Goal: Task Accomplishment & Management: Manage account settings

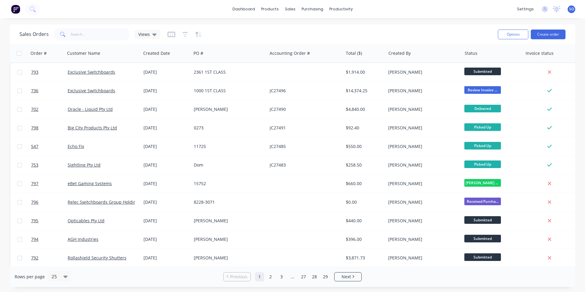
click at [555, 40] on div "Options Create order" at bounding box center [530, 34] width 70 height 15
click at [556, 37] on button "Create order" at bounding box center [548, 35] width 35 height 10
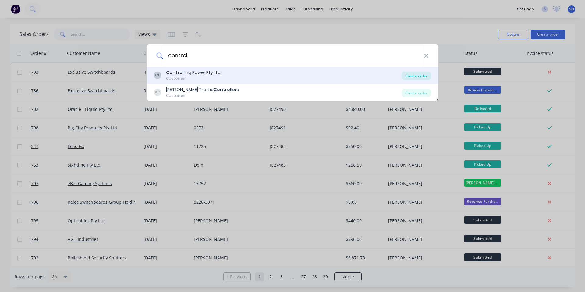
type input "control"
click at [422, 72] on div "Create order" at bounding box center [417, 76] width 30 height 9
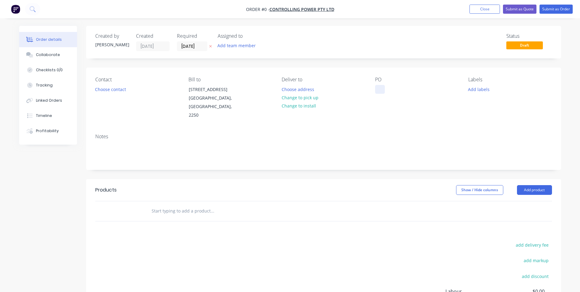
click at [380, 89] on div at bounding box center [380, 89] width 10 height 9
click at [387, 116] on div "Order details Collaborate Checklists 0/0 Tracking Linked Orders Timeline Profit…" at bounding box center [290, 201] width 554 height 351
click at [471, 90] on button "Add labels" at bounding box center [479, 89] width 28 height 8
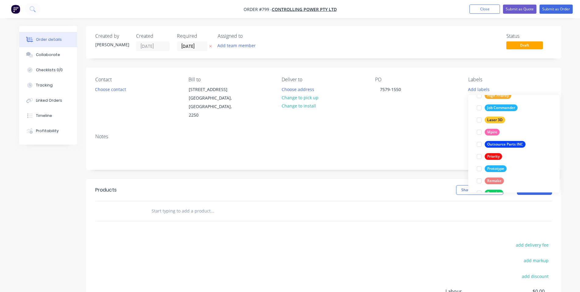
scroll to position [158, 0]
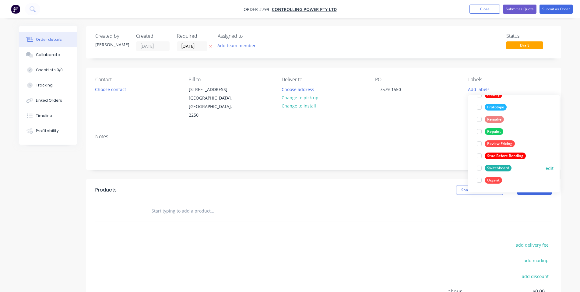
click at [499, 167] on div "Switchboard" at bounding box center [498, 168] width 27 height 7
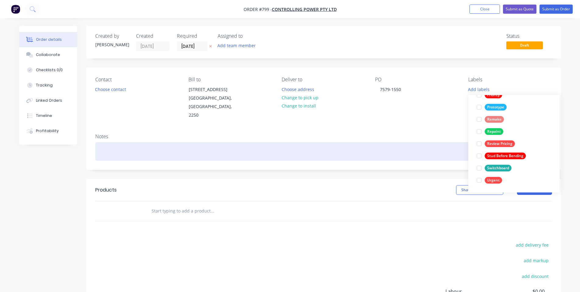
scroll to position [0, 0]
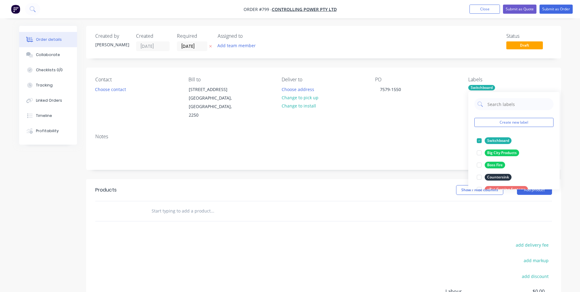
click at [420, 135] on div "Notes" at bounding box center [323, 137] width 457 height 6
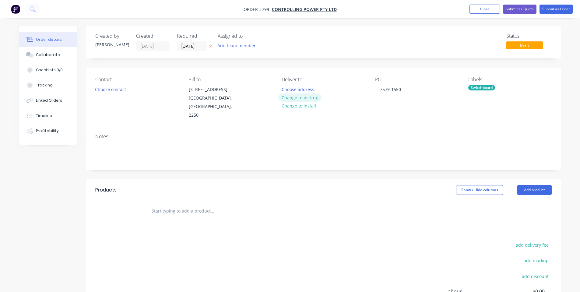
click at [299, 98] on button "Change to pick up" at bounding box center [299, 98] width 43 height 8
click at [95, 87] on button "Choose contact" at bounding box center [110, 89] width 37 height 8
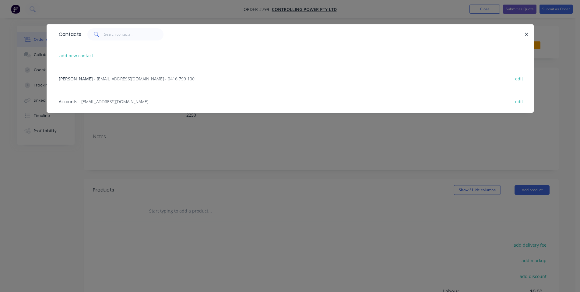
click at [97, 76] on span "- production@controllingpower.com.au - 0416 799 100" at bounding box center [144, 79] width 101 height 6
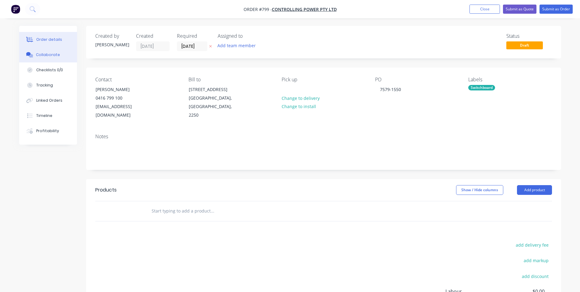
click at [55, 59] on button "Collaborate" at bounding box center [48, 54] width 58 height 15
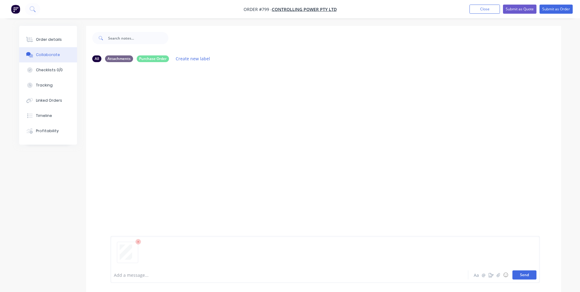
click at [525, 276] on button "Send" at bounding box center [525, 275] width 24 height 9
click at [49, 44] on button "Order details" at bounding box center [48, 39] width 58 height 15
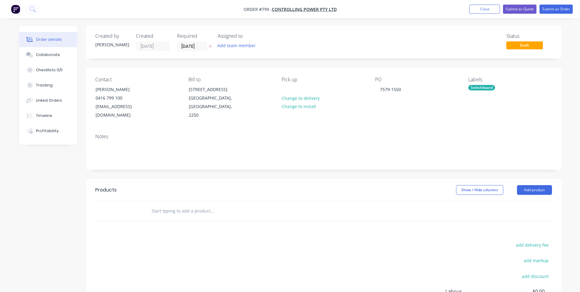
click at [182, 208] on input "text" at bounding box center [212, 211] width 122 height 12
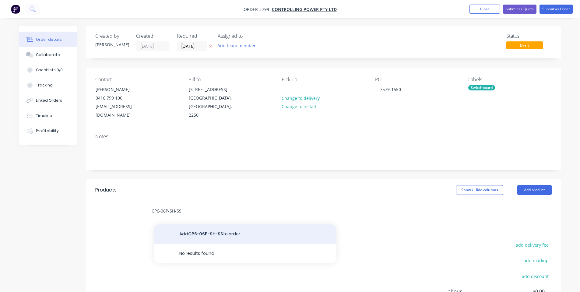
type input "CP6-06P-SH-SS"
click at [187, 237] on button "Add CP6-06P-SH-SS to order" at bounding box center [245, 234] width 183 height 19
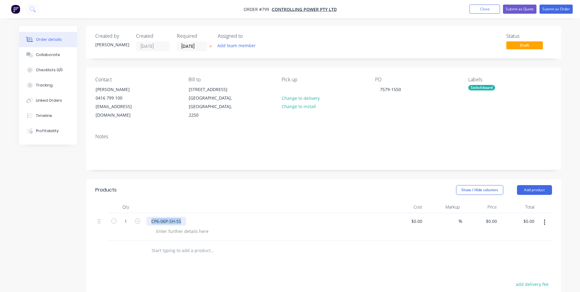
drag, startPoint x: 184, startPoint y: 222, endPoint x: 140, endPoint y: 225, distance: 44.6
click at [140, 225] on div "1 CP6-06P-SH-SS $0.00 $0.00 % $0.00 $0.00 $0.00 $0.00" at bounding box center [323, 227] width 457 height 28
copy div "CP6-06P-SH-SS"
click at [177, 250] on input "text" at bounding box center [212, 251] width 122 height 12
paste input "CP6-06P-SH-SS"
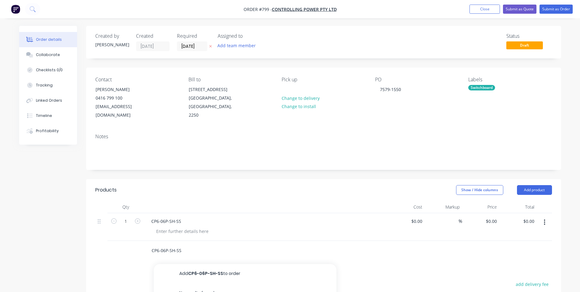
click at [165, 251] on input "CP6-06P-SH-SS" at bounding box center [212, 251] width 122 height 12
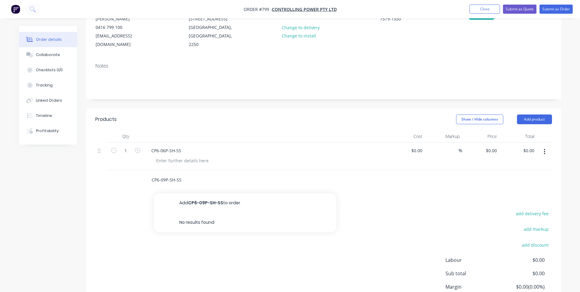
scroll to position [81, 0]
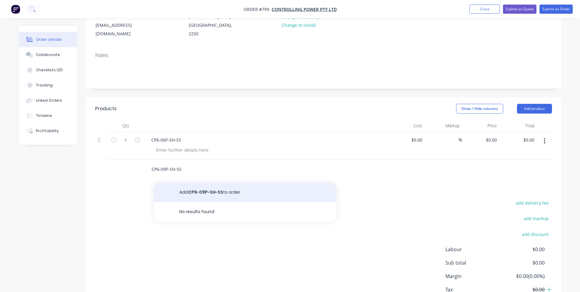
type input "CP6-09P-SH-SS"
click at [214, 196] on button "Add CP6-09P-SH-SS to order" at bounding box center [245, 192] width 183 height 19
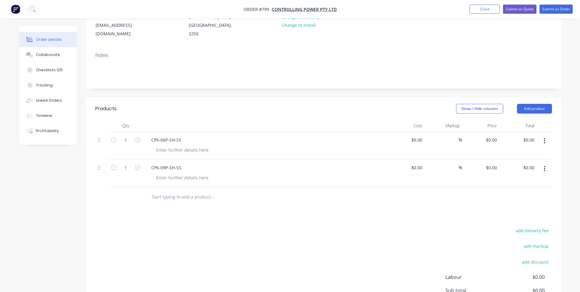
click at [182, 197] on input "text" at bounding box center [212, 197] width 122 height 12
paste input "CP6-06P-SH-SS"
drag, startPoint x: 165, startPoint y: 196, endPoint x: 161, endPoint y: 196, distance: 4.0
click at [161, 196] on input "CP6-06P-SH-SS" at bounding box center [212, 197] width 122 height 12
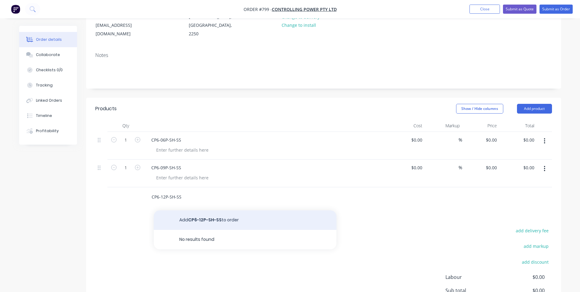
type input "CP6-12P-SH-SS"
click at [196, 221] on button "Add CP6-12P-SH-SS to order" at bounding box center [245, 220] width 183 height 19
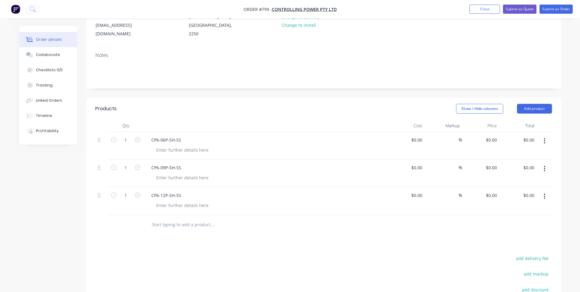
click at [185, 225] on input "text" at bounding box center [212, 225] width 122 height 12
paste input "CP6-06P-SH-SS"
drag, startPoint x: 166, startPoint y: 224, endPoint x: 161, endPoint y: 225, distance: 4.9
click at [161, 225] on input "CP6-06P-SH-SS" at bounding box center [212, 225] width 122 height 12
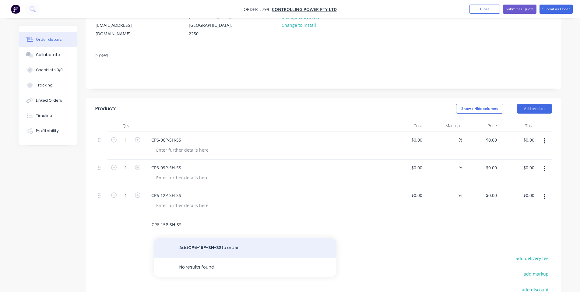
type input "CP6-15P-SH-SS"
click at [202, 246] on button "Add CP6-15P-SH-SS to order" at bounding box center [245, 247] width 183 height 19
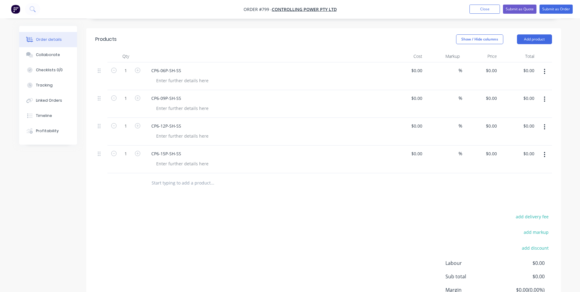
scroll to position [162, 0]
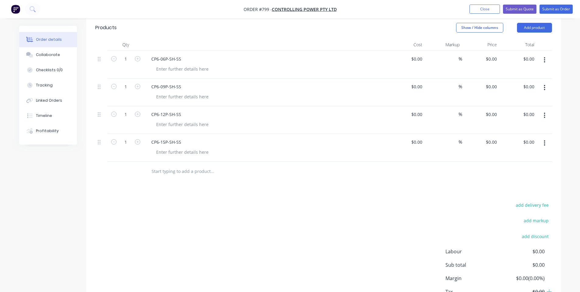
click at [183, 173] on input "text" at bounding box center [212, 171] width 122 height 12
paste input "CP6-06P-SH-SS"
drag, startPoint x: 165, startPoint y: 171, endPoint x: 160, endPoint y: 171, distance: 5.2
click at [160, 171] on input "CP6-06P-SH-SS" at bounding box center [212, 171] width 122 height 12
click at [162, 171] on input "CP6-06P-SH-SS" at bounding box center [212, 171] width 122 height 12
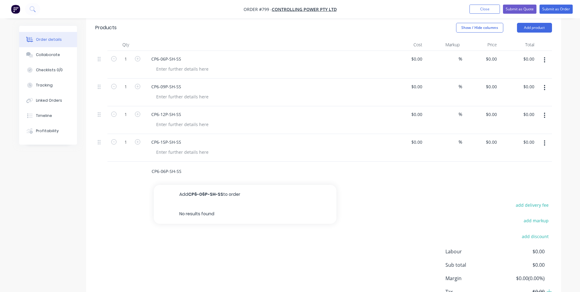
click at [163, 171] on input "CP6-06P-SH-SS" at bounding box center [212, 171] width 122 height 12
click at [165, 170] on input "CP6-06P-SH-SS" at bounding box center [212, 171] width 122 height 12
click at [163, 170] on input "CP6-06P-SH-SS" at bounding box center [212, 171] width 122 height 12
drag, startPoint x: 160, startPoint y: 172, endPoint x: 165, endPoint y: 171, distance: 4.9
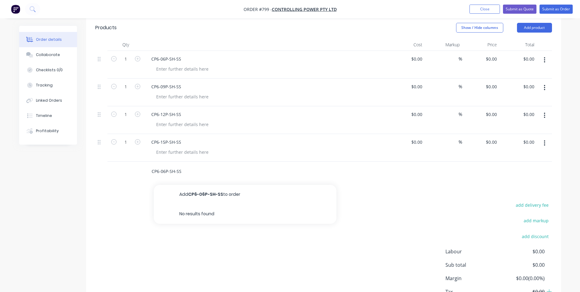
click at [165, 171] on input "CP6-06P-SH-SS" at bounding box center [212, 171] width 122 height 12
drag, startPoint x: 165, startPoint y: 171, endPoint x: 161, endPoint y: 171, distance: 4.3
click at [161, 171] on input "CP6-06P-SH-SS" at bounding box center [212, 171] width 122 height 12
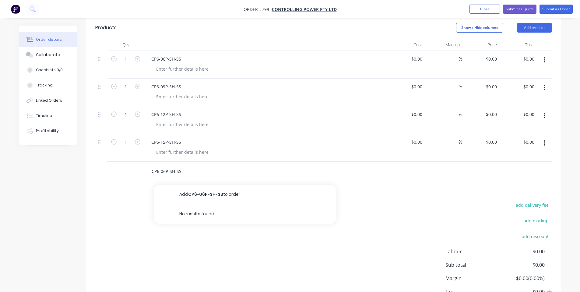
click at [161, 171] on input "CP6-06P-SH-SS" at bounding box center [212, 171] width 122 height 12
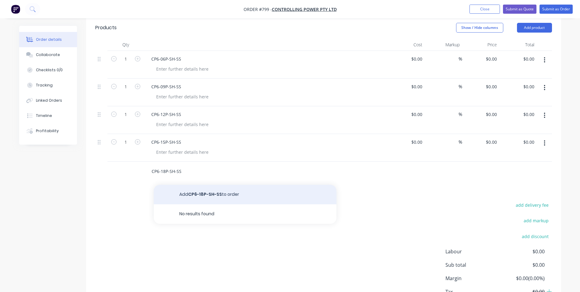
type input "CP6-18P-SH-SS"
click at [179, 191] on button "Add CP6-18P-SH-SS to order" at bounding box center [245, 194] width 183 height 19
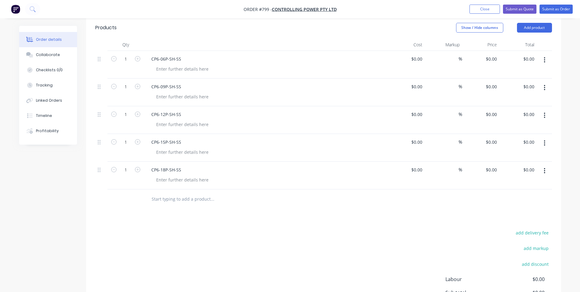
click at [176, 196] on input "text" at bounding box center [212, 199] width 122 height 12
paste input "CP6-06P-SH-SS"
drag, startPoint x: 165, startPoint y: 198, endPoint x: 161, endPoint y: 199, distance: 4.3
click at [161, 199] on input "CP6-06P-SH-SS" at bounding box center [212, 199] width 122 height 12
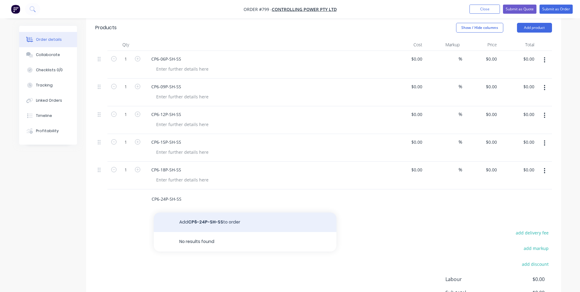
type input "CP6-24P-SH-SS"
click at [185, 225] on button "Add CP6-24P-SH-SS to order" at bounding box center [245, 222] width 183 height 19
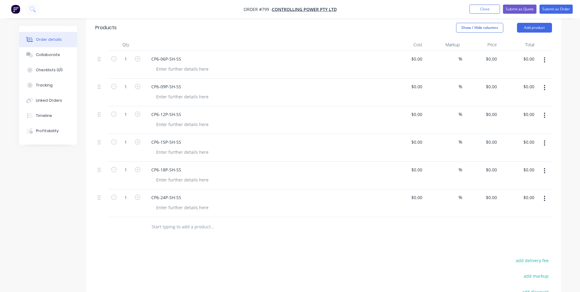
click at [185, 229] on input "text" at bounding box center [212, 227] width 122 height 12
paste input "CP6-06P-SH-SS"
click at [177, 228] on input "CP6-06P-SH-SS" at bounding box center [212, 227] width 122 height 12
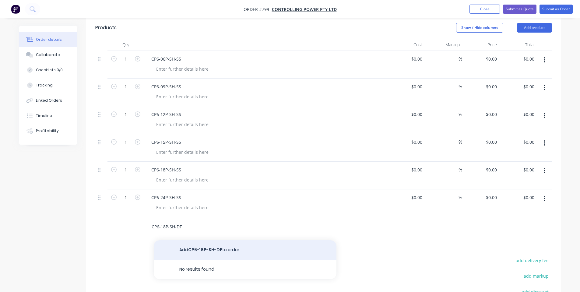
type input "CP6-18P-SH-DF"
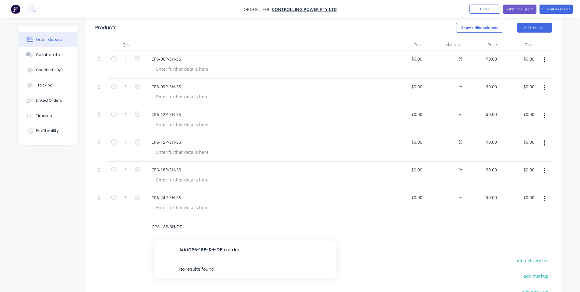
click at [199, 250] on button "Add CP6-18P-SH-DF to order" at bounding box center [245, 249] width 183 height 19
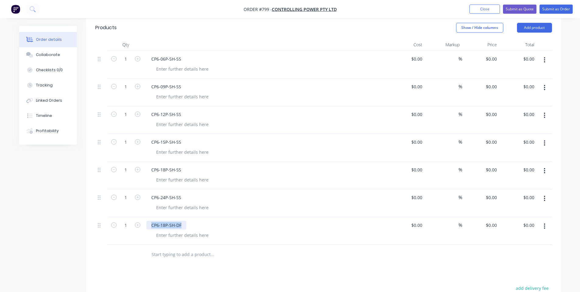
drag, startPoint x: 182, startPoint y: 226, endPoint x: 17, endPoint y: 233, distance: 165.5
click at [17, 233] on div "Order details Collaborate Checklists 0/0 Tracking Linked Orders Timeline Profit…" at bounding box center [290, 142] width 554 height 557
copy div "CP6-18P-SH-DF"
click at [183, 256] on input "text" at bounding box center [212, 255] width 122 height 12
paste input "CP6-18P-SH-DF"
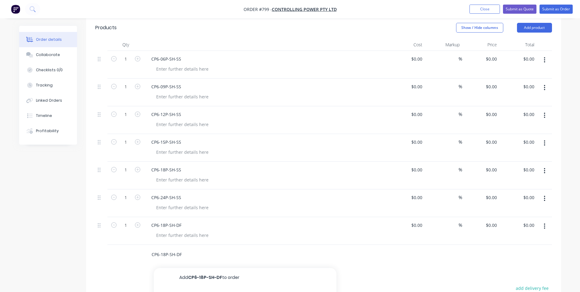
drag, startPoint x: 165, startPoint y: 255, endPoint x: 160, endPoint y: 257, distance: 5.2
click at [160, 257] on input "CP6-18P-SH-DF" at bounding box center [212, 255] width 122 height 12
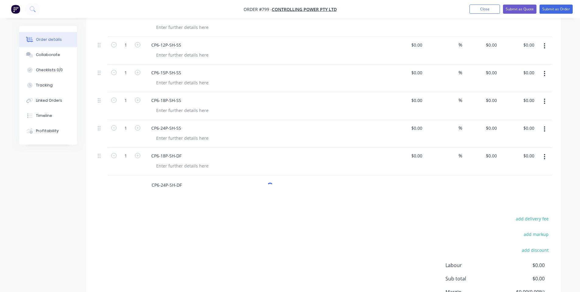
scroll to position [244, 0]
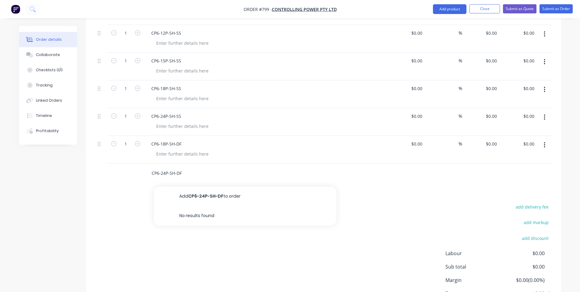
drag, startPoint x: 176, startPoint y: 174, endPoint x: 173, endPoint y: 175, distance: 3.2
click at [173, 175] on input "CP6-24P-SH-DF" at bounding box center [212, 173] width 122 height 12
click at [172, 175] on input "CP6-24P-SH-DF" at bounding box center [212, 173] width 122 height 12
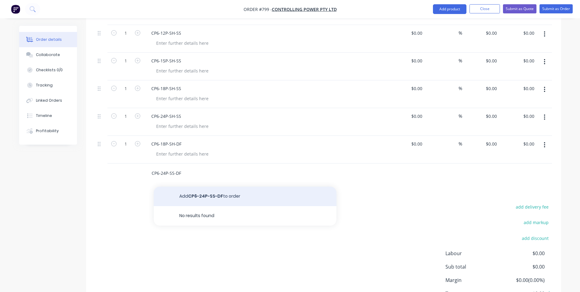
type input "CP6-24P-SS-DF"
click at [205, 196] on button "Add CP6-24P-SS-DF to order" at bounding box center [245, 196] width 183 height 19
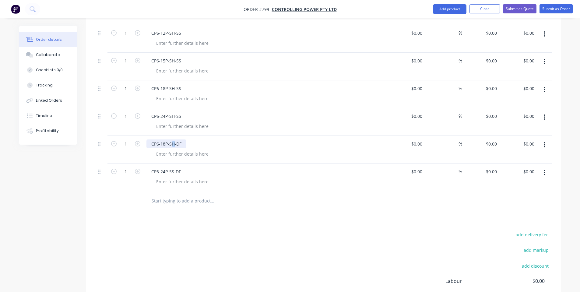
click at [172, 143] on div "CP6-18P-SH-DF" at bounding box center [167, 144] width 40 height 9
click at [212, 138] on div "CP6-18P-SS-DF" at bounding box center [266, 150] width 244 height 28
click at [186, 202] on input "text" at bounding box center [212, 201] width 122 height 12
paste input "CP6-18P-SH-DF"
drag, startPoint x: 193, startPoint y: 203, endPoint x: 176, endPoint y: 201, distance: 17.1
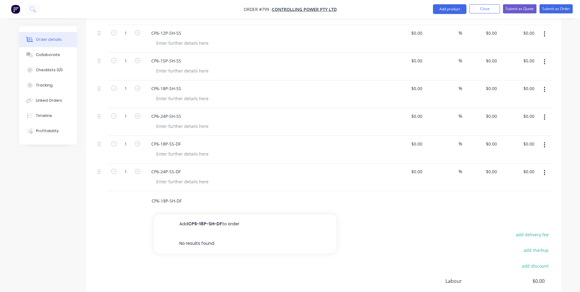
click at [176, 201] on input "CP6-18P-SH-DF" at bounding box center [212, 201] width 122 height 12
click at [165, 200] on input "CP6-18P-SH" at bounding box center [212, 201] width 122 height 12
type input "CP6-24P-SH"
click at [187, 223] on button "Add CP6-24P-SH to order" at bounding box center [245, 223] width 183 height 19
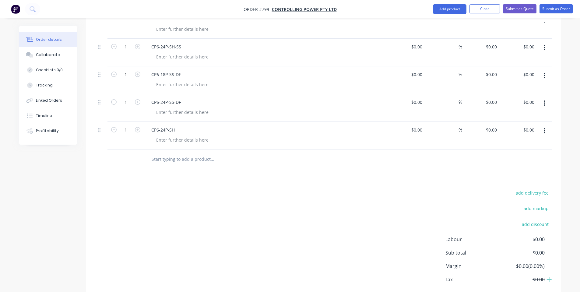
scroll to position [325, 0]
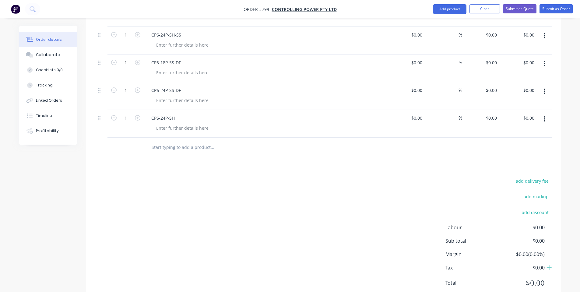
click at [166, 148] on input "text" at bounding box center [212, 147] width 122 height 12
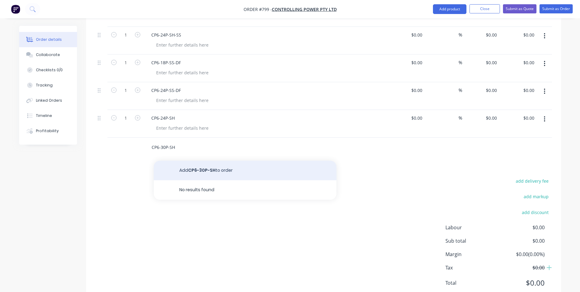
type input "CP6-30P-SH"
click at [174, 165] on button "Add CP6-30P-SH to order" at bounding box center [245, 170] width 183 height 19
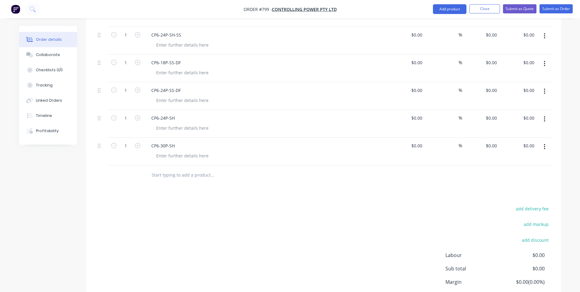
click at [168, 178] on input "text" at bounding box center [212, 175] width 122 height 12
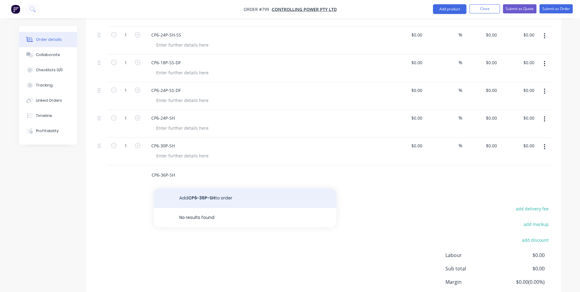
type input "CP6-36P-SH"
click at [172, 192] on button "Add CP6-36P-SH to order" at bounding box center [245, 198] width 183 height 19
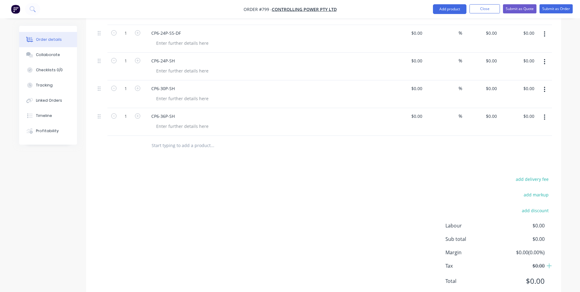
scroll to position [320, 0]
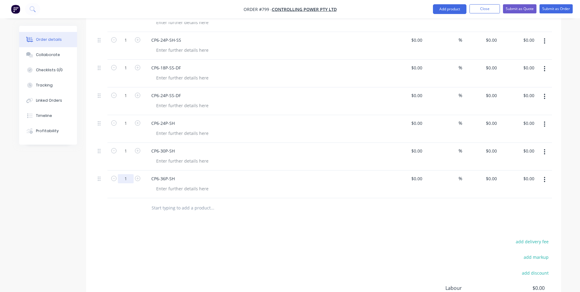
click at [125, 182] on input "1" at bounding box center [126, 178] width 16 height 9
type input "3"
click at [123, 153] on input "1" at bounding box center [126, 151] width 16 height 9
type input "3"
click at [139, 134] on div "1" at bounding box center [126, 129] width 37 height 28
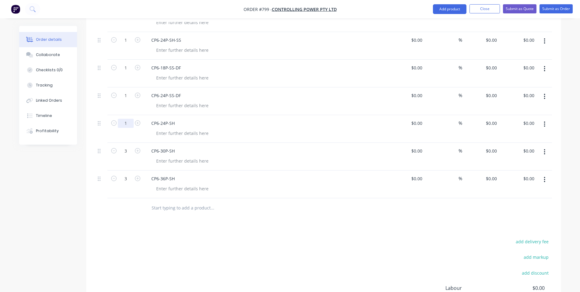
click at [127, 125] on input "1" at bounding box center [126, 123] width 16 height 9
type input "2"
click at [124, 104] on div "1" at bounding box center [126, 101] width 37 height 28
click at [124, 95] on input "1" at bounding box center [126, 95] width 16 height 9
type input "3"
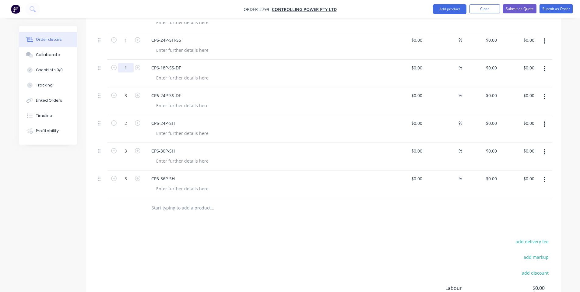
click at [126, 71] on input "1" at bounding box center [126, 67] width 16 height 9
type input "2"
click at [126, 39] on input "1" at bounding box center [126, 40] width 16 height 9
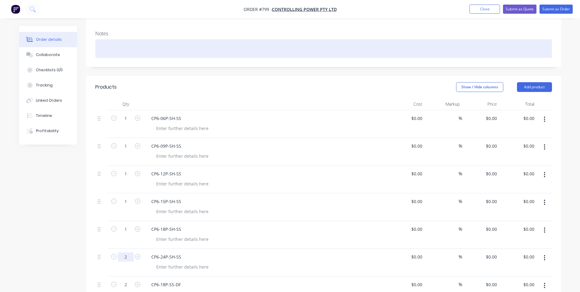
scroll to position [76, 0]
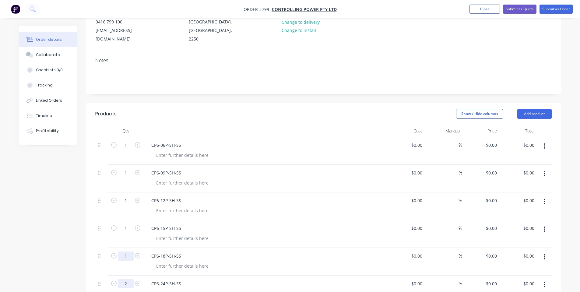
type input "2"
click at [124, 260] on input "1" at bounding box center [126, 256] width 16 height 9
type input "3"
click at [127, 229] on input "1" at bounding box center [126, 228] width 16 height 9
click at [127, 143] on input "1" at bounding box center [126, 145] width 16 height 9
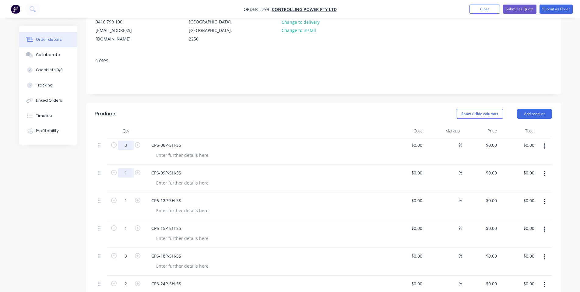
type input "3"
click at [127, 173] on input "1" at bounding box center [126, 172] width 16 height 9
type input "2"
click at [127, 197] on input "1" at bounding box center [126, 200] width 16 height 9
type input "4"
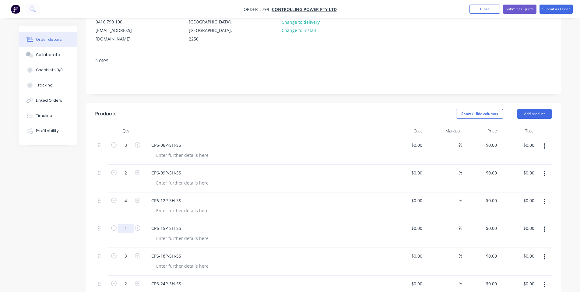
click at [128, 229] on input "1" at bounding box center [126, 228] width 16 height 9
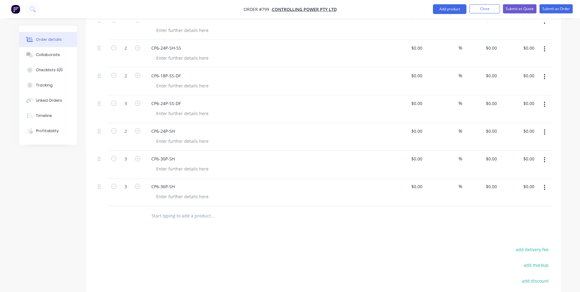
scroll to position [320, 0]
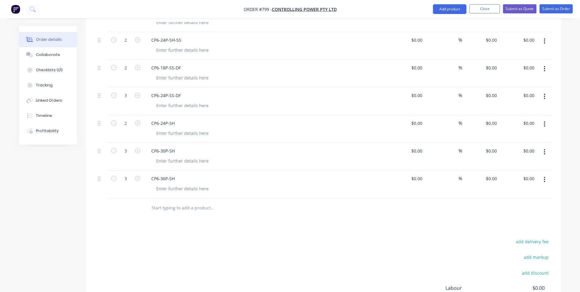
type input "5"
click at [328, 224] on div "Products Show / Hide columns Add product Qty Cost Markup Price Total 3 CP6-06P-…" at bounding box center [323, 111] width 475 height 505
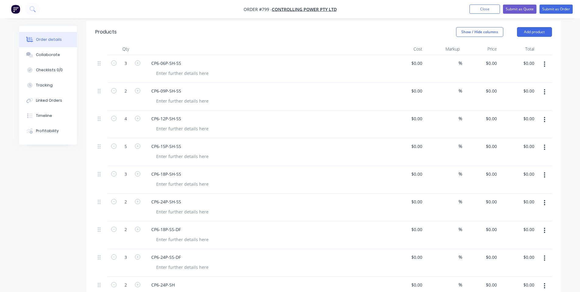
scroll to position [162, 0]
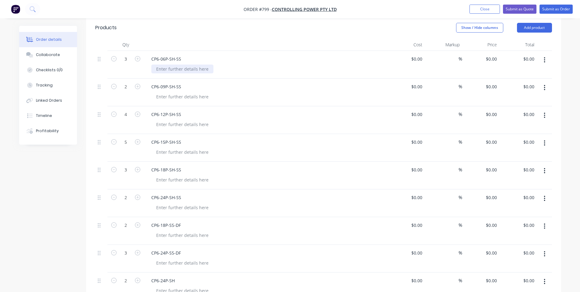
click at [171, 68] on div at bounding box center [182, 69] width 62 height 9
copy div "Gloss White w/ Copper Installed"
click at [170, 98] on div at bounding box center [182, 96] width 62 height 9
paste div
click at [175, 123] on div at bounding box center [182, 124] width 62 height 9
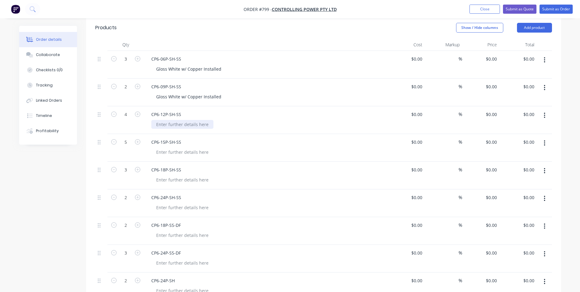
paste div
click at [176, 153] on div at bounding box center [182, 152] width 62 height 9
paste div
click at [179, 178] on div at bounding box center [182, 179] width 62 height 9
paste div
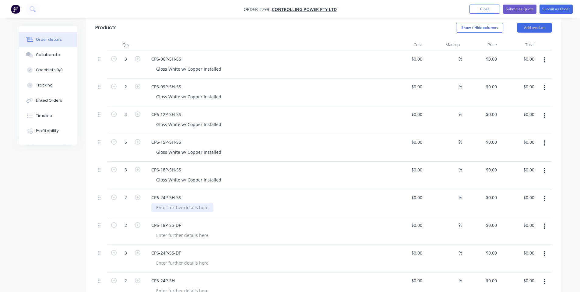
drag, startPoint x: 170, startPoint y: 209, endPoint x: 171, endPoint y: 216, distance: 7.4
click at [171, 209] on div at bounding box center [182, 207] width 62 height 9
paste div
click at [177, 236] on div at bounding box center [182, 235] width 62 height 9
paste div
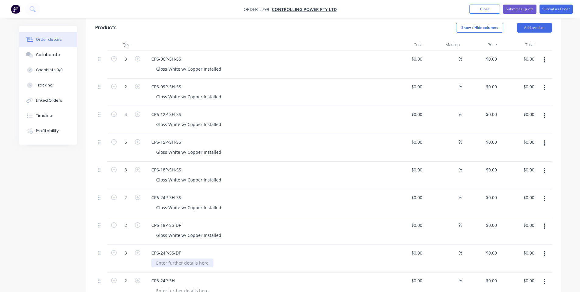
click at [177, 266] on div at bounding box center [182, 263] width 62 height 9
paste div
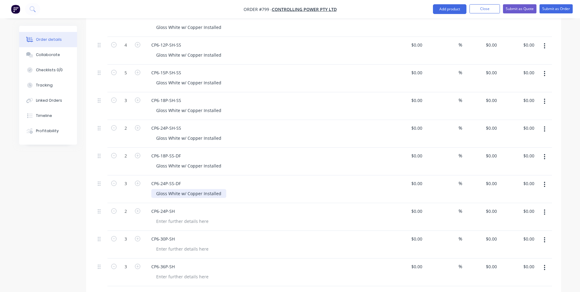
scroll to position [244, 0]
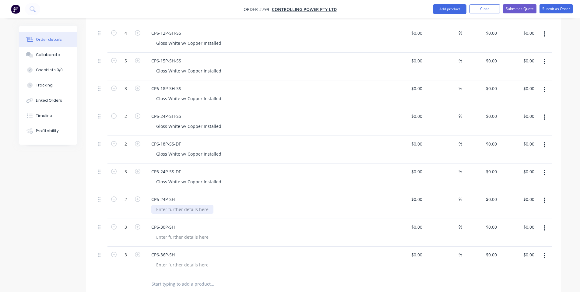
click at [182, 207] on div at bounding box center [182, 209] width 62 height 9
paste div
click at [185, 242] on div "CP6-30P-SH" at bounding box center [266, 233] width 244 height 28
click at [185, 237] on div at bounding box center [182, 237] width 62 height 9
paste div
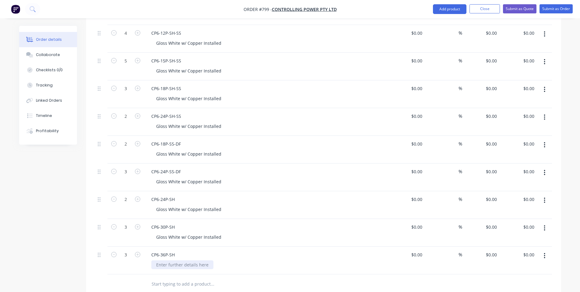
click at [184, 260] on div at bounding box center [182, 264] width 62 height 9
paste div
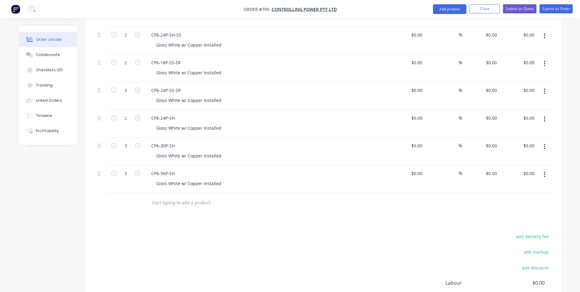
click at [170, 239] on div "add delivery fee add markup add discount Labour $0.00 Sub total $0.00 Margin $0…" at bounding box center [323, 291] width 457 height 118
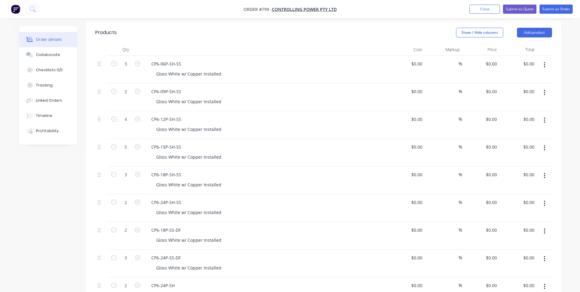
scroll to position [0, 0]
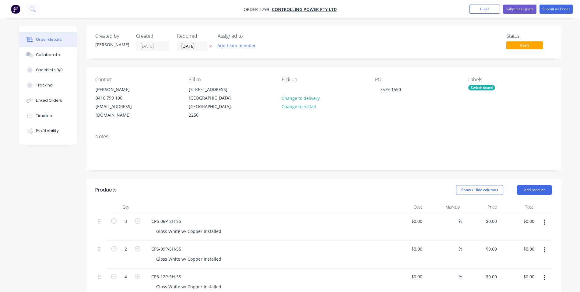
click at [540, 183] on header "Products Show / Hide columns Add product" at bounding box center [323, 190] width 475 height 22
click at [540, 186] on button "Add product" at bounding box center [534, 190] width 35 height 10
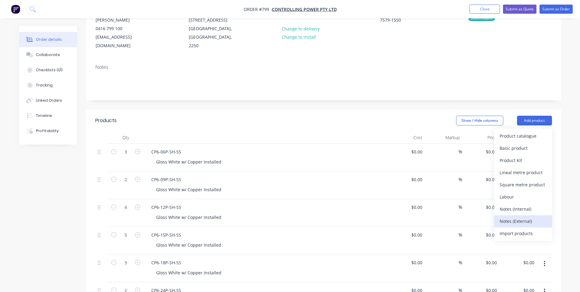
scroll to position [81, 0]
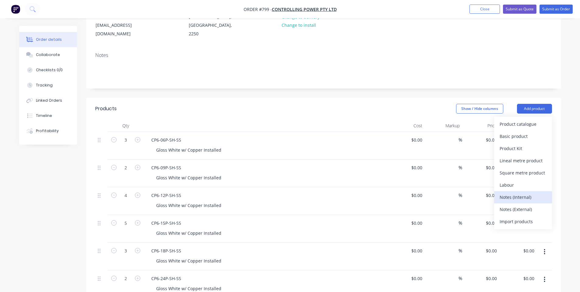
click at [530, 201] on div "Notes (Internal)" at bounding box center [523, 197] width 47 height 9
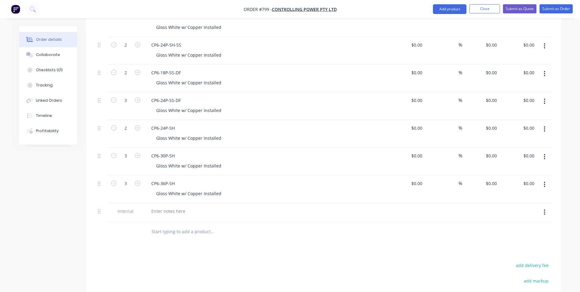
scroll to position [325, 0]
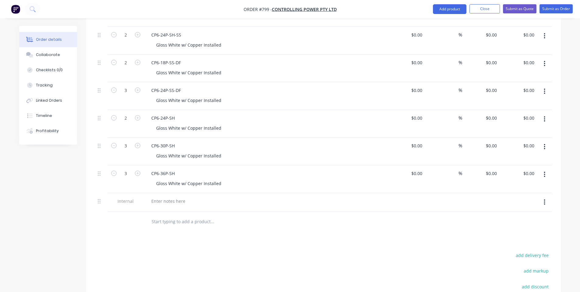
click at [172, 207] on div at bounding box center [266, 207] width 239 height 1
click at [170, 205] on div at bounding box center [266, 202] width 244 height 19
click at [169, 203] on div at bounding box center [169, 201] width 44 height 9
click at [216, 202] on div "Finn-Power C5 | Salvagnini P2 |" at bounding box center [197, 201] width 100 height 9
click at [229, 236] on div "Products Show / Hide columns Add product Qty Cost Markup Price Total 3 CP6-06P-…" at bounding box center [323, 116] width 475 height 524
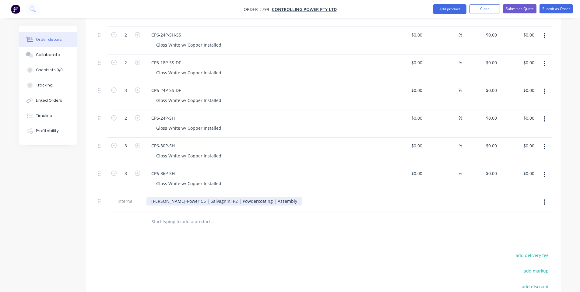
click at [249, 200] on div "Finn-Power C5 | Salvagnini P2 | Powdercoating | Assembly" at bounding box center [225, 201] width 156 height 9
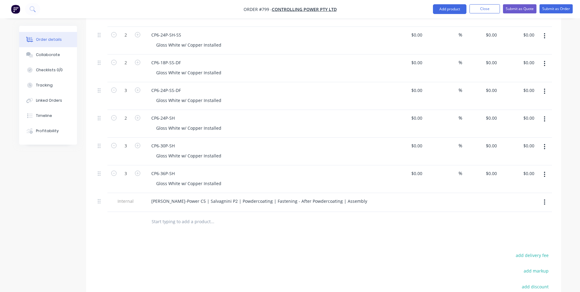
click at [264, 231] on div at bounding box center [253, 222] width 219 height 20
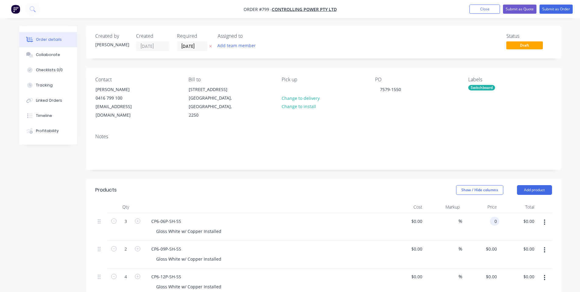
click at [494, 221] on input "0" at bounding box center [496, 221] width 7 height 9
type input "$58.00"
type input "$174.00"
click at [418, 236] on div "$0.00 $0.00" at bounding box center [406, 227] width 37 height 28
click at [493, 250] on input "0" at bounding box center [493, 249] width 14 height 9
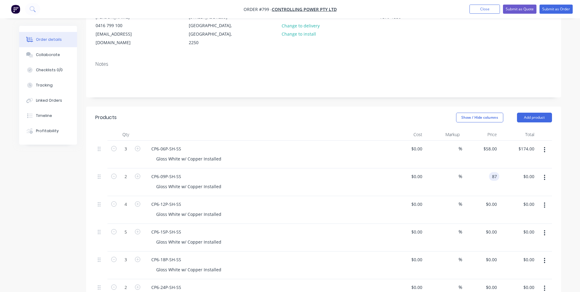
scroll to position [81, 0]
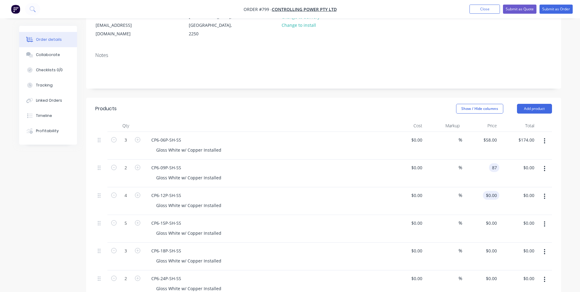
type input "$87.00"
type input "$174.00"
click at [494, 197] on input "0" at bounding box center [496, 195] width 7 height 9
type input "$93.75"
type input "$375.00"
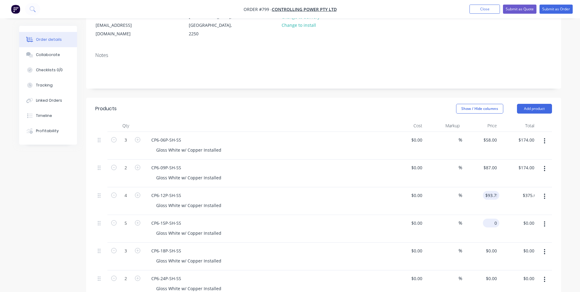
click at [492, 219] on div "0 $0.00" at bounding box center [491, 223] width 16 height 9
type input "100.5"
type input "$502.50"
click at [483, 218] on div "100.5 100.50" at bounding box center [480, 229] width 37 height 28
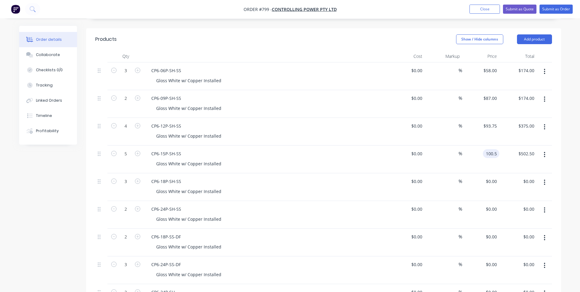
scroll to position [162, 0]
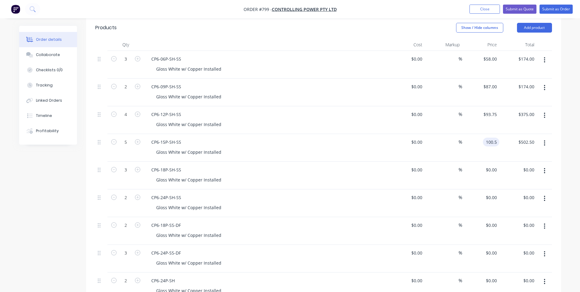
type input "$100.50"
click at [469, 186] on div "$0.00 $0.00" at bounding box center [480, 176] width 37 height 28
click at [492, 168] on div "0 0" at bounding box center [494, 169] width 9 height 9
type input "$106.50"
type input "$319.50"
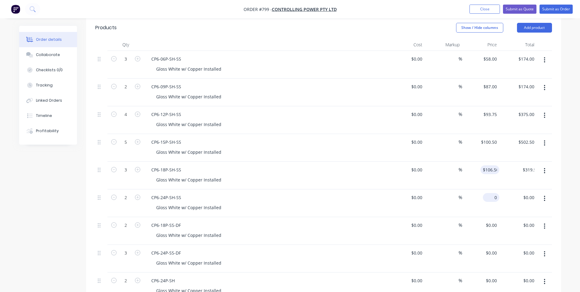
click at [493, 198] on input "0" at bounding box center [493, 197] width 14 height 9
type input "$121.80"
type input "$243.60"
click at [492, 225] on div "0 0" at bounding box center [494, 225] width 9 height 9
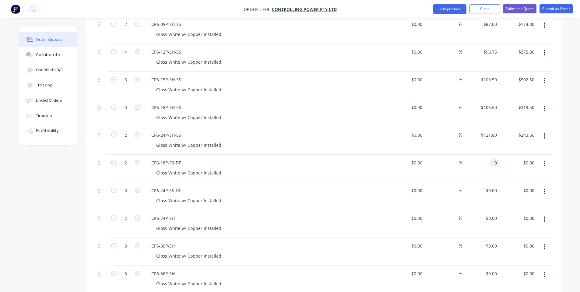
scroll to position [244, 0]
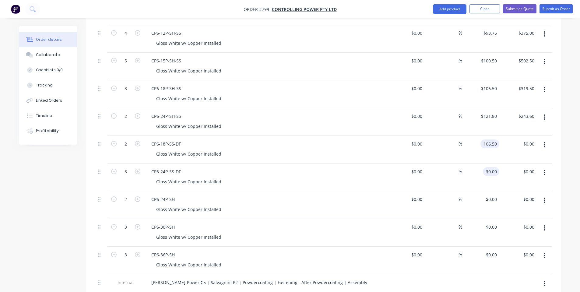
type input "$106.50"
type input "$213.00"
click at [490, 170] on div "0 0" at bounding box center [494, 171] width 9 height 9
type input "$121.80"
type input "$365.40"
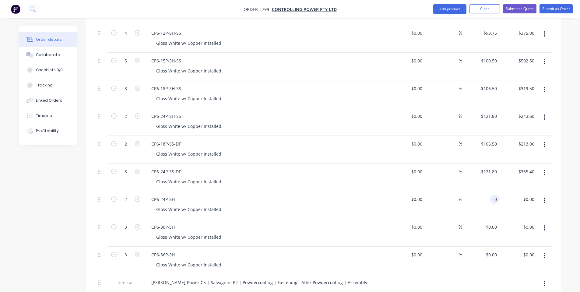
click at [496, 199] on input "0" at bounding box center [496, 199] width 7 height 9
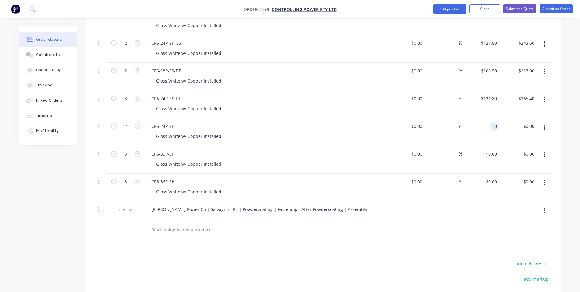
scroll to position [325, 0]
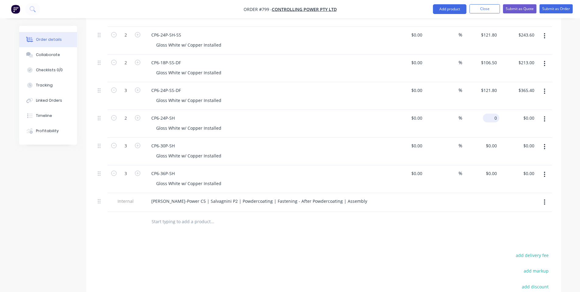
click at [494, 117] on input "0" at bounding box center [493, 118] width 14 height 9
type input "$232.50"
type input "$465.00"
click at [494, 140] on div "$0.00 $0.00" at bounding box center [480, 152] width 37 height 28
click at [495, 143] on input "0" at bounding box center [493, 145] width 14 height 9
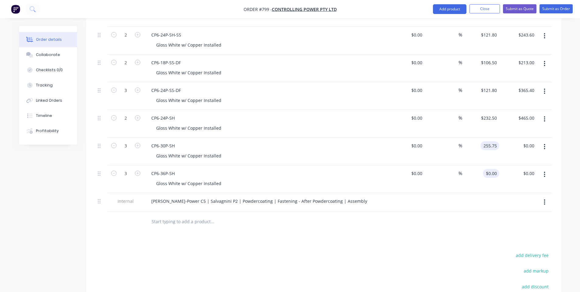
type input "$255.75"
type input "$767.25"
drag, startPoint x: 493, startPoint y: 173, endPoint x: 490, endPoint y: 170, distance: 3.9
click at [493, 172] on input "0" at bounding box center [496, 173] width 7 height 9
type input "$275.50"
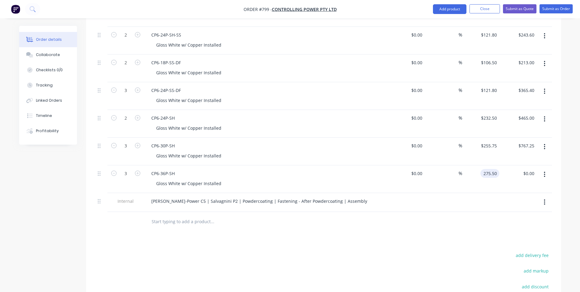
type input "$826.50"
click at [420, 230] on div at bounding box center [323, 222] width 457 height 20
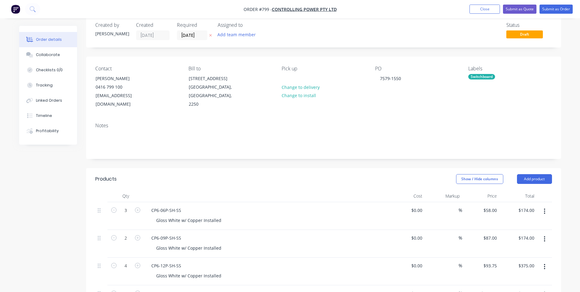
scroll to position [0, 0]
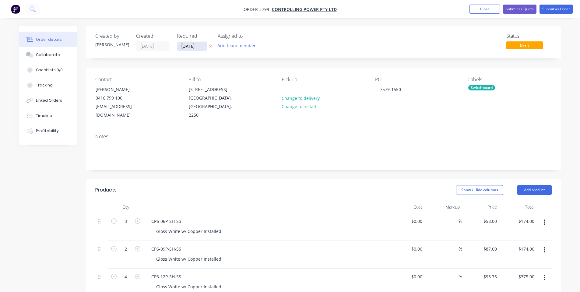
click at [199, 44] on input "10/09/25" at bounding box center [192, 46] width 30 height 9
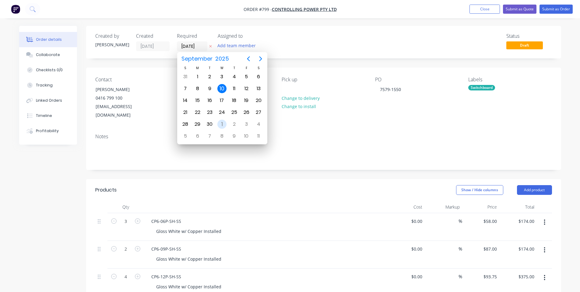
click at [221, 124] on div "1" at bounding box center [222, 124] width 9 height 9
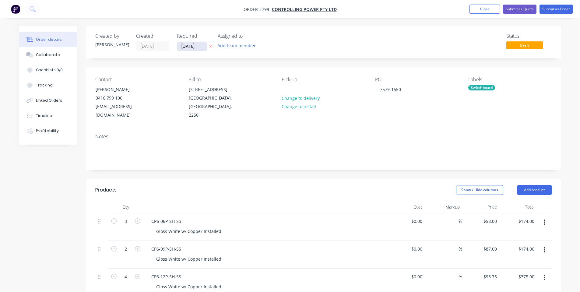
click at [192, 48] on input "01/10/25" at bounding box center [192, 46] width 30 height 9
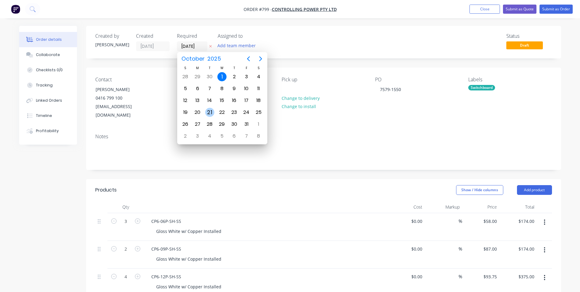
click at [209, 111] on div "21" at bounding box center [209, 112] width 9 height 9
type input "21/10/25"
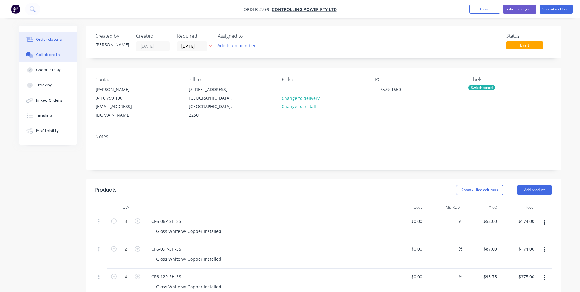
click at [35, 59] on button "Collaborate" at bounding box center [48, 54] width 58 height 15
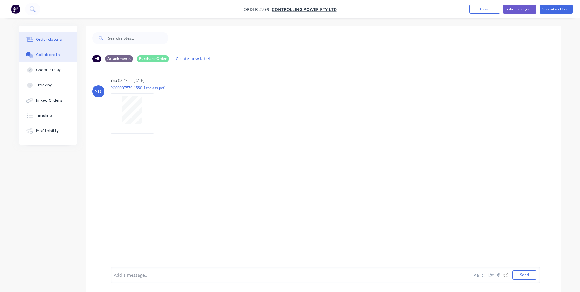
click at [50, 41] on div "Order details" at bounding box center [49, 39] width 26 height 5
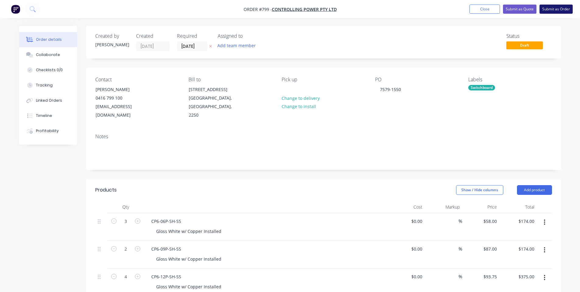
click at [566, 12] on button "Submit as Order" at bounding box center [556, 9] width 33 height 9
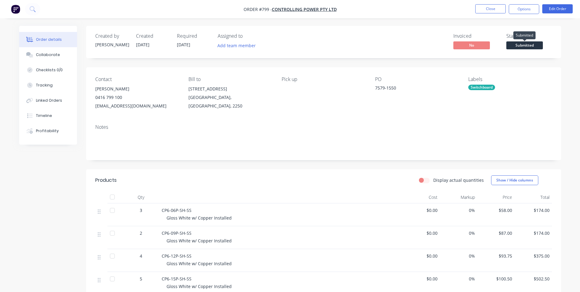
click at [540, 46] on span "Submitted" at bounding box center [525, 45] width 37 height 8
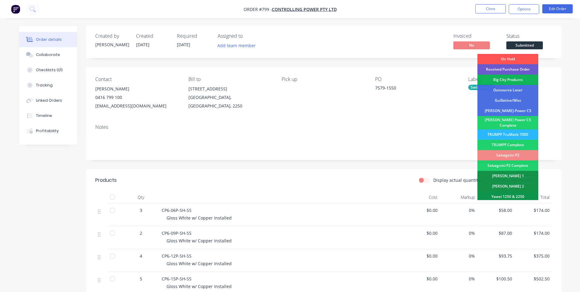
click at [514, 70] on div "Received Purchase Order" at bounding box center [508, 69] width 61 height 10
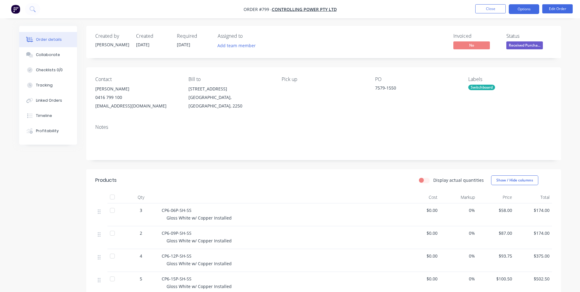
click at [525, 9] on button "Options" at bounding box center [524, 9] width 30 height 10
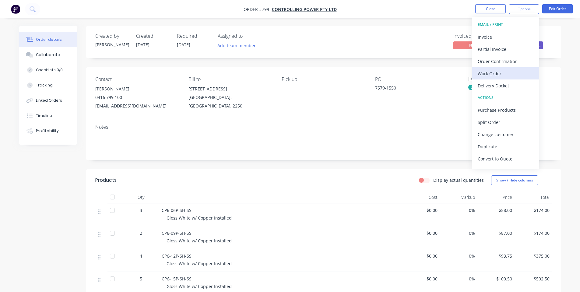
click at [515, 69] on div "Work Order" at bounding box center [506, 73] width 56 height 9
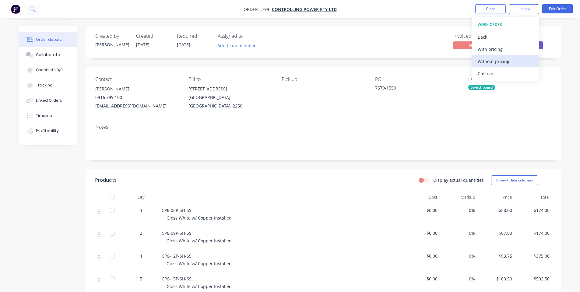
click at [506, 62] on div "Without pricing" at bounding box center [506, 61] width 56 height 9
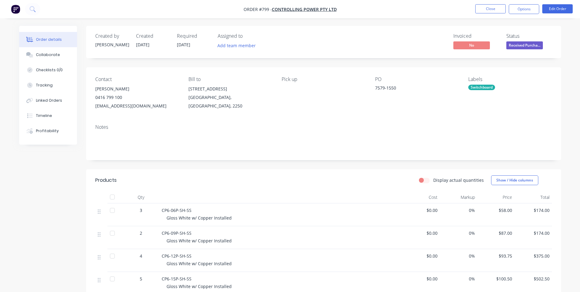
click at [309, 132] on div "Notes" at bounding box center [323, 139] width 475 height 41
click at [497, 13] on button "Close" at bounding box center [491, 8] width 30 height 9
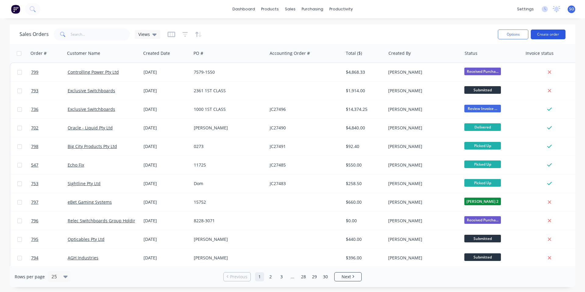
click at [553, 34] on button "Create order" at bounding box center [548, 35] width 35 height 10
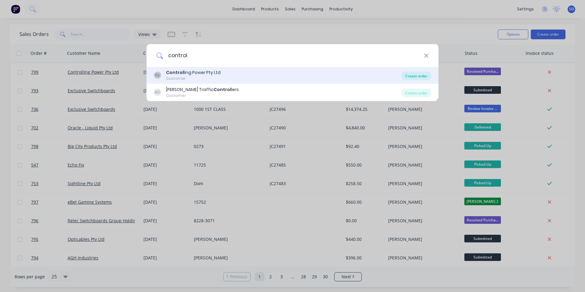
type input "control"
click at [408, 76] on div "Create order" at bounding box center [417, 76] width 30 height 9
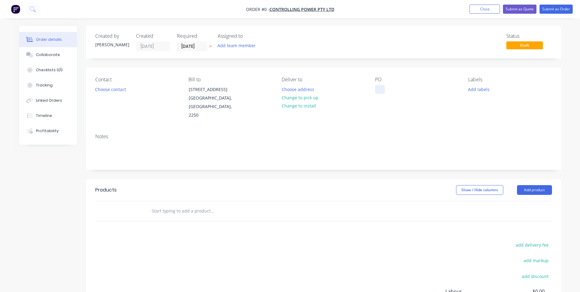
click at [383, 92] on div at bounding box center [380, 89] width 10 height 9
click at [303, 95] on div "Order details Collaborate Checklists 0/0 Tracking Linked Orders Timeline Profit…" at bounding box center [290, 201] width 554 height 351
click at [106, 88] on button "Choose contact" at bounding box center [110, 89] width 37 height 8
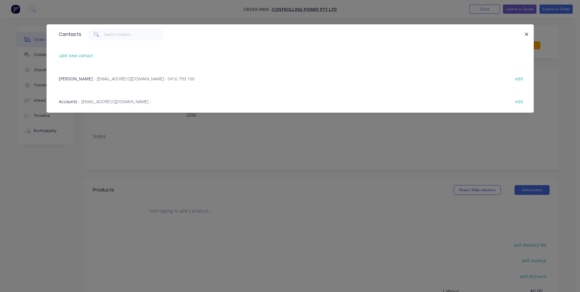
click at [119, 80] on span "- production@controllingpower.com.au - 0416 799 100" at bounding box center [144, 79] width 101 height 6
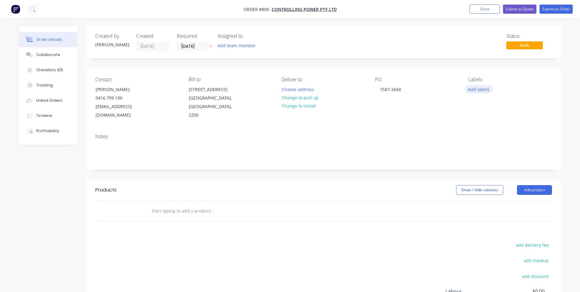
click at [488, 87] on button "Add labels" at bounding box center [479, 89] width 28 height 8
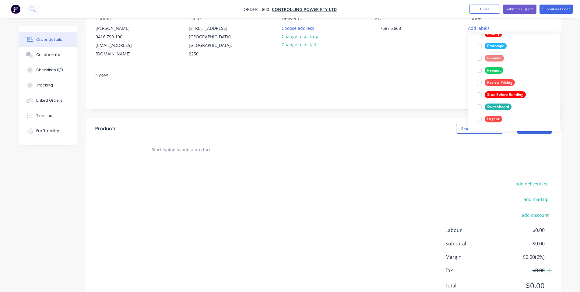
scroll to position [85, 0]
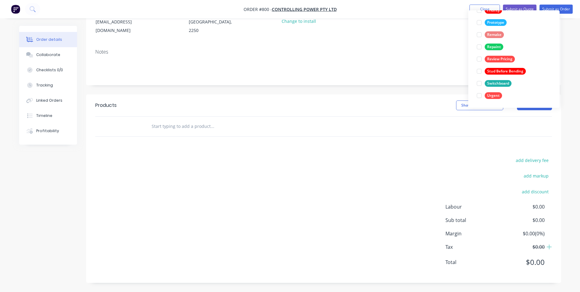
click at [482, 83] on div at bounding box center [479, 83] width 12 height 12
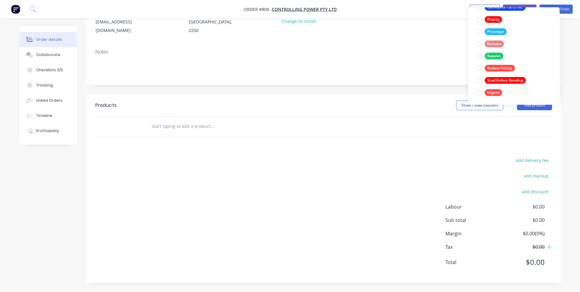
scroll to position [0, 0]
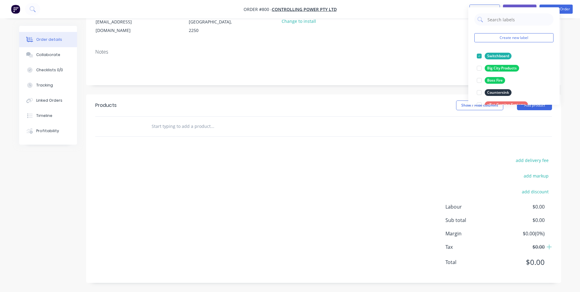
click at [411, 82] on div "Notes" at bounding box center [323, 64] width 475 height 41
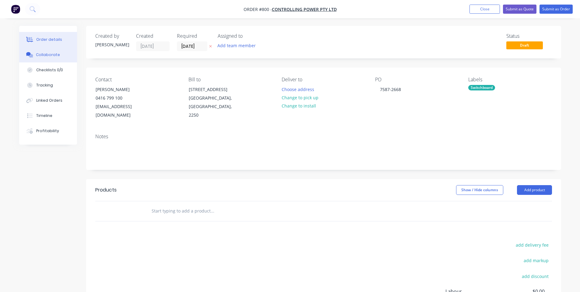
click at [43, 60] on button "Collaborate" at bounding box center [48, 54] width 58 height 15
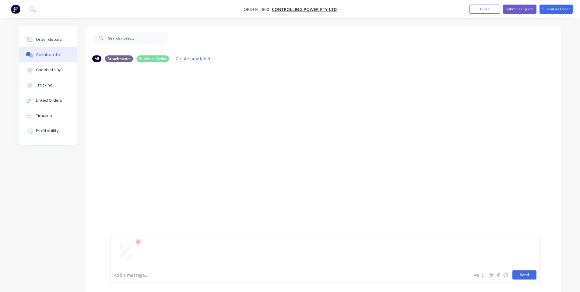
click at [522, 275] on button "Send" at bounding box center [525, 275] width 24 height 9
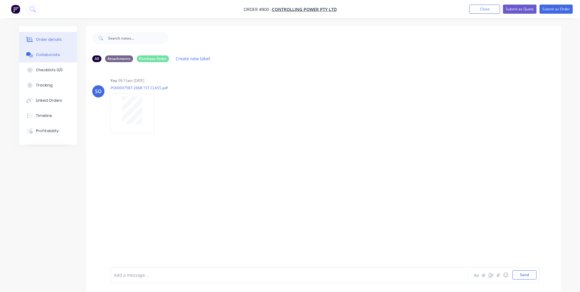
click at [50, 35] on button "Order details" at bounding box center [48, 39] width 58 height 15
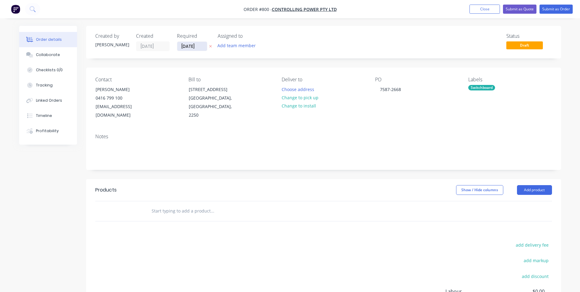
click at [196, 49] on input "10/09/25" at bounding box center [192, 46] width 30 height 9
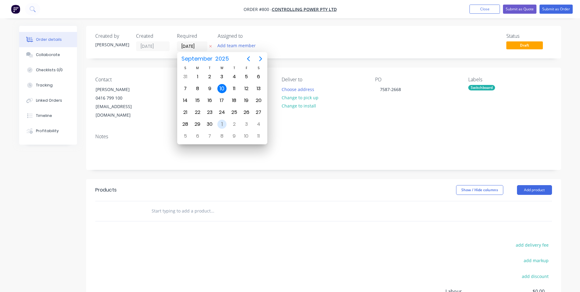
click at [220, 119] on div "Oct 1" at bounding box center [222, 125] width 12 height 12
type input "01/10/25"
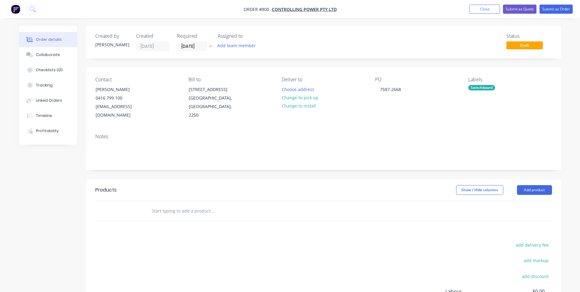
click at [249, 142] on div "Notes" at bounding box center [323, 149] width 475 height 41
click at [290, 124] on div "Contact David Butler 0416 799 100 production@controllingpower.com.au Bill to Un…" at bounding box center [323, 98] width 475 height 61
click at [190, 208] on input "text" at bounding box center [212, 211] width 122 height 12
paste input "6100.001_E 2668 ESU"
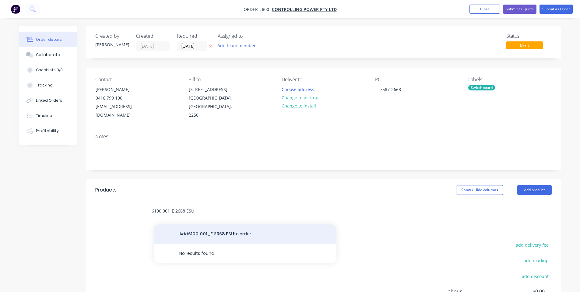
type input "6100.001_E 2668 ESU"
click at [201, 233] on button "Add 6100.001_E 2668 ESU to order" at bounding box center [245, 234] width 183 height 19
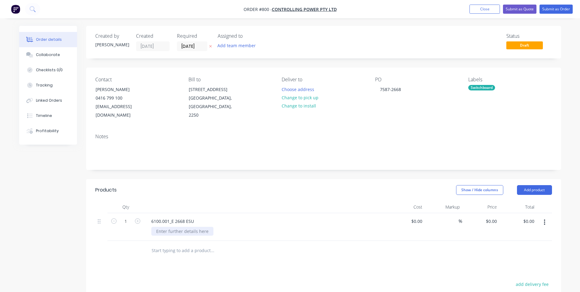
click at [183, 234] on div at bounding box center [182, 231] width 62 height 9
click at [493, 220] on input "0" at bounding box center [493, 221] width 14 height 9
type input "$110.00"
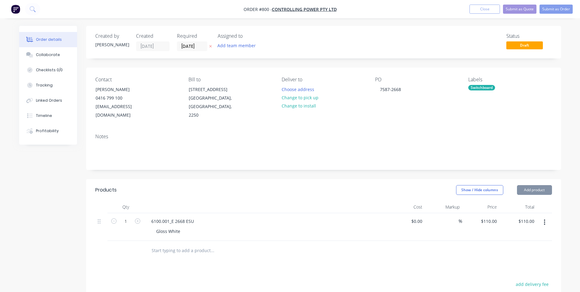
click at [476, 234] on div "$110.00 $110.00" at bounding box center [480, 227] width 37 height 28
click at [543, 188] on button "Add product" at bounding box center [534, 190] width 35 height 10
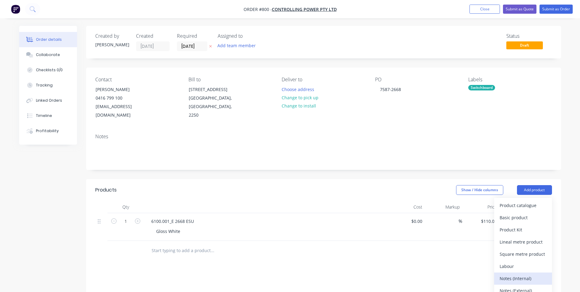
click at [528, 277] on div "Notes (Internal)" at bounding box center [523, 278] width 47 height 9
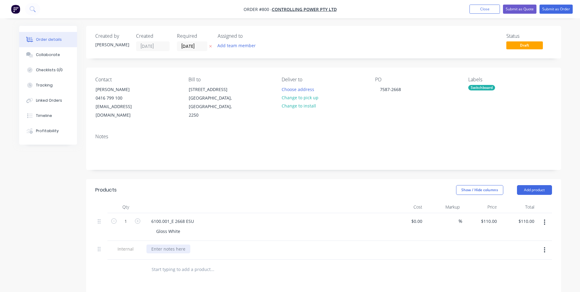
click at [167, 247] on div at bounding box center [169, 249] width 44 height 9
click at [59, 54] on button "Collaborate" at bounding box center [48, 54] width 58 height 15
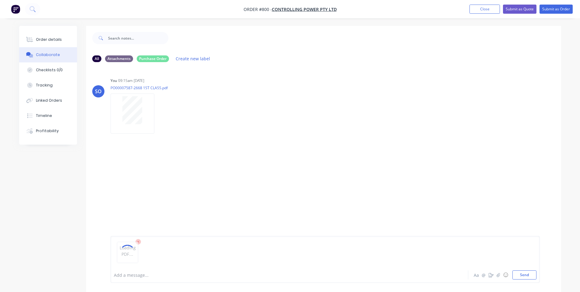
click at [204, 133] on div "SO You 09:15am 10/09/25 PO00007587-2668 1ST CLASS.pdf Labels Download Delete" at bounding box center [323, 167] width 475 height 200
click at [140, 241] on icon at bounding box center [138, 241] width 5 height 5
click at [362, 184] on div "SO You 09:15am 10/09/25 PO00007587-2668 1ST CLASS.pdf Labels Download Delete" at bounding box center [323, 167] width 475 height 200
click at [44, 41] on div "Order details" at bounding box center [49, 39] width 26 height 5
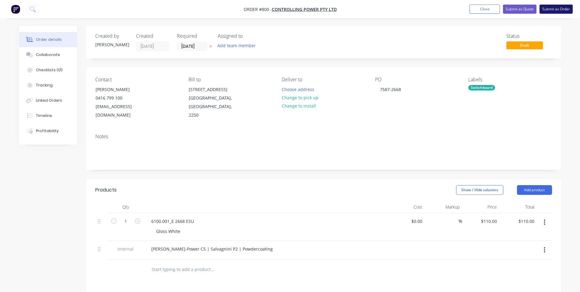
click at [551, 11] on button "Submit as Order" at bounding box center [556, 9] width 33 height 9
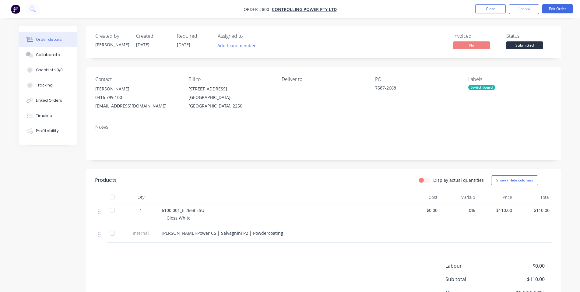
drag, startPoint x: 547, startPoint y: 23, endPoint x: 530, endPoint y: 52, distance: 33.4
click at [540, 43] on span "Submitted" at bounding box center [525, 45] width 37 height 8
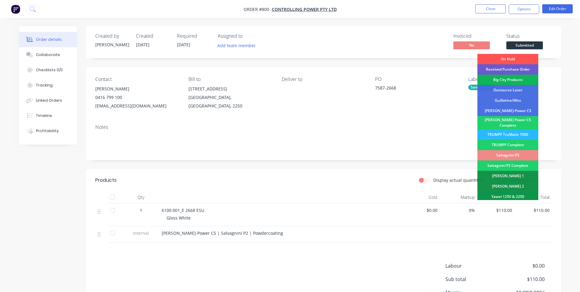
click at [519, 65] on div "Received Purchase Order" at bounding box center [508, 69] width 61 height 10
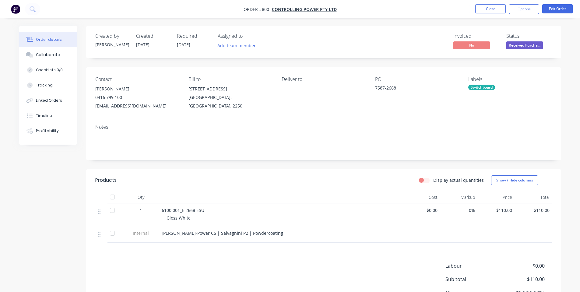
drag, startPoint x: 543, startPoint y: 31, endPoint x: 533, endPoint y: 16, distance: 18.2
click at [544, 30] on div "Created by Shane Created 10/09/25 Required 01/10/25 Assigned to Add team member…" at bounding box center [323, 42] width 475 height 32
click at [529, 9] on button "Options" at bounding box center [524, 9] width 30 height 10
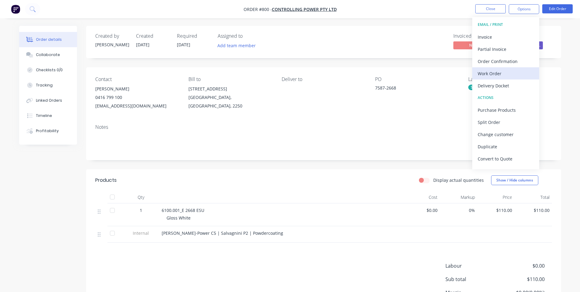
click at [497, 68] on button "Work Order" at bounding box center [506, 73] width 67 height 12
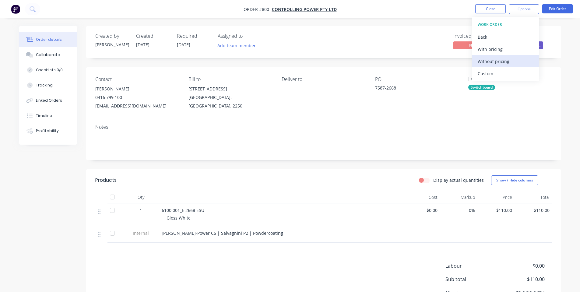
click at [490, 63] on div "Without pricing" at bounding box center [506, 61] width 56 height 9
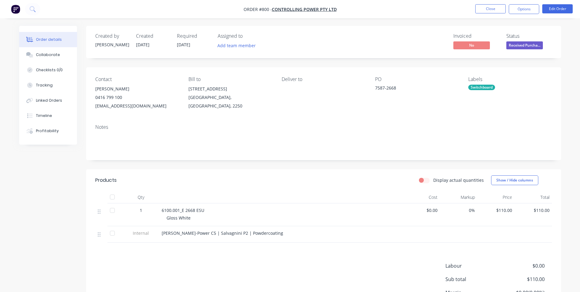
click at [242, 116] on div "Contact David Butler 0416 799 100 production@controllingpower.com.au Bill to Un…" at bounding box center [323, 93] width 475 height 52
click at [529, 10] on button "Options" at bounding box center [524, 9] width 30 height 10
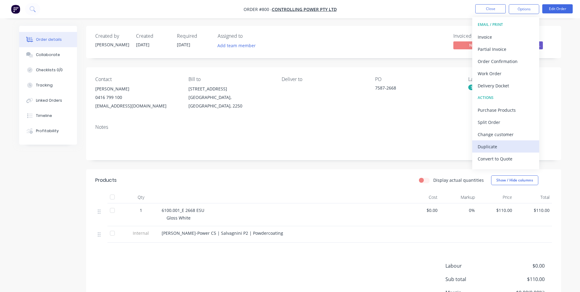
click at [497, 145] on div "Duplicate" at bounding box center [506, 146] width 56 height 9
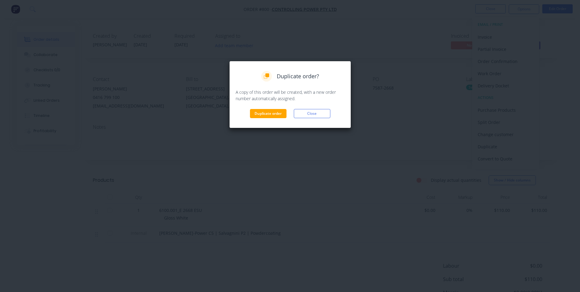
click at [264, 120] on div "Duplicate order? A copy of this order will be created, with a new order number …" at bounding box center [290, 94] width 122 height 67
drag, startPoint x: 266, startPoint y: 115, endPoint x: 281, endPoint y: 97, distance: 23.7
click at [266, 115] on button "Duplicate order" at bounding box center [268, 113] width 37 height 9
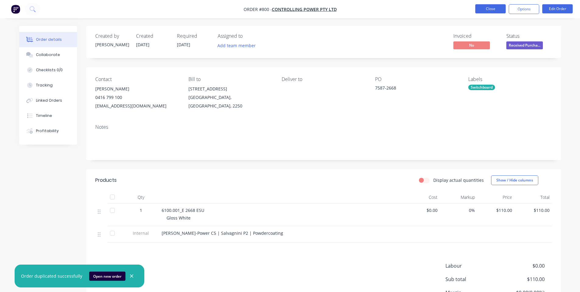
click at [484, 6] on button "Close" at bounding box center [491, 8] width 30 height 9
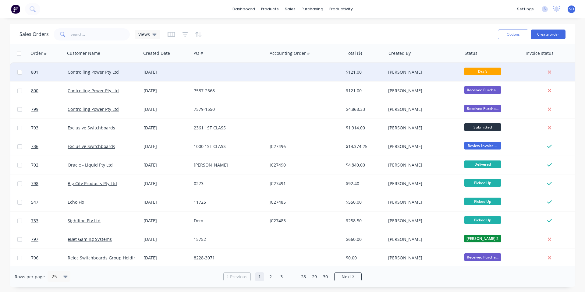
click at [186, 76] on div "10 Sep 2025" at bounding box center [166, 72] width 50 height 18
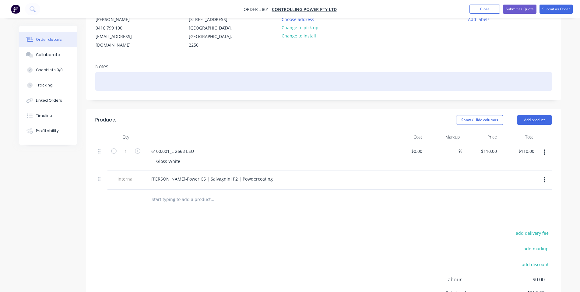
scroll to position [81, 0]
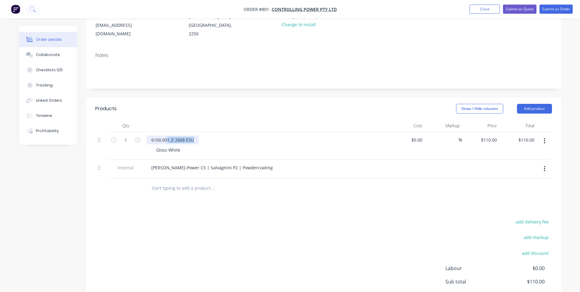
drag, startPoint x: 198, startPoint y: 142, endPoint x: 168, endPoint y: 136, distance: 30.2
click at [168, 136] on div "6100.001_E 2668 ESU" at bounding box center [173, 140] width 52 height 9
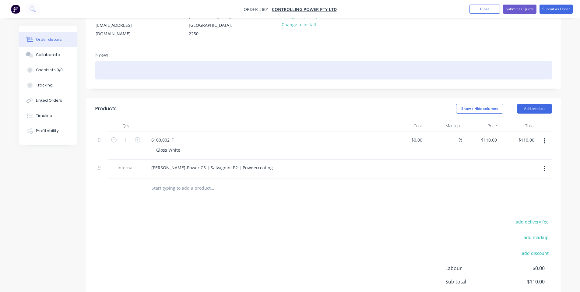
click at [240, 76] on div at bounding box center [323, 70] width 457 height 19
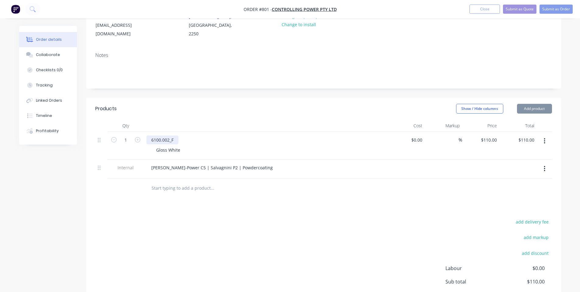
click at [176, 138] on div "6100.002_F" at bounding box center [163, 140] width 32 height 9
click at [544, 142] on icon "button" at bounding box center [545, 141] width 2 height 7
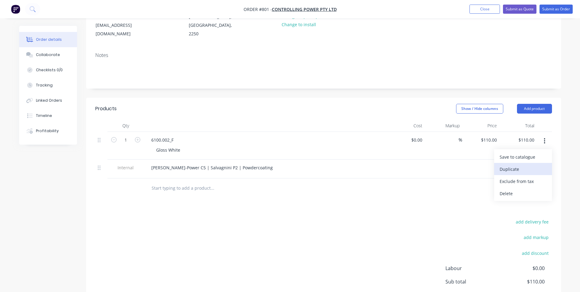
click at [524, 170] on div "Duplicate" at bounding box center [523, 169] width 47 height 9
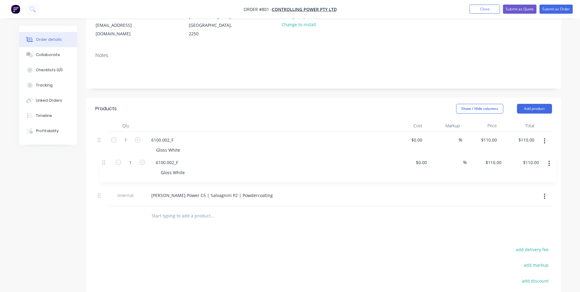
drag, startPoint x: 100, startPoint y: 186, endPoint x: 106, endPoint y: 163, distance: 24.0
click at [104, 160] on div "1 6100.002_F Gloss White $0.00 $0.00 % $110.00 $110.00 $110.00 $110.00 Internal…" at bounding box center [323, 169] width 457 height 74
click at [158, 169] on div "6100.002_F" at bounding box center [163, 167] width 32 height 9
click at [351, 116] on header "Products Show / Hide columns Add product" at bounding box center [323, 109] width 475 height 22
click at [126, 138] on input "1" at bounding box center [126, 140] width 16 height 9
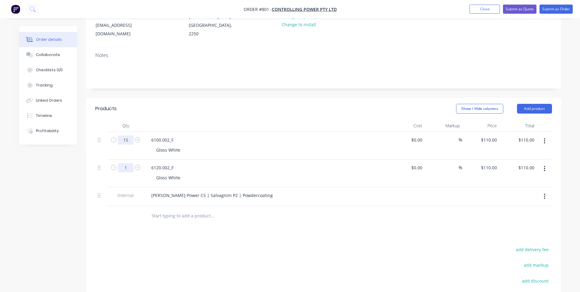
type input "15"
type input "$1,650.00"
click at [129, 167] on input "1" at bounding box center [126, 167] width 16 height 9
type input "15"
type input "$1,650.00"
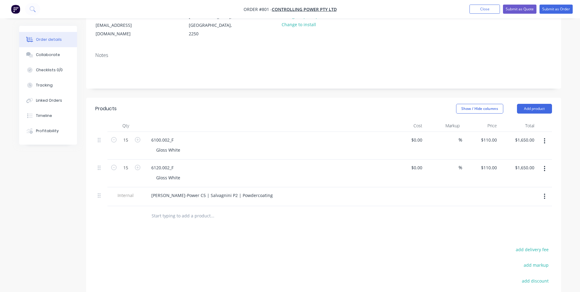
click at [255, 101] on header "Products Show / Hide columns Add product" at bounding box center [323, 109] width 475 height 22
click at [494, 171] on input "110" at bounding box center [490, 167] width 19 height 9
type input "$115.00"
type input "$1,725.00"
click at [420, 129] on div "Cost" at bounding box center [406, 126] width 37 height 12
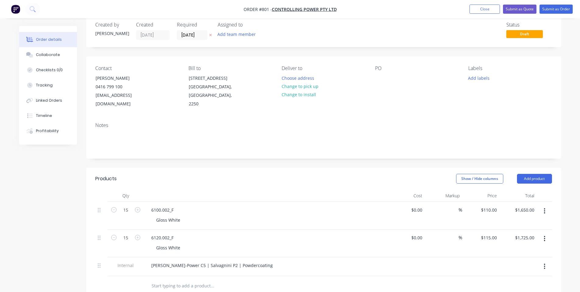
scroll to position [0, 0]
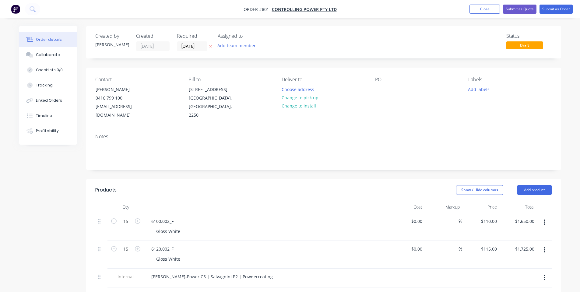
click at [386, 90] on div "PO" at bounding box center [416, 98] width 83 height 43
click at [294, 98] on button "Change to pick up" at bounding box center [299, 98] width 43 height 8
click at [483, 85] on button "Add labels" at bounding box center [479, 89] width 28 height 8
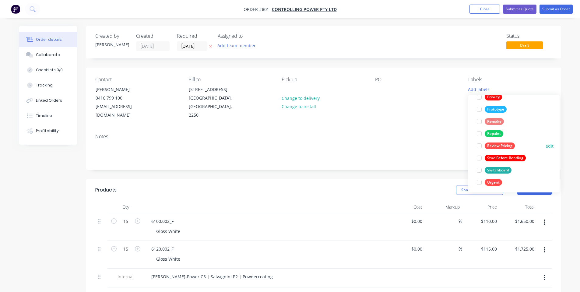
scroll to position [158, 0]
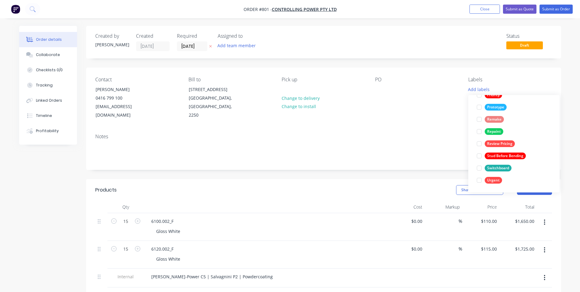
drag, startPoint x: 497, startPoint y: 168, endPoint x: 347, endPoint y: 133, distance: 153.9
click at [497, 168] on div "Switchboard" at bounding box center [498, 168] width 27 height 7
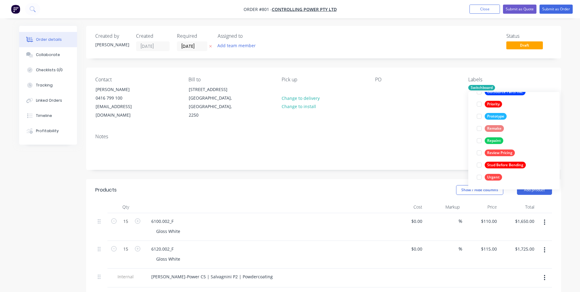
scroll to position [0, 0]
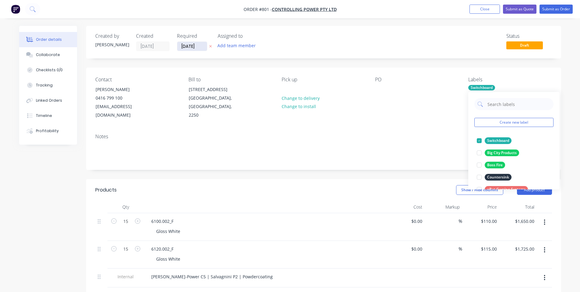
click at [187, 45] on input "10/09/25" at bounding box center [192, 46] width 30 height 9
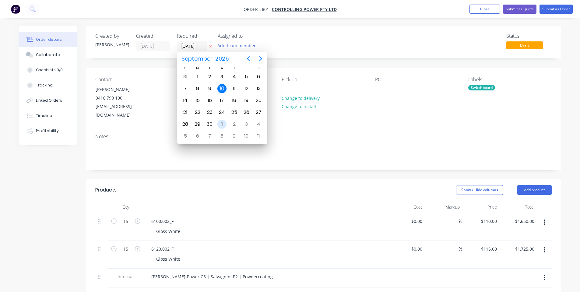
click at [225, 124] on div "1" at bounding box center [222, 124] width 9 height 9
type input "01/10/25"
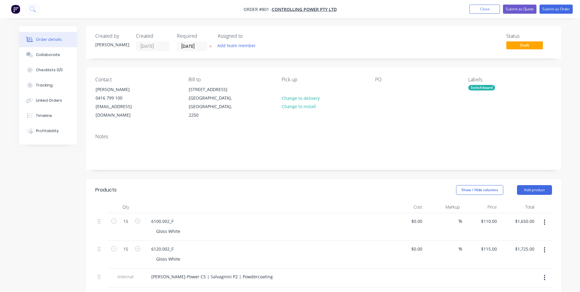
click at [380, 94] on div "PO" at bounding box center [416, 98] width 83 height 43
click at [381, 92] on div at bounding box center [380, 89] width 10 height 9
click at [442, 165] on div "Notes" at bounding box center [323, 149] width 475 height 41
drag, startPoint x: 47, startPoint y: 39, endPoint x: 40, endPoint y: 67, distance: 29.6
click at [46, 45] on button "Order details" at bounding box center [48, 39] width 58 height 15
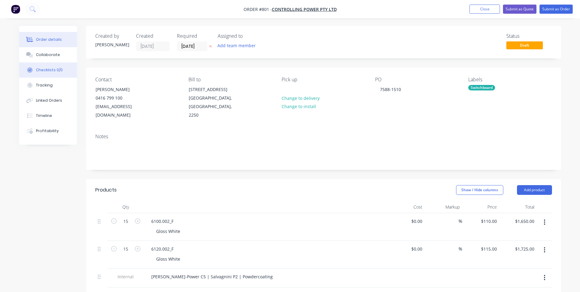
click at [40, 67] on div "Checklists 0/0" at bounding box center [49, 69] width 27 height 5
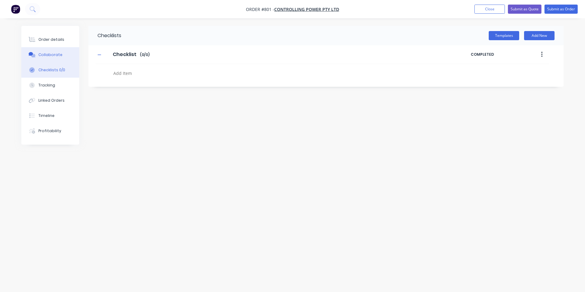
click at [41, 56] on div "Collaborate" at bounding box center [50, 54] width 24 height 5
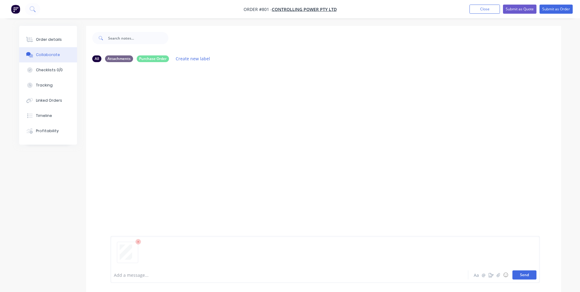
click at [522, 273] on button "Send" at bounding box center [525, 275] width 24 height 9
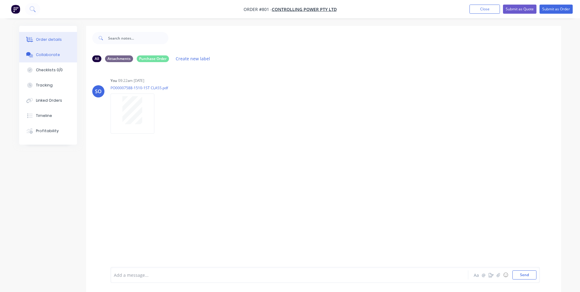
click at [28, 34] on button "Order details" at bounding box center [48, 39] width 58 height 15
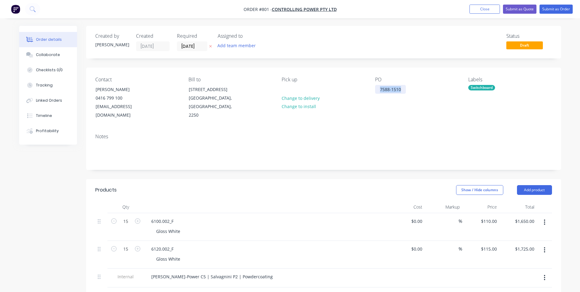
drag, startPoint x: 405, startPoint y: 88, endPoint x: 318, endPoint y: 89, distance: 86.8
click at [318, 89] on div "Contact David Butler 0416 799 100 production@controllingpower.com.au Bill to Un…" at bounding box center [323, 98] width 475 height 61
copy div "7588-1510"
click at [402, 129] on div "Contact David Butler 0416 799 100 production@controllingpower.com.au Bill to Un…" at bounding box center [323, 98] width 475 height 61
click at [552, 11] on button "Submit as Order" at bounding box center [556, 9] width 33 height 9
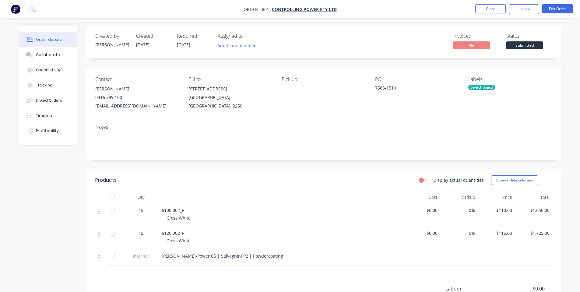
click at [538, 61] on div "Created by Shane Created 10/09/25 Required 01/10/25 Assigned to Add team member…" at bounding box center [323, 195] width 475 height 339
click at [533, 42] on span "Submitted" at bounding box center [525, 45] width 37 height 8
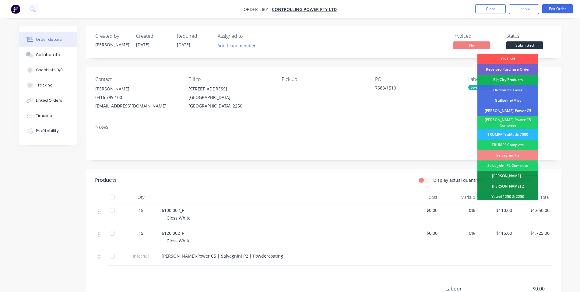
drag, startPoint x: 528, startPoint y: 67, endPoint x: 529, endPoint y: 53, distance: 14.6
click at [529, 67] on div "Received Purchase Order" at bounding box center [508, 69] width 61 height 10
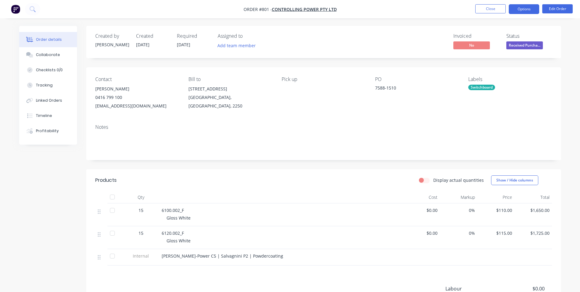
click at [530, 6] on button "Options" at bounding box center [524, 9] width 30 height 10
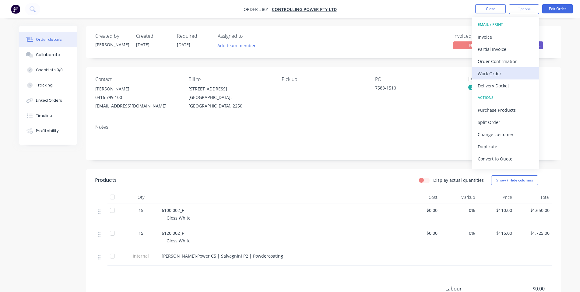
click at [520, 70] on div "Work Order" at bounding box center [506, 73] width 56 height 9
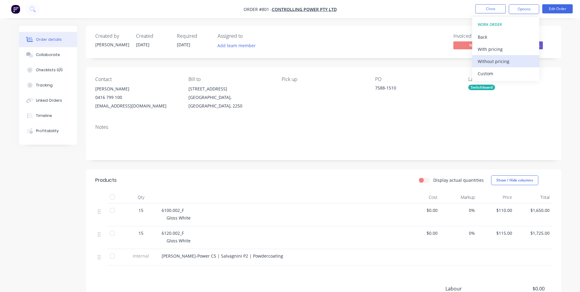
click at [510, 63] on div "Without pricing" at bounding box center [506, 61] width 56 height 9
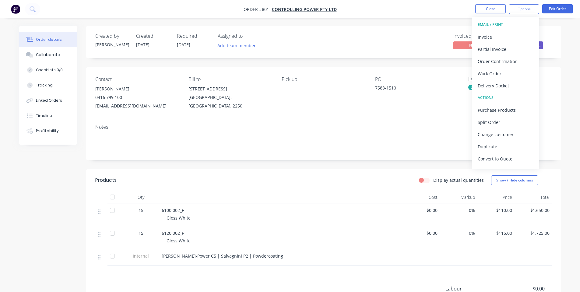
click at [369, 103] on div "Contact David Butler 0416 799 100 production@controllingpower.com.au Bill to Un…" at bounding box center [323, 93] width 475 height 52
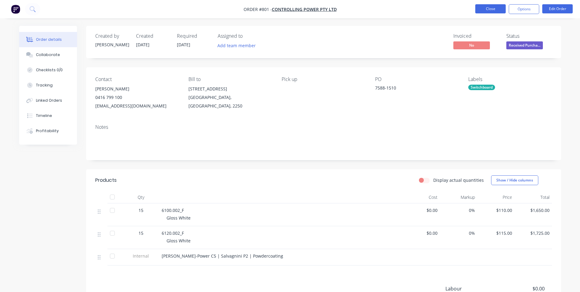
click at [499, 10] on button "Close" at bounding box center [491, 8] width 30 height 9
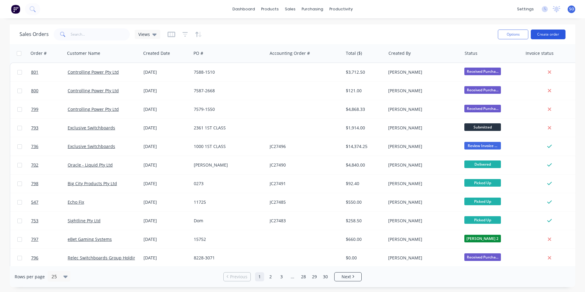
click at [540, 35] on button "Create order" at bounding box center [548, 35] width 35 height 10
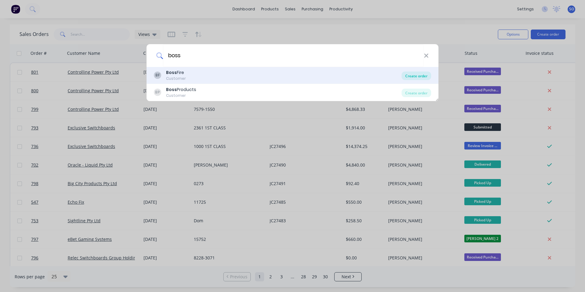
type input "boss"
click at [421, 78] on div "Create order" at bounding box center [417, 76] width 30 height 9
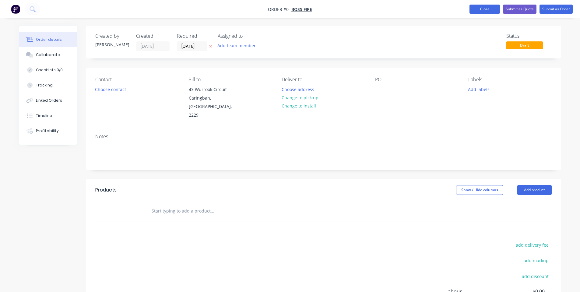
click at [478, 10] on button "Close" at bounding box center [485, 9] width 30 height 9
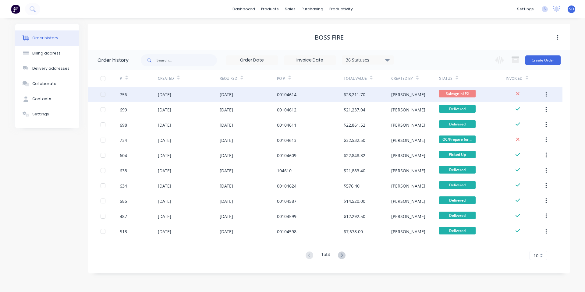
click at [226, 94] on div "12 Sep 2025" at bounding box center [226, 94] width 13 height 6
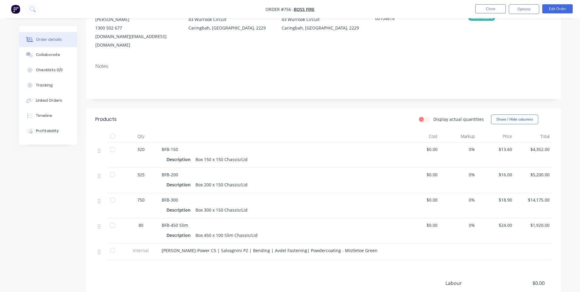
scroll to position [81, 0]
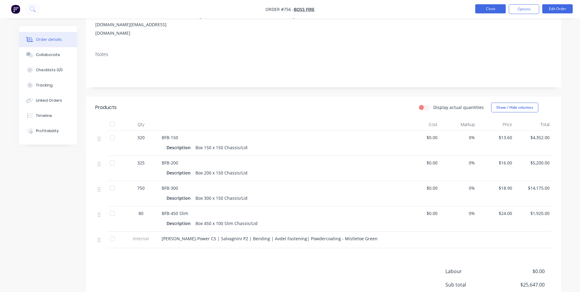
click at [486, 9] on button "Close" at bounding box center [491, 8] width 30 height 9
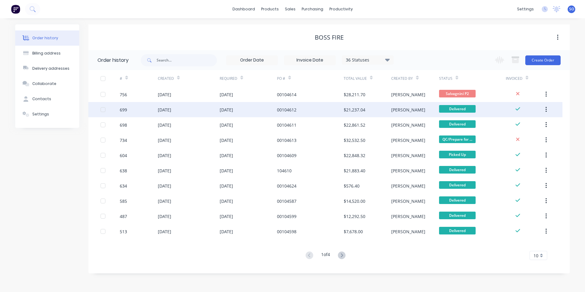
click at [229, 111] on div "29 Aug 2025" at bounding box center [226, 110] width 13 height 6
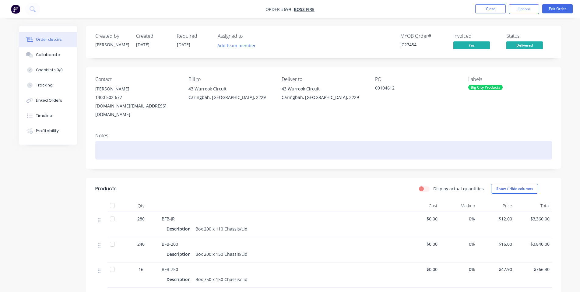
scroll to position [81, 0]
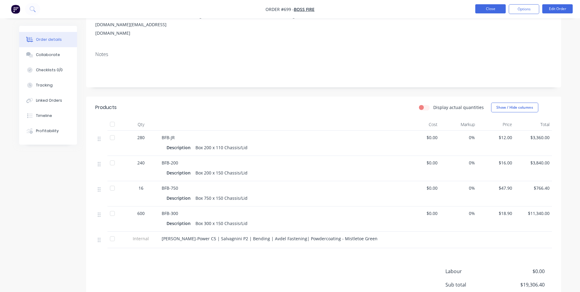
click at [486, 12] on button "Close" at bounding box center [491, 8] width 30 height 9
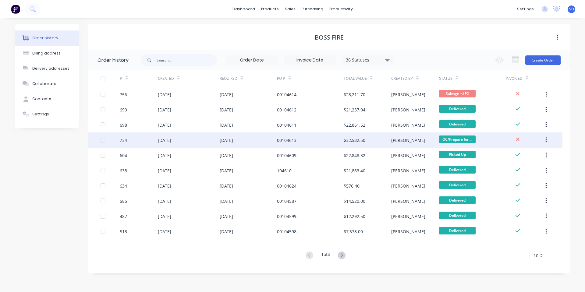
click at [232, 139] on div "05 Sep 2025" at bounding box center [226, 140] width 13 height 6
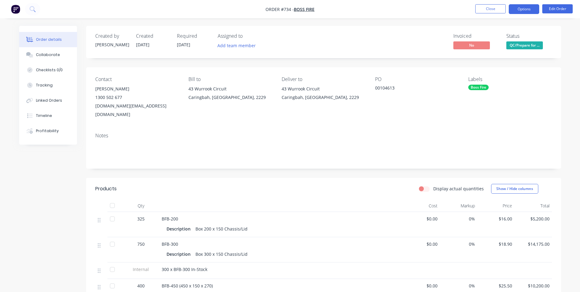
click at [519, 11] on button "Options" at bounding box center [524, 9] width 30 height 10
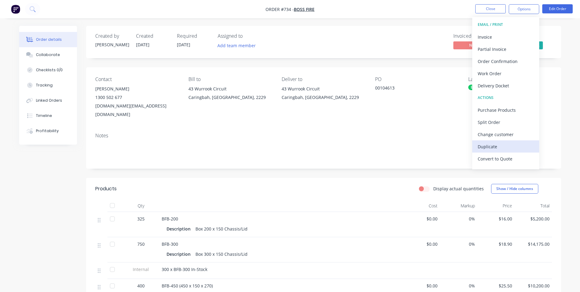
click at [507, 150] on div "Duplicate" at bounding box center [506, 146] width 56 height 9
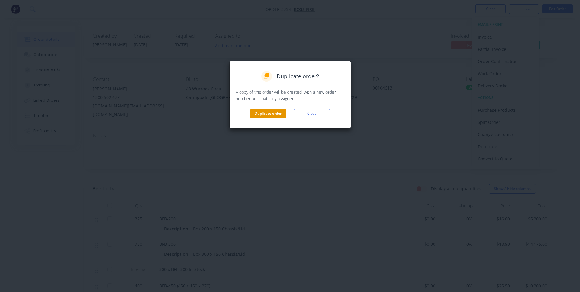
click at [265, 112] on button "Duplicate order" at bounding box center [268, 113] width 37 height 9
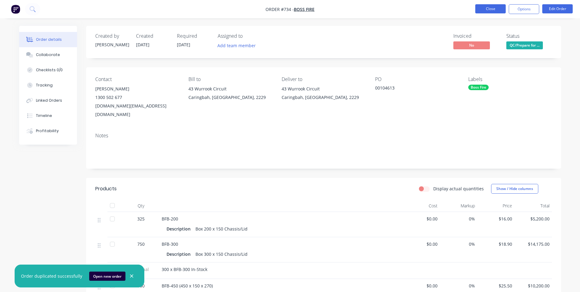
click at [492, 10] on button "Close" at bounding box center [491, 8] width 30 height 9
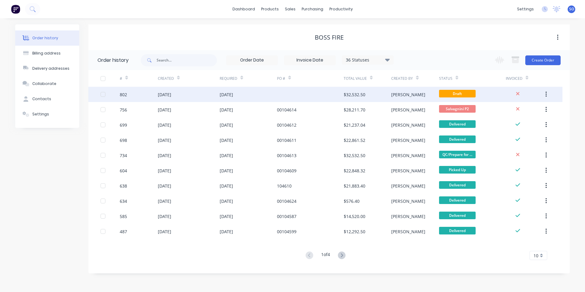
click at [192, 97] on div "10 Sep 2025" at bounding box center [189, 94] width 62 height 15
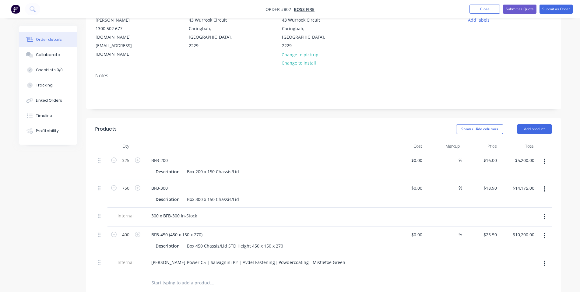
scroll to position [81, 0]
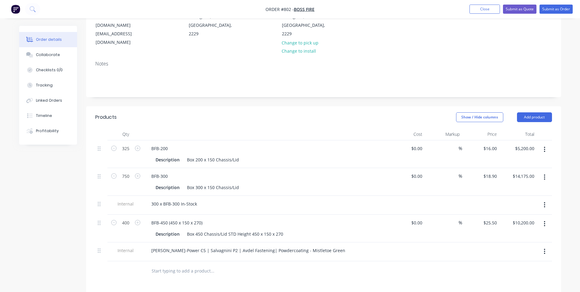
drag, startPoint x: 544, startPoint y: 186, endPoint x: 533, endPoint y: 196, distance: 13.8
click at [544, 200] on button "button" at bounding box center [545, 205] width 14 height 11
drag, startPoint x: 521, startPoint y: 219, endPoint x: 521, endPoint y: 216, distance: 3.4
click at [521, 229] on div "Delete" at bounding box center [523, 233] width 47 height 9
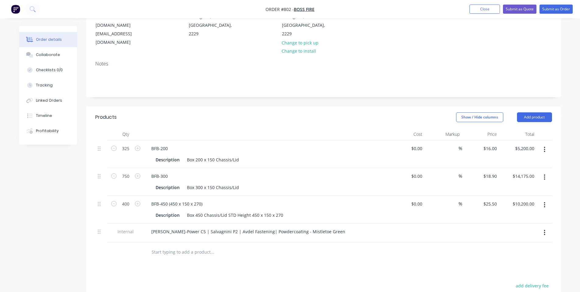
click at [549, 200] on button "button" at bounding box center [545, 205] width 14 height 11
click at [527, 253] on div "Delete" at bounding box center [523, 257] width 47 height 9
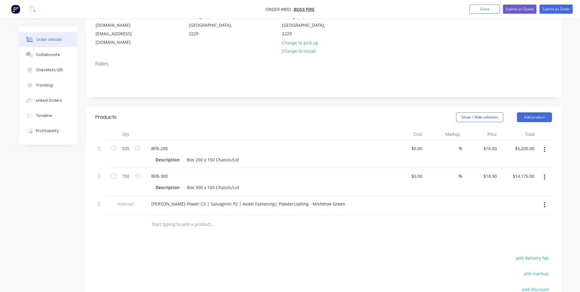
scroll to position [0, 0]
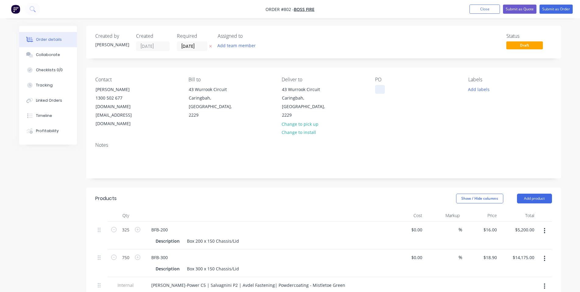
click at [378, 89] on div at bounding box center [380, 89] width 10 height 9
click at [397, 142] on div "Notes" at bounding box center [323, 145] width 457 height 6
click at [485, 91] on button "Add labels" at bounding box center [479, 89] width 28 height 8
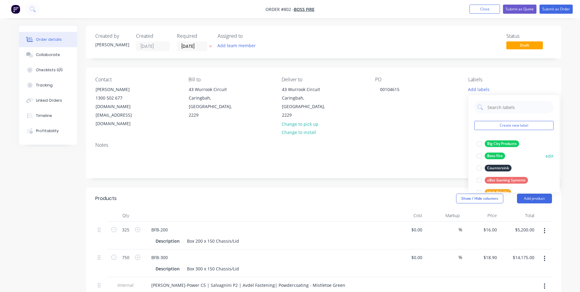
drag, startPoint x: 489, startPoint y: 143, endPoint x: 488, endPoint y: 155, distance: 11.6
click at [488, 155] on div "Create new label Big City Products edit Boss Fire edit Countersink edit eBet Ga…" at bounding box center [514, 143] width 91 height 97
click at [488, 155] on div "Boss Fire" at bounding box center [495, 156] width 20 height 7
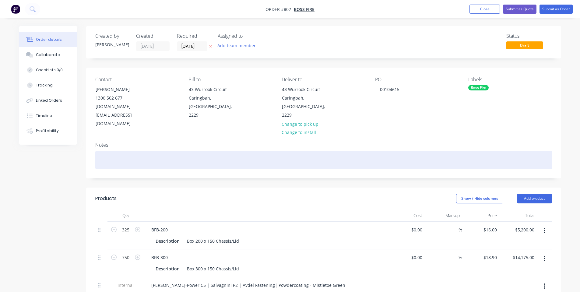
click at [427, 151] on div at bounding box center [323, 160] width 457 height 19
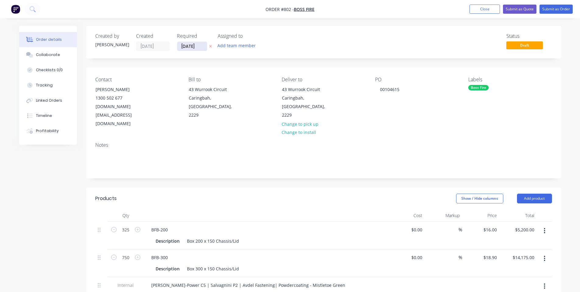
click at [189, 48] on input "10/09/25" at bounding box center [192, 46] width 30 height 9
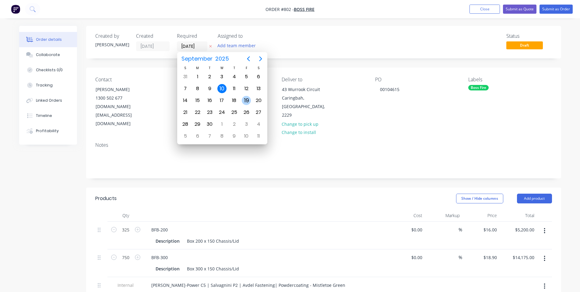
click at [245, 101] on div "19" at bounding box center [246, 100] width 9 height 9
type input "19/09/25"
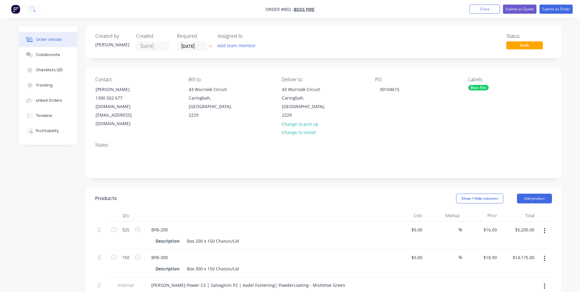
drag, startPoint x: 311, startPoint y: 42, endPoint x: 226, endPoint y: 59, distance: 86.5
click at [311, 43] on div "Status Draft" at bounding box center [416, 42] width 274 height 18
click at [37, 53] on div "Collaborate" at bounding box center [48, 54] width 24 height 5
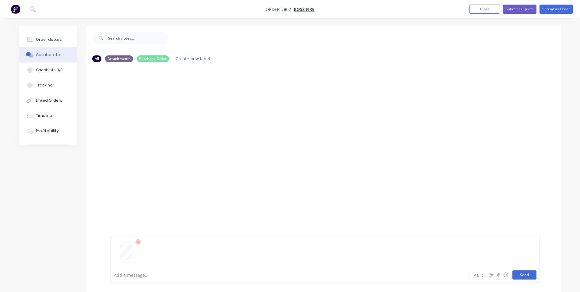
click at [532, 277] on button "Send" at bounding box center [525, 275] width 24 height 9
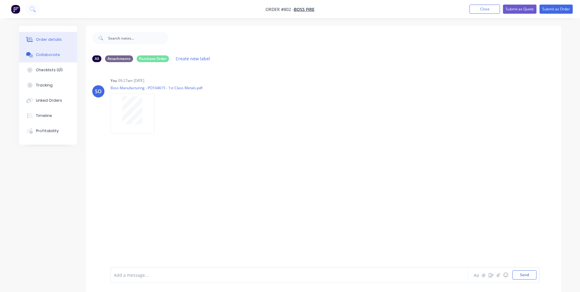
click at [42, 40] on div "Order details" at bounding box center [49, 39] width 26 height 5
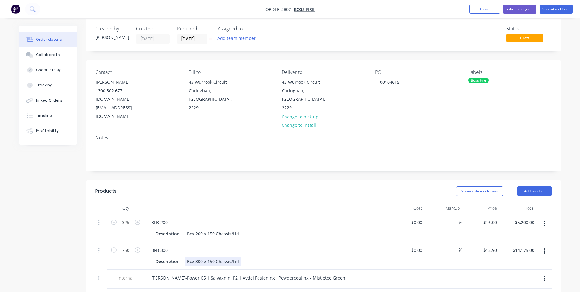
scroll to position [81, 0]
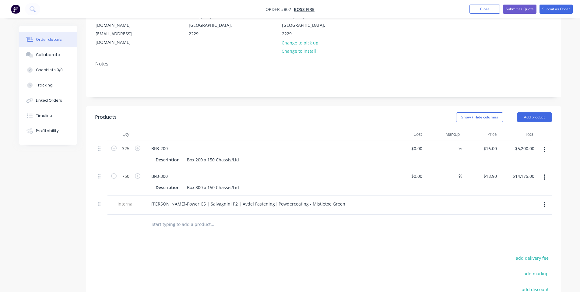
click at [205, 218] on input "text" at bounding box center [212, 224] width 122 height 12
click at [206, 218] on input "text" at bounding box center [212, 224] width 122 height 12
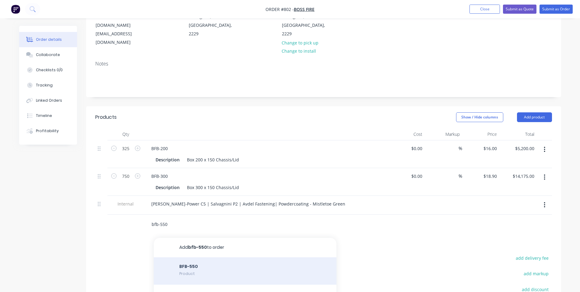
type input "bfb-550"
click at [233, 260] on div "BFB-550 Product" at bounding box center [245, 270] width 183 height 27
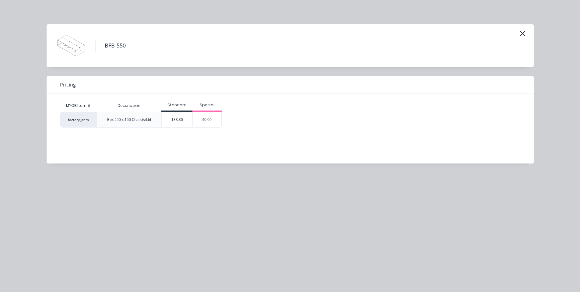
drag, startPoint x: 171, startPoint y: 119, endPoint x: 172, endPoint y: 123, distance: 4.3
click at [171, 121] on div "$33.30" at bounding box center [177, 119] width 31 height 15
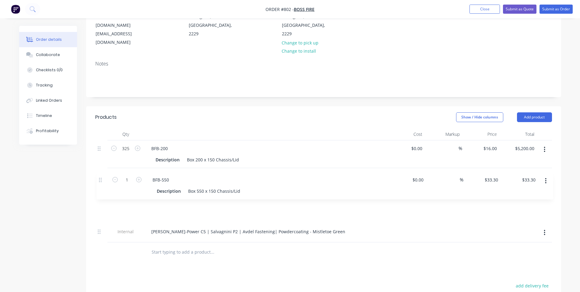
drag, startPoint x: 104, startPoint y: 207, endPoint x: 104, endPoint y: 175, distance: 31.4
click at [104, 175] on div "325 BFB-200 Description Box 200 x 150 Chassis/Lid $0.00 $0.00 % $16.00 $16.00 $…" at bounding box center [323, 191] width 457 height 102
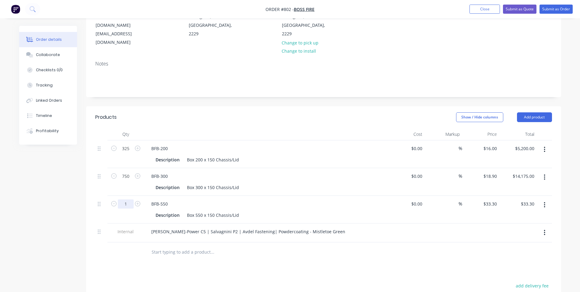
click at [121, 200] on input "1" at bounding box center [126, 204] width 16 height 9
type input "80"
type input "$2,664.00"
click at [169, 246] on input "text" at bounding box center [212, 252] width 122 height 12
type input "bfb-600"
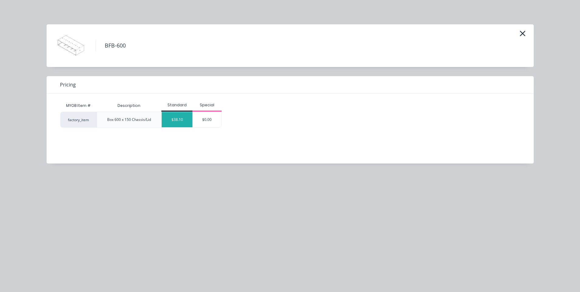
click at [173, 123] on div "$38.10" at bounding box center [177, 119] width 31 height 15
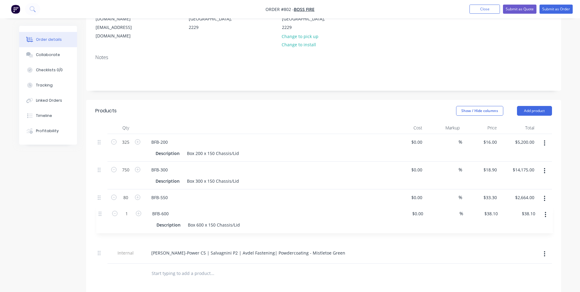
scroll to position [89, 0]
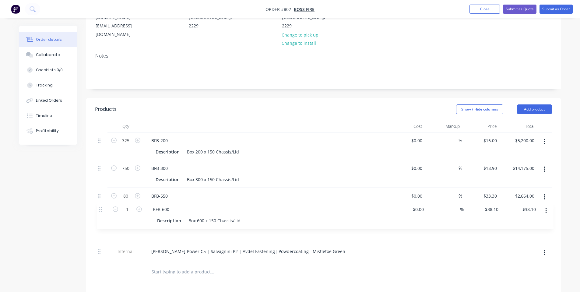
drag, startPoint x: 99, startPoint y: 231, endPoint x: 101, endPoint y: 205, distance: 26.0
click at [101, 205] on div "325 BFB-200 Description Box 200 x 150 Chassis/Lid $0.00 $0.00 % $16.00 $16.00 $…" at bounding box center [323, 198] width 457 height 130
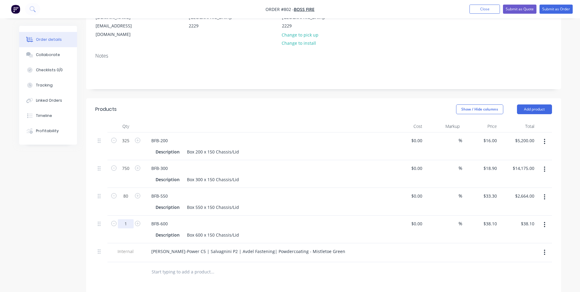
click at [128, 219] on input "1" at bounding box center [126, 223] width 16 height 9
type input "130"
type input "$4,953.00"
click at [231, 136] on div "BFB-200" at bounding box center [266, 140] width 239 height 9
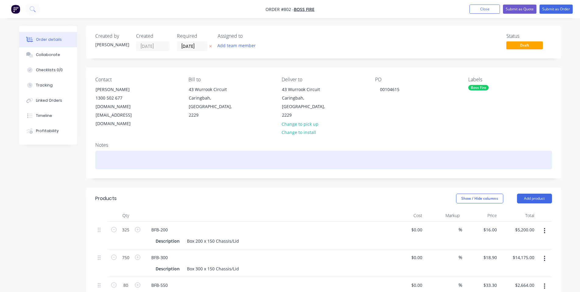
click at [318, 151] on div at bounding box center [323, 160] width 457 height 19
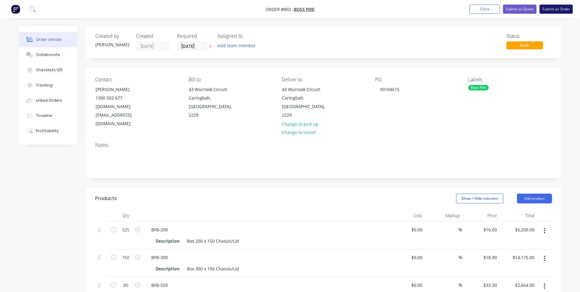
click at [543, 11] on button "Submit as Order" at bounding box center [556, 9] width 33 height 9
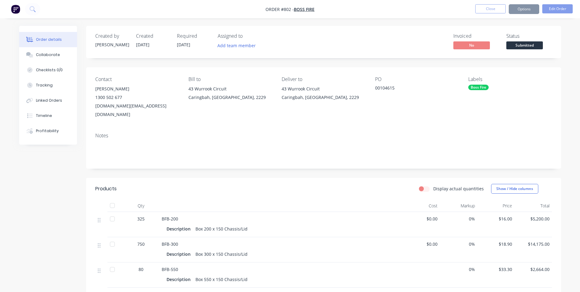
click at [526, 10] on button "Options" at bounding box center [524, 9] width 30 height 10
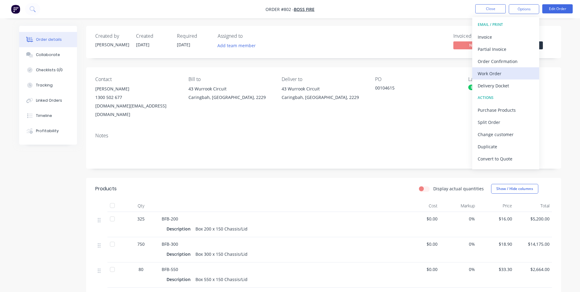
click at [499, 75] on div "Work Order" at bounding box center [506, 73] width 56 height 9
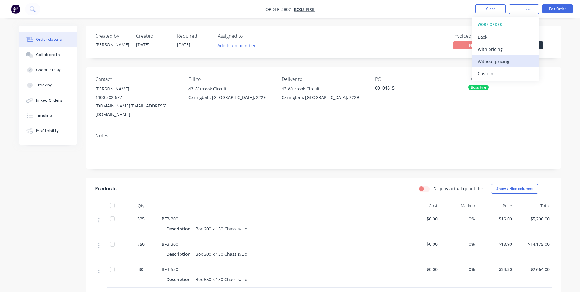
click at [502, 63] on div "Without pricing" at bounding box center [506, 61] width 56 height 9
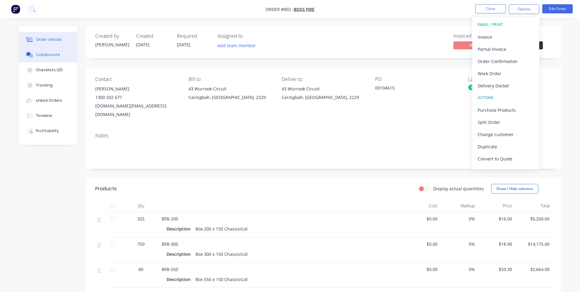
click at [27, 57] on icon at bounding box center [29, 54] width 7 height 5
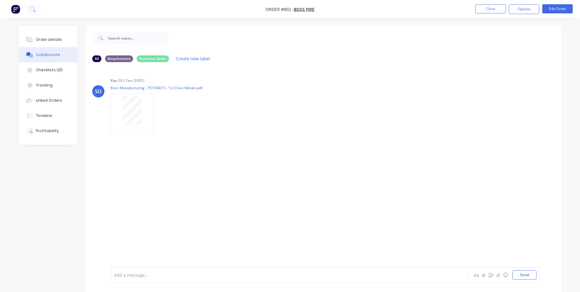
click at [389, 57] on div "All Attachments Purchase Order Create new label" at bounding box center [323, 59] width 463 height 8
click at [494, 9] on button "Close" at bounding box center [491, 8] width 30 height 9
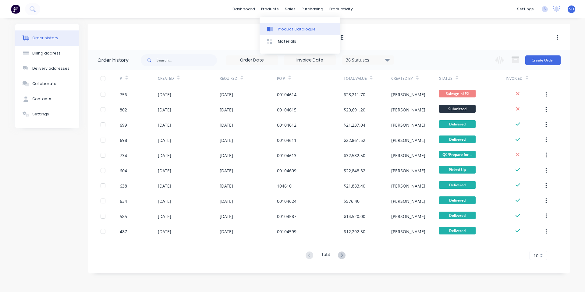
click at [277, 33] on link "Product Catalogue" at bounding box center [300, 29] width 81 height 12
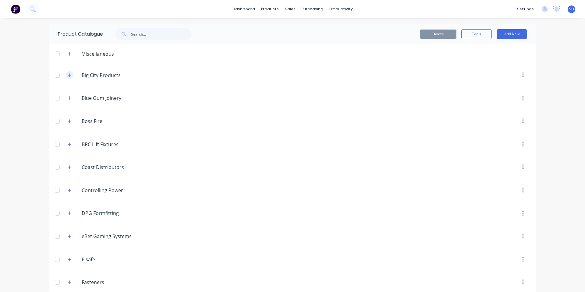
click at [68, 76] on icon "button" at bounding box center [70, 75] width 4 height 4
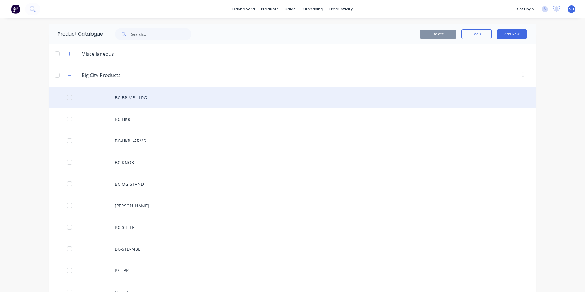
click at [170, 100] on div "BC-BP-MBL-LRG" at bounding box center [292, 98] width 487 height 22
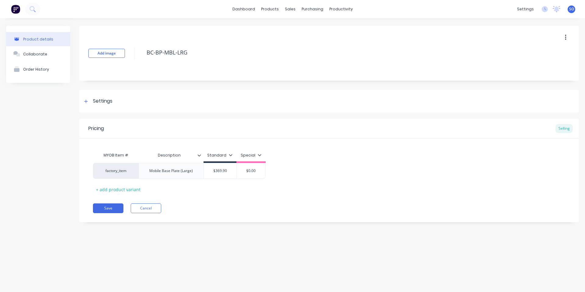
drag, startPoint x: 193, startPoint y: 55, endPoint x: 137, endPoint y: 55, distance: 55.8
click at [137, 55] on div "Add image BC-BP-MBL-LRG" at bounding box center [329, 53] width 500 height 55
type textarea "x"
type textarea "B"
type textarea "x"
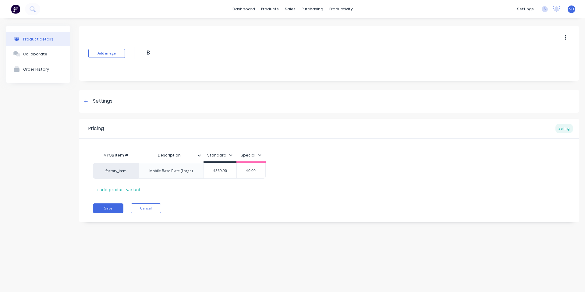
type textarea "BC"
type textarea "x"
type textarea "BC-"
type textarea "x"
type textarea "BC-L"
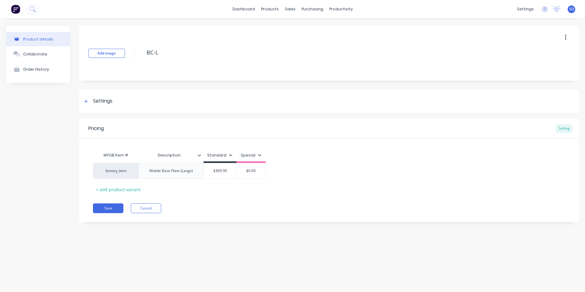
type textarea "x"
type textarea "BC-LR"
type textarea "x"
type textarea "BC-LRG"
type textarea "x"
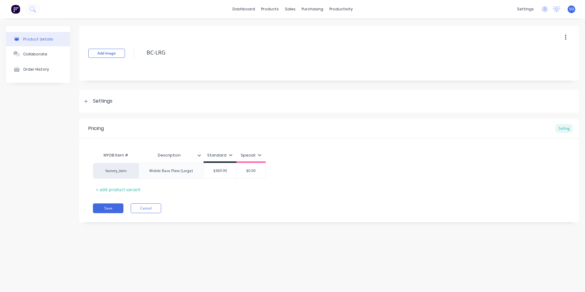
type textarea "BC-LRG-"
type textarea "x"
type textarea "BC-LRG-M"
type textarea "x"
type textarea "BC-LRG-MB"
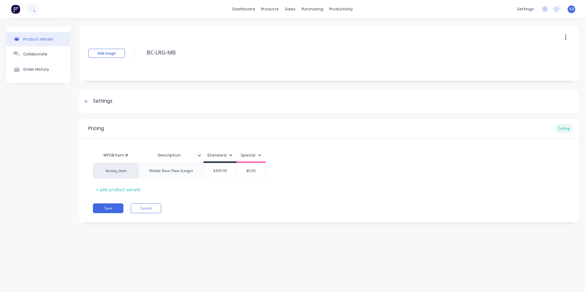
type textarea "x"
type textarea "BC-LRG-MBL"
type textarea "x"
type textarea "BC-LRG-MBL-"
type textarea "x"
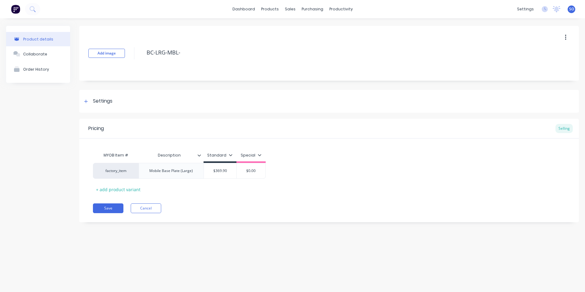
type textarea "BC-LRG-MBL-B"
type textarea "x"
type textarea "BC-LRG-MBL-BP"
type textarea "x"
type textarea "BC-LRG-MBL-BP"
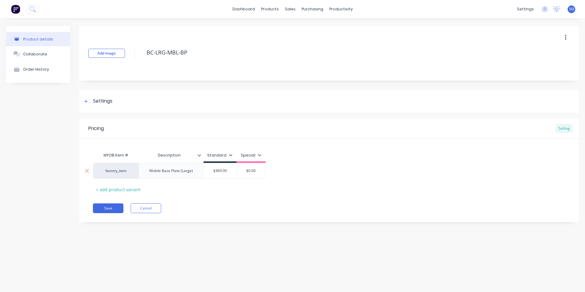
click at [190, 169] on div "Mobile Base Plate (Large)" at bounding box center [170, 171] width 53 height 8
click at [188, 175] on div "Mobile Base Plate (Large)" at bounding box center [170, 171] width 53 height 8
click at [193, 173] on div "Mobile Base Plate (Large)" at bounding box center [170, 171] width 53 height 8
click at [154, 175] on div "Mobile Base Plate" at bounding box center [171, 171] width 65 height 16
click at [155, 169] on div "Mobile Base Plate" at bounding box center [171, 171] width 40 height 8
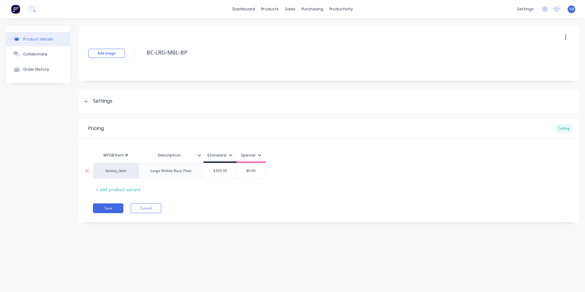
click at [230, 167] on div "$369.90" at bounding box center [220, 170] width 33 height 15
type textarea "x"
type input "$369.90"
drag, startPoint x: 229, startPoint y: 170, endPoint x: 168, endPoint y: 170, distance: 60.9
click at [168, 170] on div "factory_item Large Mobile Base Plate $369.90 $369.90 $0.00" at bounding box center [177, 171] width 169 height 16
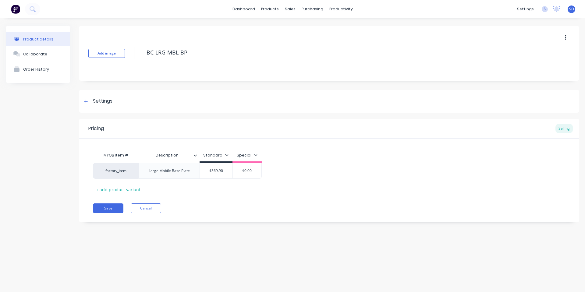
type textarea "x"
type input "4"
type textarea "x"
type input "432"
type textarea "x"
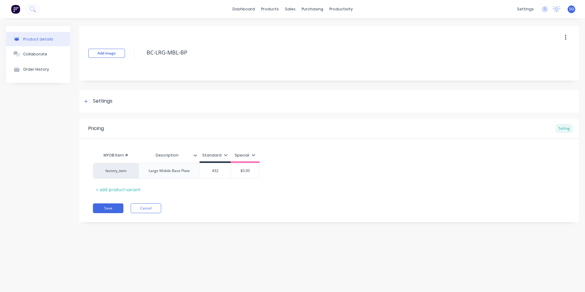
type input "432"
click at [261, 184] on div "MYOB Item # Description Standard Special factory_item Large Mobile Base Plate $…" at bounding box center [329, 171] width 472 height 45
click at [99, 207] on button "Save" at bounding box center [108, 209] width 30 height 10
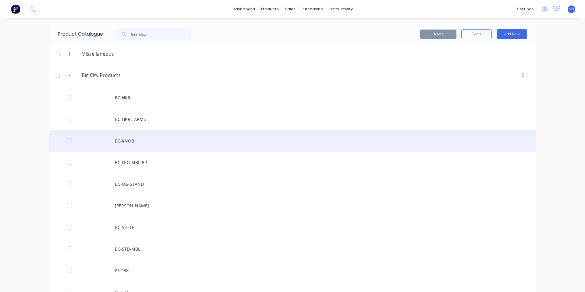
scroll to position [81, 0]
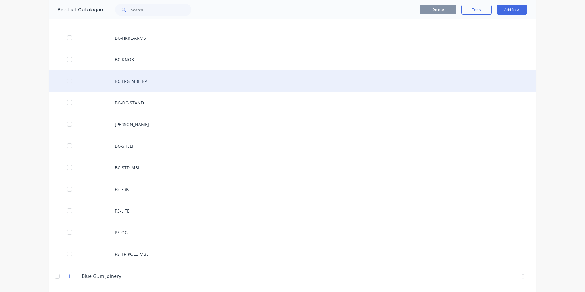
click at [186, 82] on div "BC-LRG-MBL-BP" at bounding box center [292, 81] width 487 height 22
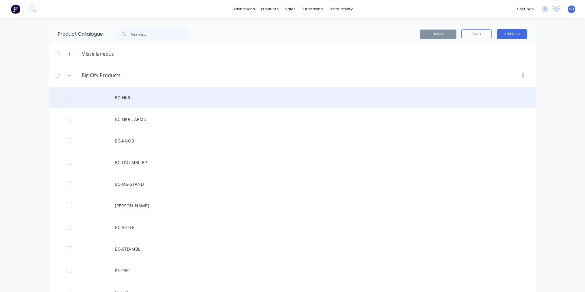
click at [187, 100] on div "BC-HKRL" at bounding box center [292, 98] width 487 height 22
type textarea "x"
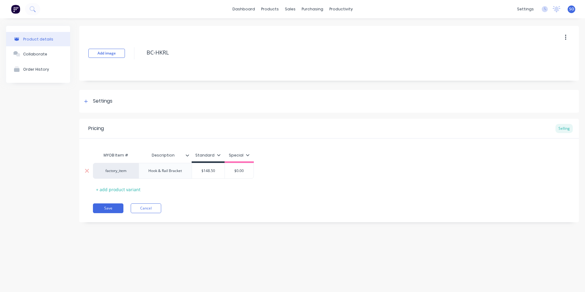
click at [148, 172] on div "Hook & Rail Bracket" at bounding box center [164, 171] width 43 height 8
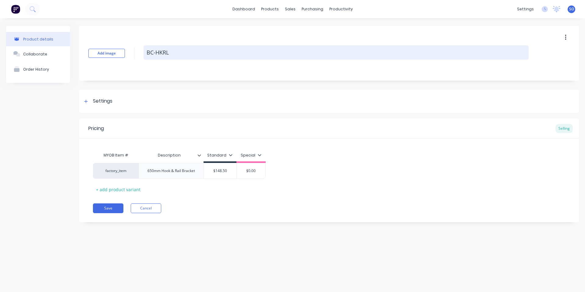
click at [172, 54] on textarea "BC-HKRL" at bounding box center [335, 52] width 385 height 14
type textarea "x"
type textarea "BC-HKRL-"
type textarea "x"
type textarea "BC-HKRL-6"
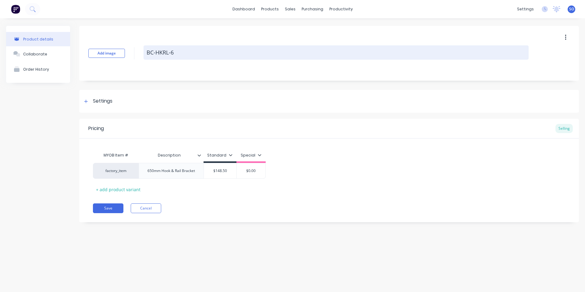
type textarea "x"
type textarea "BC-HKRL-650"
type textarea "x"
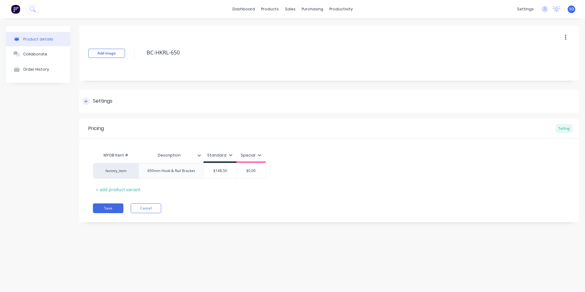
type textarea "BC-HKRL-650"
type textarea "x"
type textarea "BC-HKRL-650"
click at [241, 99] on div "Settings" at bounding box center [329, 101] width 500 height 23
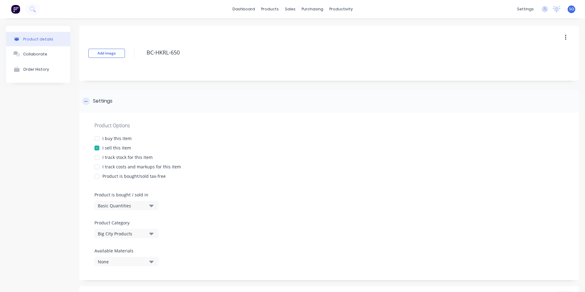
click at [237, 110] on div "Settings" at bounding box center [329, 101] width 500 height 23
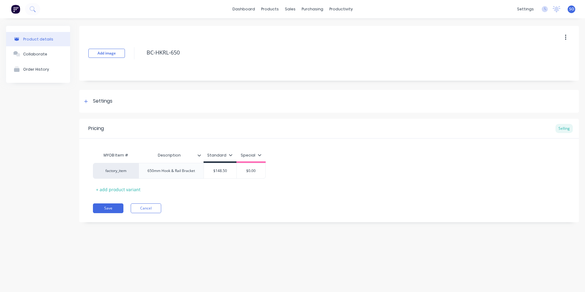
drag, startPoint x: 222, startPoint y: 237, endPoint x: 164, endPoint y: 228, distance: 58.9
click at [222, 237] on div "Product details Collaborate Order History Add image BC-HKRL-650 Settings Produc…" at bounding box center [292, 149] width 585 height 262
type input "$148.50"
click at [225, 173] on input "$148.50" at bounding box center [220, 170] width 33 height 5
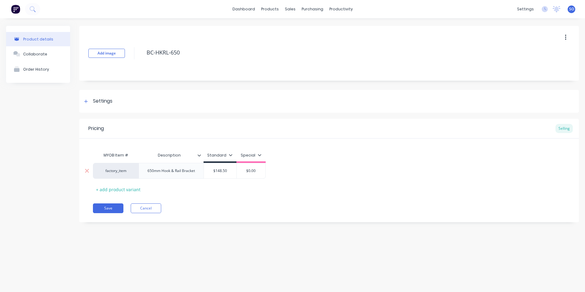
click at [225, 173] on input "$148.50" at bounding box center [220, 170] width 33 height 5
type textarea "x"
type input "1"
type textarea "x"
type input "17"
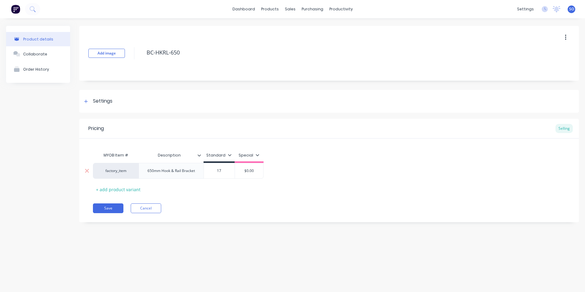
type textarea "x"
click at [239, 174] on div "$0.00" at bounding box center [249, 170] width 30 height 15
type input "174"
type input "$0.00"
click at [231, 188] on div "MYOB Item # Description Standard Special factory_item 650mm Hook & Rail Bracket…" at bounding box center [329, 171] width 472 height 45
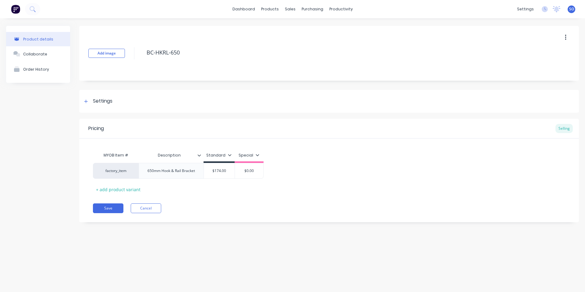
click at [562, 37] on button "button" at bounding box center [565, 37] width 14 height 11
click at [554, 51] on span "Duplicate" at bounding box center [543, 53] width 46 height 6
click at [101, 209] on button "Save" at bounding box center [108, 209] width 30 height 10
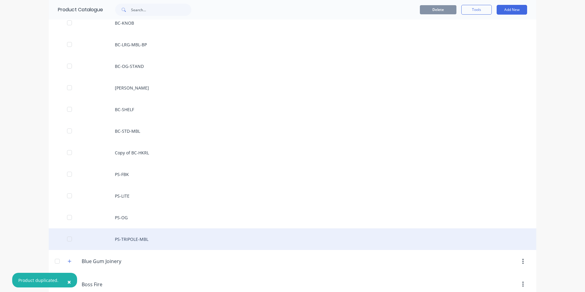
scroll to position [81, 0]
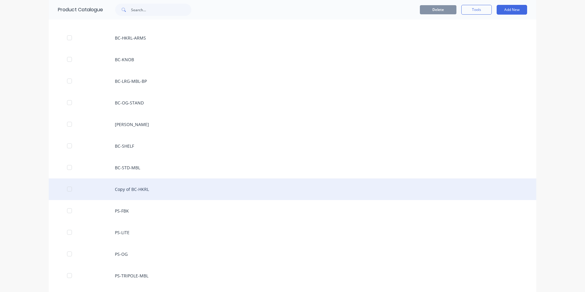
click at [140, 190] on div "Copy of BC-HKRL" at bounding box center [292, 190] width 487 height 22
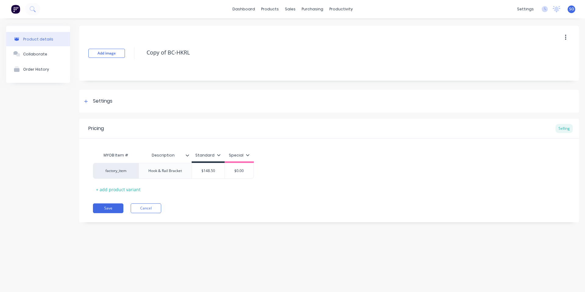
drag, startPoint x: 168, startPoint y: 51, endPoint x: 129, endPoint y: 50, distance: 38.4
click at [129, 50] on div "Add image Copy of BC-HKRL" at bounding box center [329, 53] width 500 height 55
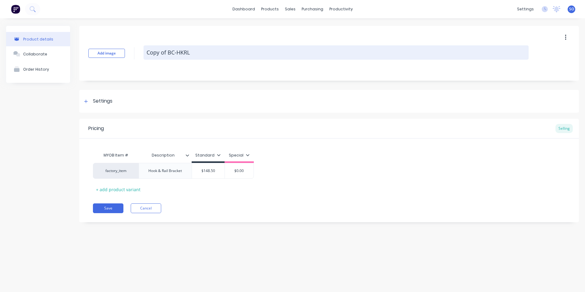
type textarea "x"
type textarea "BC-HKRL"
click at [186, 55] on textarea "BC-HKRL" at bounding box center [335, 52] width 385 height 14
type textarea "x"
type textarea "BC-HKRL-"
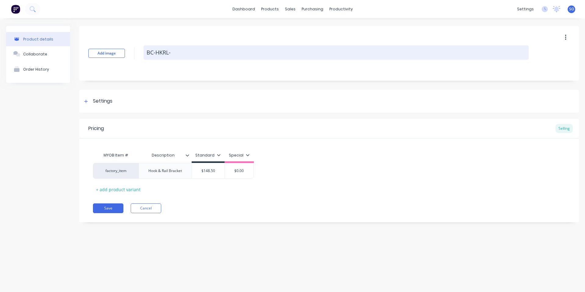
type textarea "x"
type textarea "BC-HKRL-8"
type textarea "x"
type textarea "BC-HKRL-85"
type textarea "x"
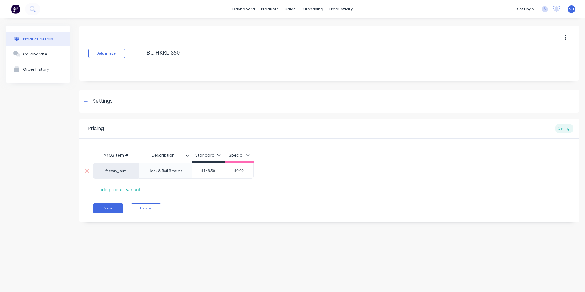
type textarea "BC-HKRL-850"
type textarea "x"
type textarea "BC-HKRL-850"
click at [149, 174] on div "Hook & Rail Bracket" at bounding box center [164, 171] width 43 height 8
click at [212, 177] on div "$148.50" at bounding box center [208, 172] width 33 height 15
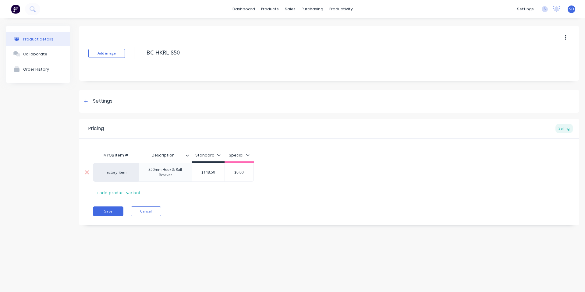
type textarea "x"
type input "$148.50"
click at [212, 177] on div "$148.50" at bounding box center [208, 172] width 33 height 15
click at [212, 177] on div "$148.50" at bounding box center [220, 170] width 33 height 15
click at [226, 171] on input "$148.50" at bounding box center [220, 170] width 33 height 5
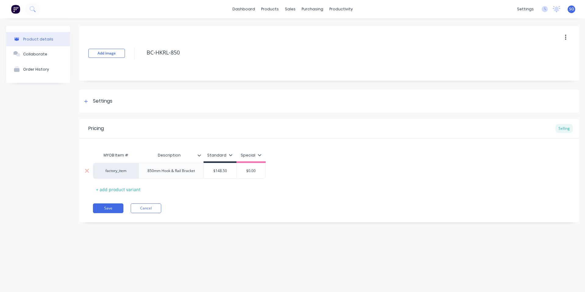
click at [226, 171] on input "$148.50" at bounding box center [220, 170] width 33 height 5
drag, startPoint x: 224, startPoint y: 171, endPoint x: 217, endPoint y: 172, distance: 7.0
click at [218, 172] on input "$148.50" at bounding box center [220, 170] width 33 height 5
click at [228, 169] on input "$148.50" at bounding box center [220, 170] width 33 height 5
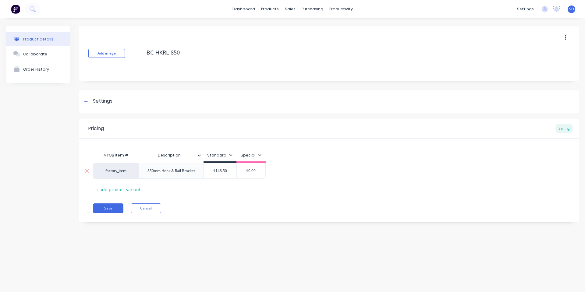
click at [228, 169] on input "$148.50" at bounding box center [220, 170] width 33 height 5
click at [220, 202] on div "Pricing Selling MYOB Item # Description Standard Special factory_item 850mm Hoo…" at bounding box center [329, 171] width 500 height 104
drag, startPoint x: 226, startPoint y: 166, endPoint x: 226, endPoint y: 171, distance: 4.6
click at [226, 170] on div "factory_item 850mm Hook & Rail Bracket $148.50 $148.50 $0.00" at bounding box center [329, 171] width 472 height 16
click at [226, 171] on div "factory_item 850mm Hook & Rail Bracket $148.50 $148.50 $0.00" at bounding box center [329, 171] width 472 height 16
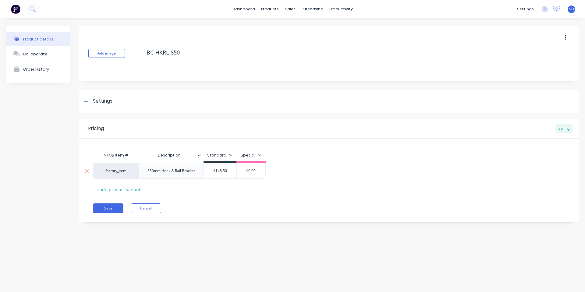
click at [225, 171] on input "$148.50" at bounding box center [220, 170] width 33 height 5
drag, startPoint x: 230, startPoint y: 171, endPoint x: 215, endPoint y: 172, distance: 14.9
click at [215, 172] on input "$148.50" at bounding box center [220, 170] width 33 height 5
type textarea "x"
type input "$1"
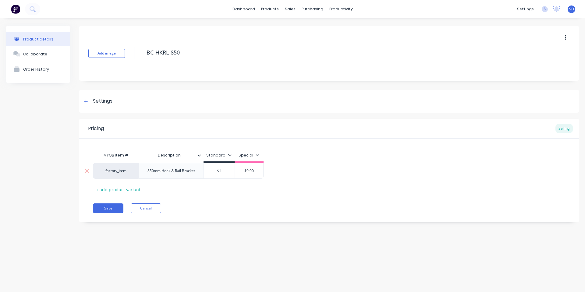
type textarea "x"
type input "$19"
type textarea "x"
type input "$198"
click at [276, 203] on div "Pricing Selling MYOB Item # Description Standard Special factory_item 850mm Hoo…" at bounding box center [329, 171] width 500 height 104
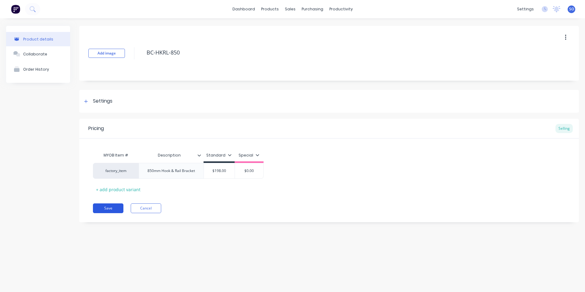
click at [115, 206] on button "Save" at bounding box center [108, 209] width 30 height 10
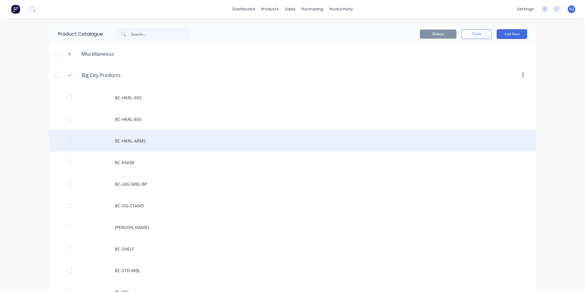
click at [161, 139] on div "BC-HKRL-ARMS" at bounding box center [292, 141] width 487 height 22
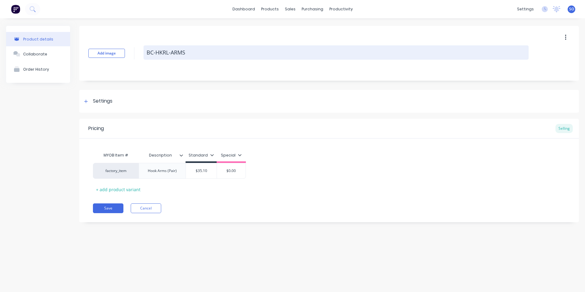
drag, startPoint x: 195, startPoint y: 52, endPoint x: 162, endPoint y: 51, distance: 32.6
click at [162, 51] on textarea "BC-HKRL-ARMS" at bounding box center [335, 52] width 385 height 14
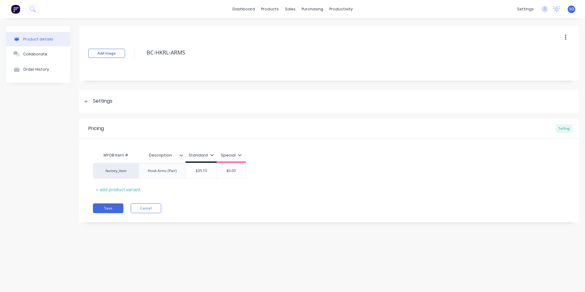
type textarea "x"
type textarea "BC-HK-"
type textarea "x"
type textarea "BC-HK-A"
type textarea "x"
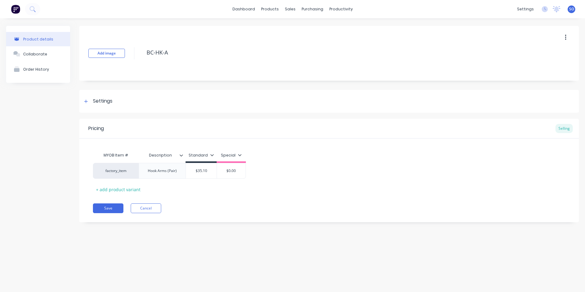
type textarea "BC-HK-AR"
type textarea "x"
type textarea "BC-HK-ARM"
type textarea "x"
type textarea "BC-HK-ARMS"
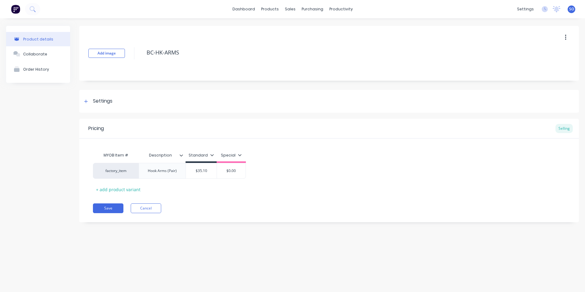
type textarea "x"
type textarea "BC-HK-ARMS-"
type textarea "x"
type textarea "BC-HK-ARMS-S"
type textarea "x"
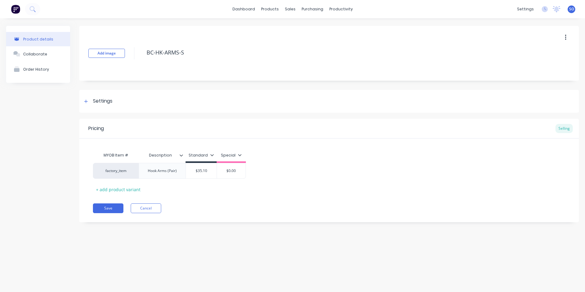
type textarea "BC-HK-ARMS-ST"
type textarea "x"
type textarea "BC-HK-ARMS-STD"
type textarea "x"
type textarea "BC-HK-ARMS-STD"
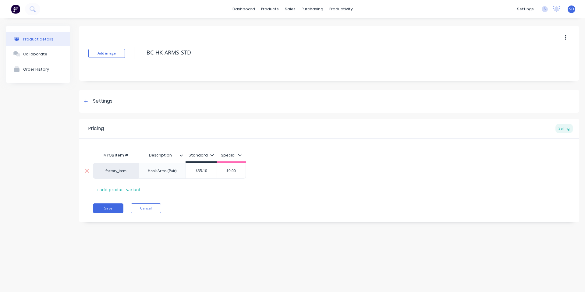
type input "$35.10"
click at [199, 170] on input "$35.10" at bounding box center [201, 170] width 31 height 5
type textarea "x"
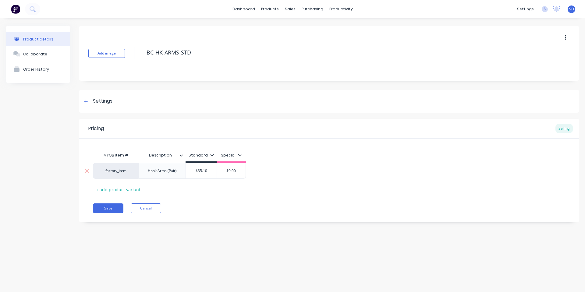
type input "4"
type textarea "x"
type input "42"
click at [207, 211] on div "Save Cancel" at bounding box center [336, 209] width 486 height 10
click at [100, 209] on button "Save" at bounding box center [108, 209] width 30 height 10
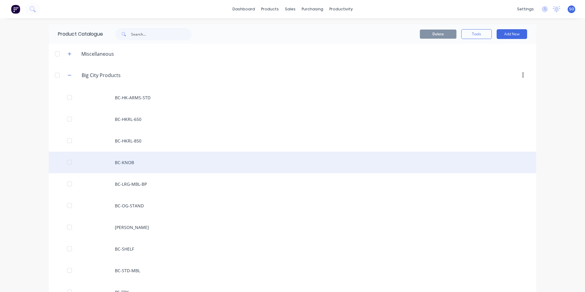
click at [146, 159] on div "BC-KNOB" at bounding box center [292, 163] width 487 height 22
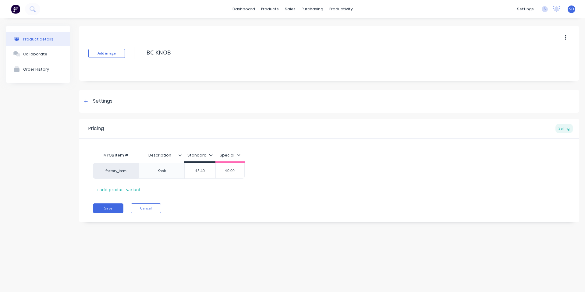
type textarea "x"
type input "$5.40"
click at [206, 173] on input "$5.40" at bounding box center [200, 170] width 31 height 5
type textarea "x"
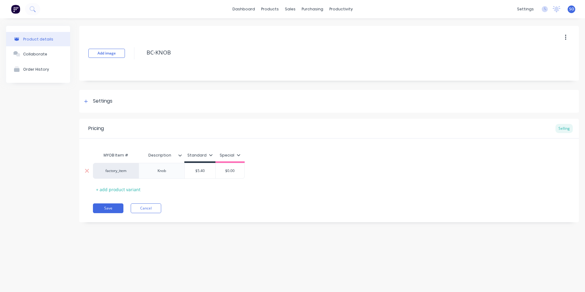
type input "$7"
click at [218, 204] on div "Save Cancel" at bounding box center [336, 209] width 486 height 10
click at [103, 211] on button "Save" at bounding box center [108, 209] width 30 height 10
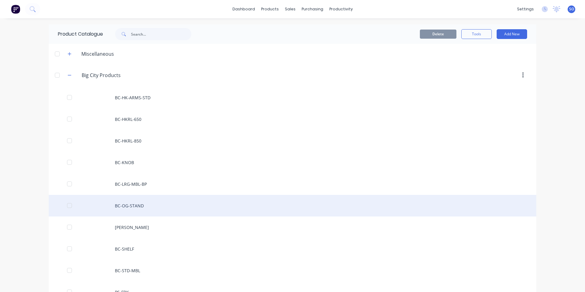
click at [140, 207] on div "BC-OG-STAND" at bounding box center [292, 206] width 487 height 22
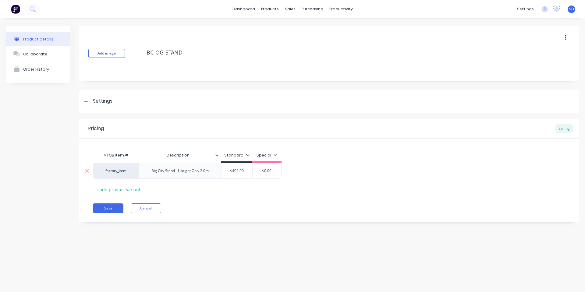
click at [217, 169] on div "Big City Stand - Upright Only 2.0m" at bounding box center [180, 171] width 83 height 16
click at [213, 174] on div "Big City Stand - Upright Only 2.0m" at bounding box center [180, 171] width 67 height 8
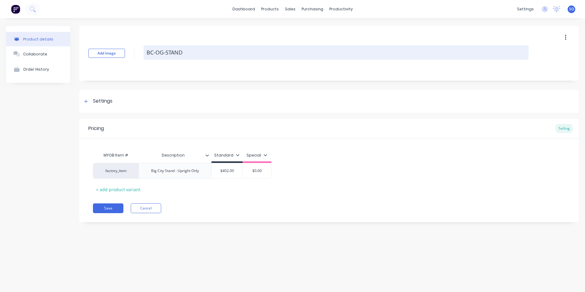
drag, startPoint x: 164, startPoint y: 51, endPoint x: 157, endPoint y: 52, distance: 7.0
click at [157, 52] on textarea "BC-OG-STAND" at bounding box center [335, 52] width 385 height 14
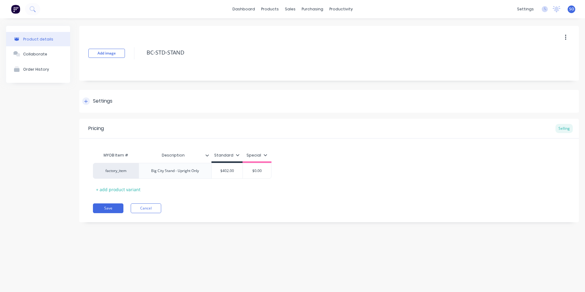
click at [178, 102] on div "Settings" at bounding box center [329, 101] width 500 height 23
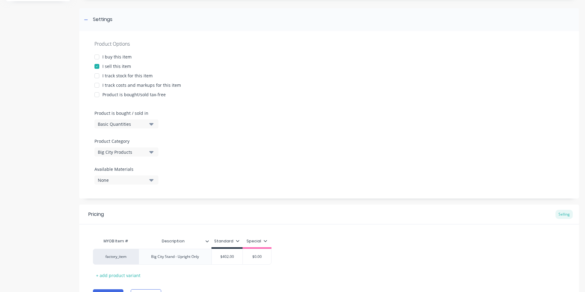
scroll to position [115, 0]
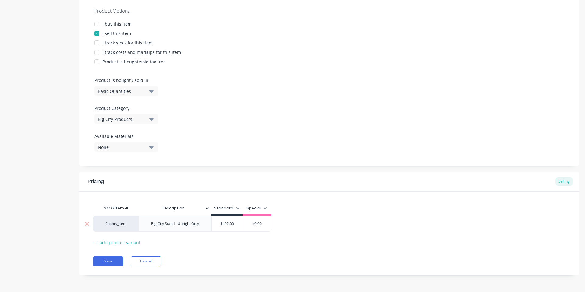
click at [234, 221] on input "$402.00" at bounding box center [227, 223] width 31 height 5
click at [0, 292] on com-1password-button at bounding box center [0, 292] width 0 height 0
click at [225, 225] on input "$402.00" at bounding box center [227, 223] width 31 height 5
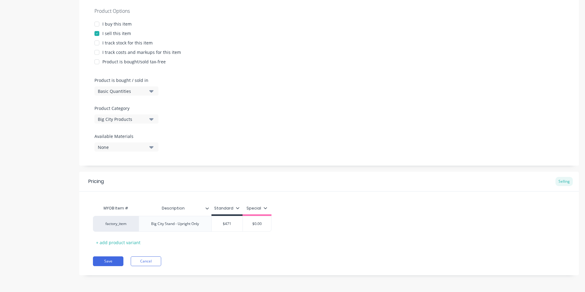
click at [222, 257] on div "Save Cancel" at bounding box center [336, 262] width 486 height 10
click at [201, 280] on div "Add image BC-STD-STAND Settings Product Options I buy this item I sell this ite…" at bounding box center [329, 97] width 500 height 373
click at [98, 268] on div "Pricing Selling MYOB Item # Description Standard Special factory_item Big City …" at bounding box center [329, 224] width 500 height 104
click at [100, 265] on button "Save" at bounding box center [108, 262] width 30 height 10
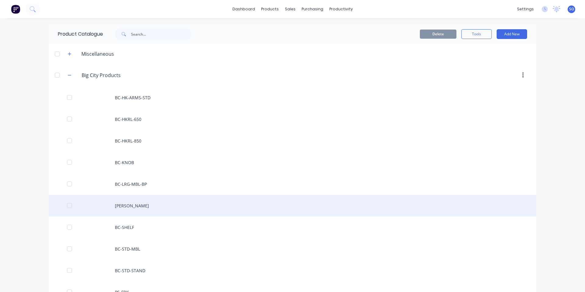
click at [162, 205] on div "BC-RL" at bounding box center [292, 206] width 487 height 22
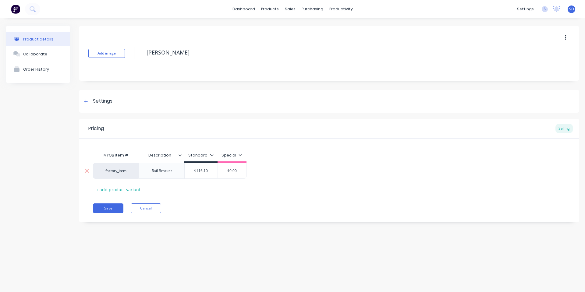
click at [148, 171] on div "Rail Bracket" at bounding box center [162, 171] width 30 height 8
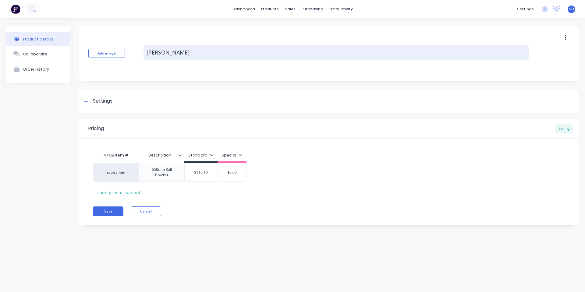
click at [161, 56] on textarea "BC-RL" at bounding box center [335, 52] width 385 height 14
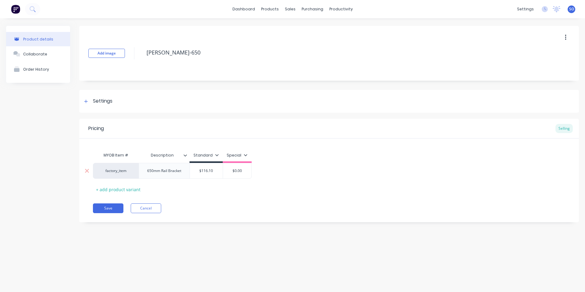
click at [212, 167] on div "$116.10" at bounding box center [206, 170] width 33 height 15
click at [229, 187] on div "MYOB Item # Description Standard Special factory_item 650mm Rail Bracket $135.0…" at bounding box center [329, 171] width 472 height 45
click at [105, 213] on button "Save" at bounding box center [108, 209] width 30 height 10
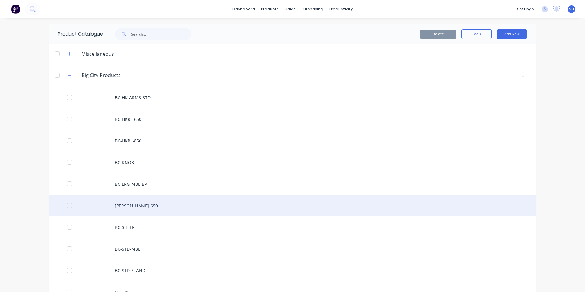
drag, startPoint x: 147, startPoint y: 202, endPoint x: 529, endPoint y: 214, distance: 382.2
click at [529, 214] on div "BC-RL-650" at bounding box center [292, 206] width 487 height 22
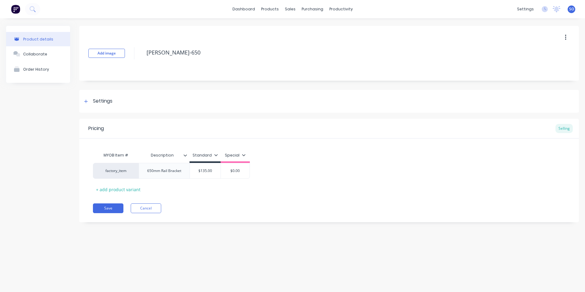
click at [566, 41] on icon "button" at bounding box center [566, 37] width 2 height 7
click at [537, 56] on span "Duplicate" at bounding box center [543, 53] width 46 height 6
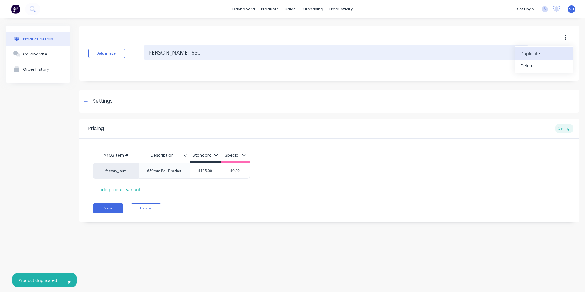
click at [471, 50] on textarea "BC-RL-650" at bounding box center [335, 52] width 385 height 14
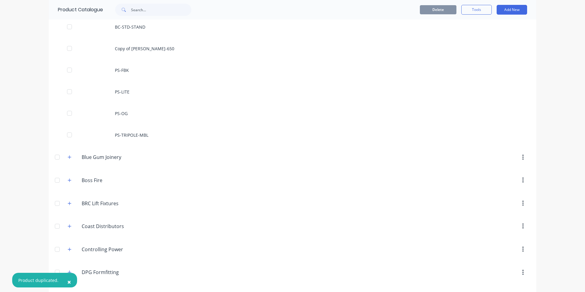
scroll to position [81, 0]
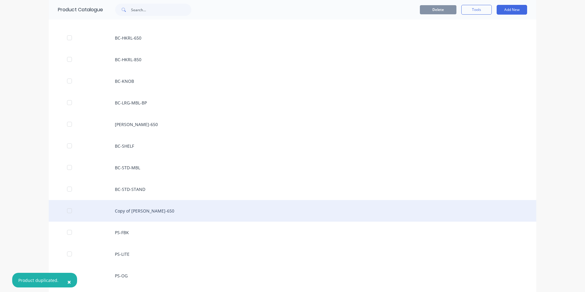
click at [151, 207] on div "Copy of BC-RL-650" at bounding box center [292, 211] width 487 height 22
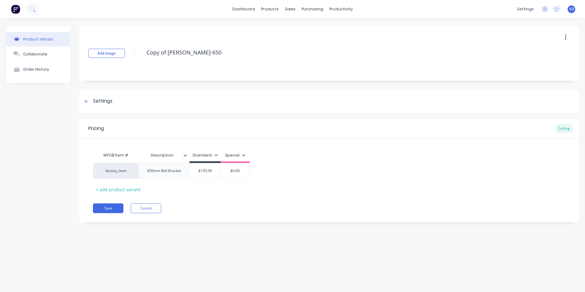
drag, startPoint x: 168, startPoint y: 54, endPoint x: 132, endPoint y: 52, distance: 36.3
click at [132, 52] on div "Add image Copy of BC-RL-650" at bounding box center [329, 53] width 500 height 55
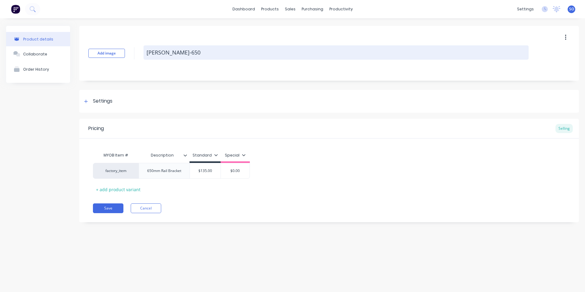
click at [196, 51] on textarea "BC-RL-650" at bounding box center [335, 52] width 385 height 14
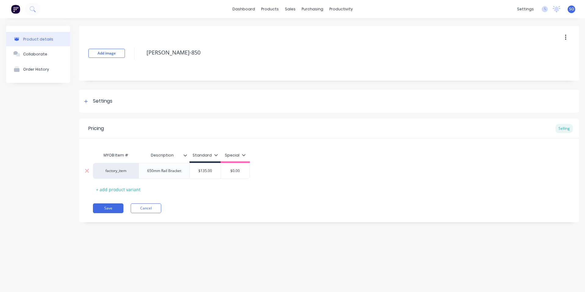
click at [150, 176] on div "650mm Rail Bracket" at bounding box center [164, 171] width 51 height 16
click at [150, 172] on div "650mm Rail Bracket" at bounding box center [164, 171] width 44 height 8
click at [205, 170] on input "text" at bounding box center [205, 170] width 31 height 5
click at [242, 188] on div "MYOB Item # Description Standard Special factory_item 850mm Rail Bracket $159.0…" at bounding box center [329, 171] width 472 height 45
click at [109, 206] on button "Save" at bounding box center [108, 209] width 30 height 10
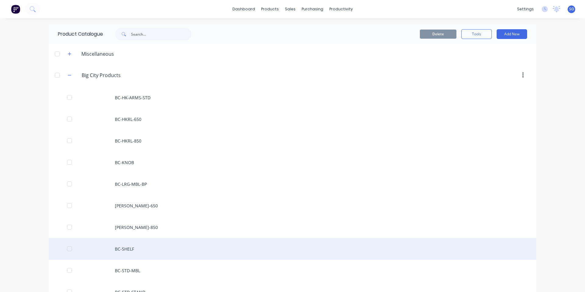
click at [168, 253] on div "BC-SHELF" at bounding box center [292, 249] width 487 height 22
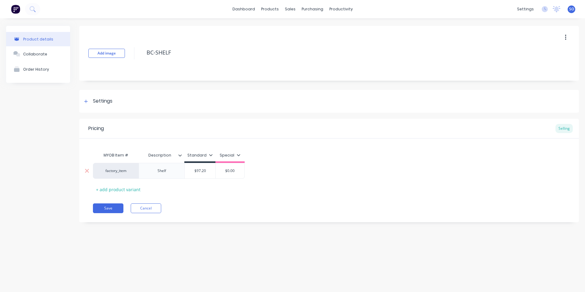
click at [198, 169] on input "$97.20" at bounding box center [200, 170] width 31 height 5
click at [199, 169] on input "$97.20" at bounding box center [200, 170] width 31 height 5
click at [226, 198] on div "Pricing Selling MYOB Item # Description Standard Special factory_item Shelf $11…" at bounding box center [329, 171] width 500 height 104
click at [101, 210] on button "Save" at bounding box center [108, 209] width 30 height 10
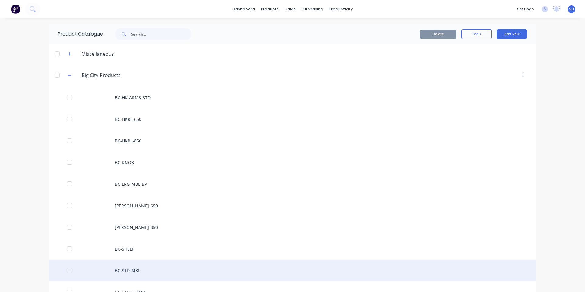
click at [156, 267] on div "BC-STD-MBL" at bounding box center [292, 271] width 487 height 22
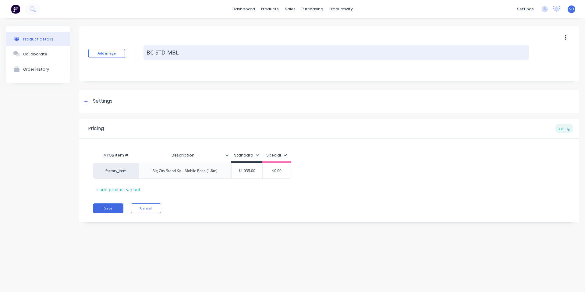
click at [185, 55] on textarea "BC-STD-MBL" at bounding box center [335, 52] width 385 height 14
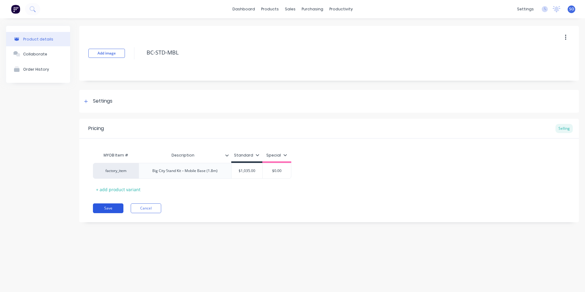
click at [116, 212] on button "Save" at bounding box center [108, 209] width 30 height 10
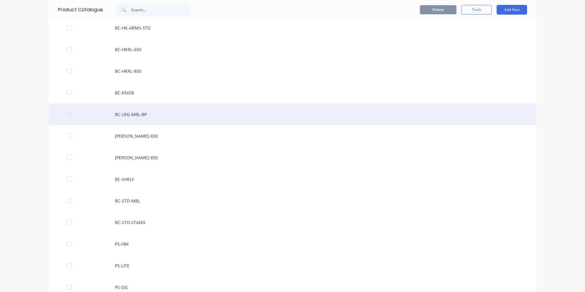
scroll to position [81, 0]
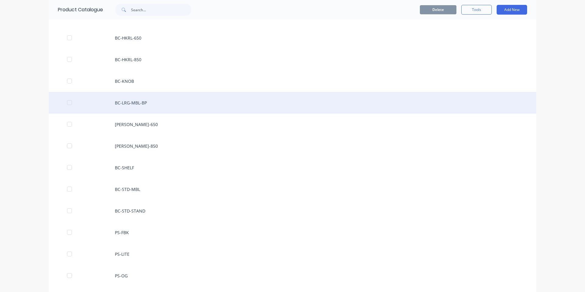
click at [186, 104] on div "BC-LRG-MBL-BP" at bounding box center [292, 103] width 487 height 22
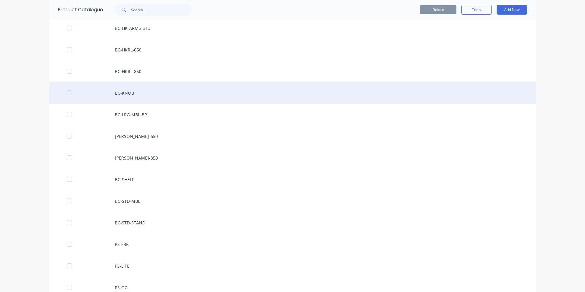
scroll to position [81, 0]
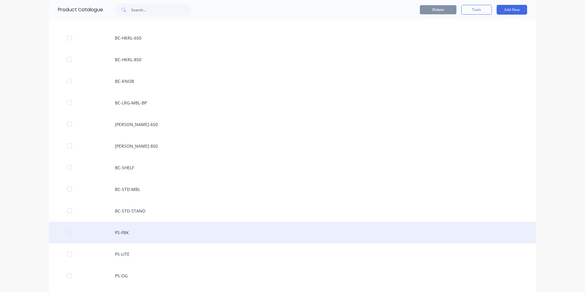
click at [150, 229] on div "PS-FBK" at bounding box center [292, 233] width 487 height 22
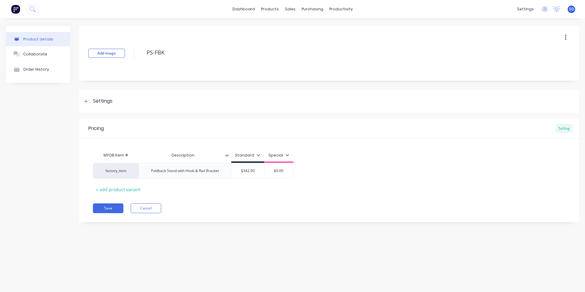
drag, startPoint x: 173, startPoint y: 56, endPoint x: 141, endPoint y: 49, distance: 32.5
click at [141, 49] on div "Add image PS-FBK" at bounding box center [329, 53] width 500 height 55
click at [182, 173] on div "Foldback Stand with Hook & Rail Bracket" at bounding box center [185, 171] width 78 height 8
drag, startPoint x: 177, startPoint y: 172, endPoint x: 180, endPoint y: 173, distance: 3.1
click at [180, 173] on div "Foldback Stand with Hook & Rail Bracket" at bounding box center [185, 171] width 78 height 8
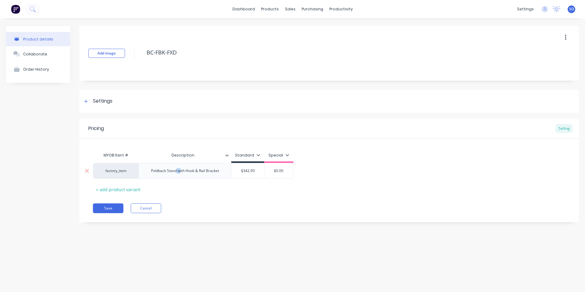
click at [180, 173] on div "Foldback Stand with Hook & Rail Bracket" at bounding box center [185, 171] width 78 height 8
click at [248, 169] on input "$342.90" at bounding box center [248, 170] width 33 height 5
click at [0, 292] on com-1password-button at bounding box center [0, 292] width 0 height 0
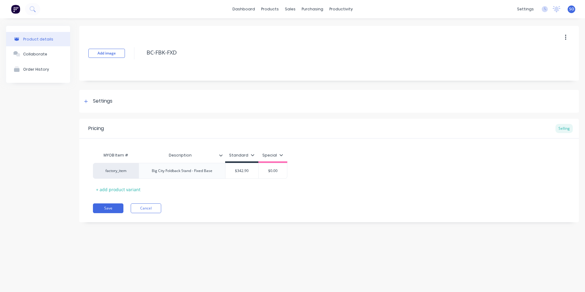
click at [288, 259] on div "Product details Collaborate Order History Add image BC-FBK-FXD Settings Product…" at bounding box center [292, 149] width 585 height 262
click at [299, 229] on div "Add image BC-FBK-FXD Settings Product Options I buy this item I sell this item …" at bounding box center [329, 129] width 500 height 206
click at [240, 167] on div "$342.90" at bounding box center [241, 170] width 33 height 15
click at [240, 169] on input "$342.90" at bounding box center [241, 170] width 33 height 5
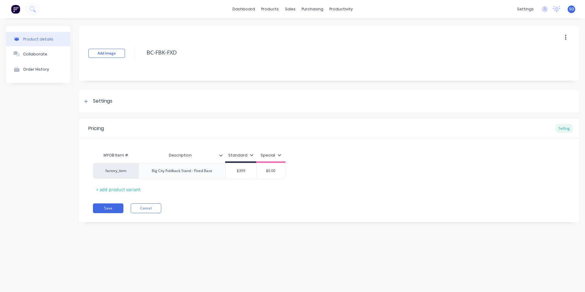
click at [232, 213] on div "Pricing Selling MYOB Item # Description Standard Special factory_item Big City …" at bounding box center [329, 171] width 500 height 104
click at [122, 207] on button "Save" at bounding box center [108, 209] width 30 height 10
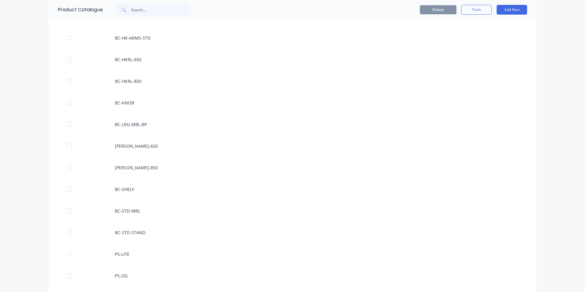
scroll to position [162, 0]
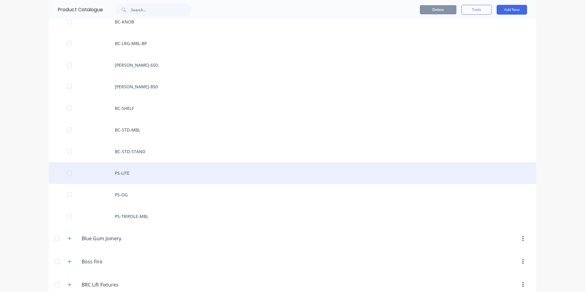
click at [146, 177] on div "PS-LITE" at bounding box center [292, 173] width 487 height 22
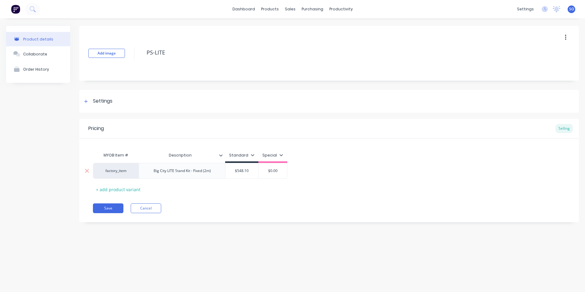
click at [208, 174] on div "Big City LITE Stand Kit - Fixed (2m)" at bounding box center [182, 171] width 67 height 8
click at [204, 173] on div "Big City LITE Stand Kit - Fixed (2m)" at bounding box center [182, 171] width 67 height 8
click at [215, 190] on div "MYOB Item # Description Standard Special factory_item Big City LITE Stand Kit -…" at bounding box center [329, 171] width 472 height 45
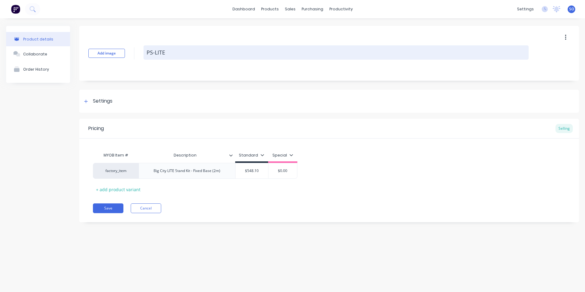
click at [167, 50] on textarea "PS-LITE" at bounding box center [335, 52] width 385 height 14
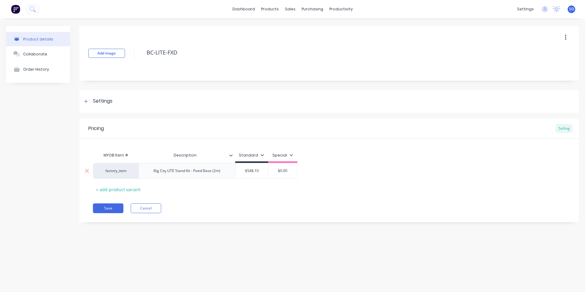
click at [261, 175] on div "$548.10" at bounding box center [251, 170] width 33 height 15
click at [258, 170] on body "dashboard products sales purchasing productivity dashboard products Product Cat…" at bounding box center [292, 146] width 585 height 292
click at [0, 292] on com-1password-button at bounding box center [0, 292] width 0 height 0
click at [250, 173] on input "$548.10" at bounding box center [251, 170] width 33 height 5
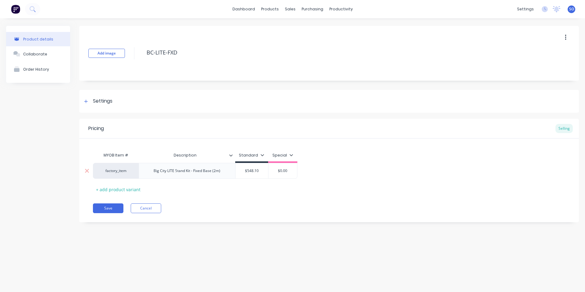
click at [250, 173] on input "$548.10" at bounding box center [251, 170] width 33 height 5
click at [398, 200] on div "Pricing Selling MYOB Item # Description Standard Special factory_item Big City …" at bounding box center [329, 171] width 500 height 104
click at [103, 210] on button "Save" at bounding box center [108, 209] width 30 height 10
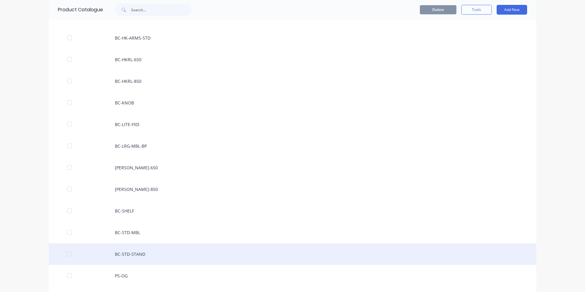
scroll to position [162, 0]
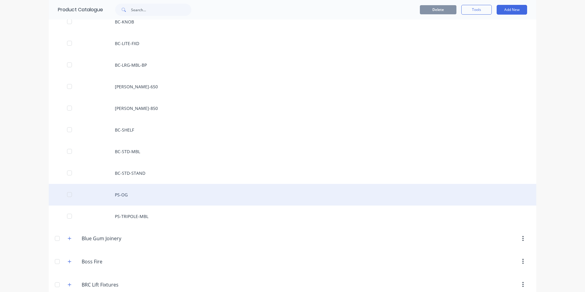
click at [145, 196] on div "PS-OG" at bounding box center [292, 195] width 487 height 22
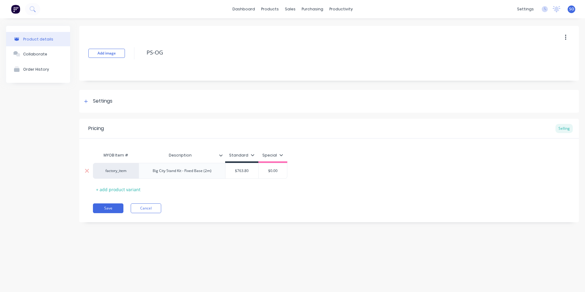
click at [242, 170] on input "$763.80" at bounding box center [241, 170] width 33 height 5
click at [239, 172] on input "$763.80" at bounding box center [241, 170] width 33 height 5
click at [242, 186] on div "MYOB Item # Description Standard Special factory_item Big City Stand Kit - Fixe…" at bounding box center [329, 171] width 472 height 45
drag, startPoint x: 166, startPoint y: 57, endPoint x: 133, endPoint y: 58, distance: 32.9
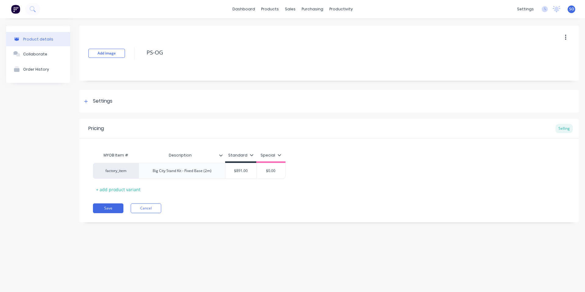
click at [133, 58] on div "Add image PS-OG" at bounding box center [329, 53] width 500 height 55
click at [132, 61] on div "Add image BC-STD-FXD" at bounding box center [329, 53] width 500 height 55
click at [103, 209] on button "Save" at bounding box center [108, 209] width 30 height 10
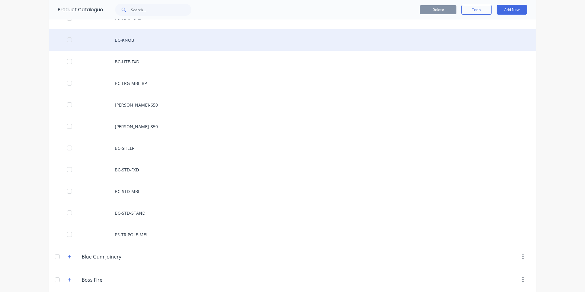
scroll to position [162, 0]
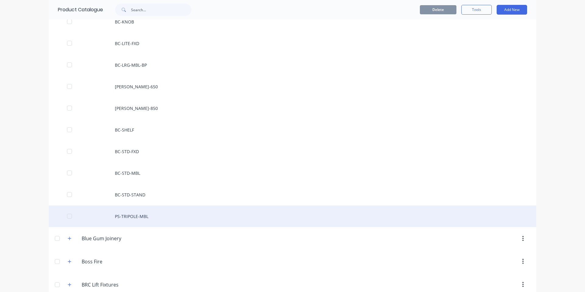
click at [158, 221] on div "PS-TRIPOLE-MBL" at bounding box center [292, 217] width 487 height 22
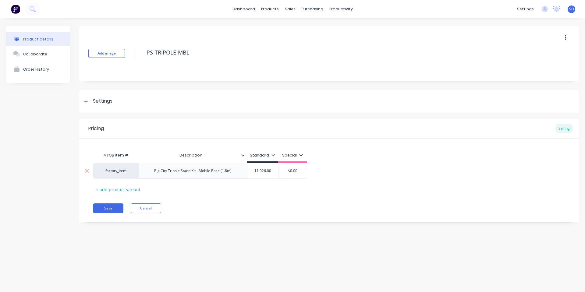
click at [259, 172] on input "$1,026.00" at bounding box center [262, 170] width 31 height 5
click at [313, 196] on div "Pricing Selling MYOB Item # Description Standard Special factory_item Big City …" at bounding box center [329, 171] width 500 height 104
drag, startPoint x: 197, startPoint y: 54, endPoint x: 119, endPoint y: 57, distance: 78.4
click at [119, 57] on div "Add image PS-TRIPOLE-MBL" at bounding box center [329, 53] width 500 height 55
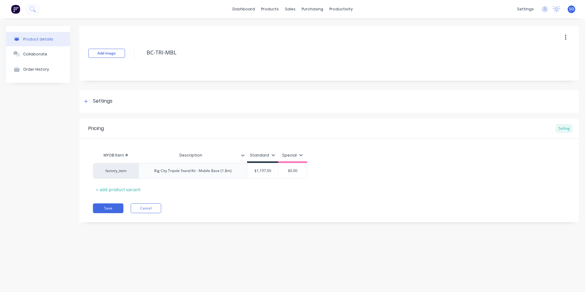
click at [89, 204] on div "Pricing Selling MYOB Item # Description Standard Special factory_item Big City …" at bounding box center [329, 171] width 500 height 104
click at [98, 207] on button "Save" at bounding box center [108, 209] width 30 height 10
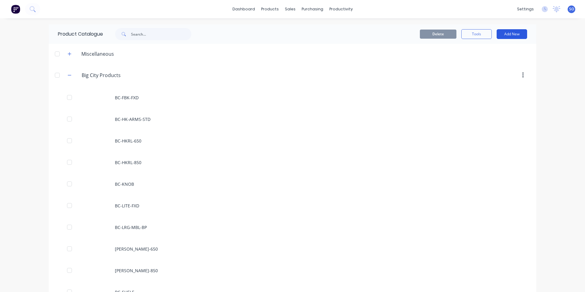
drag, startPoint x: 275, startPoint y: 104, endPoint x: 498, endPoint y: 36, distance: 233.0
click at [497, 36] on button "Add New" at bounding box center [512, 34] width 30 height 10
drag, startPoint x: 563, startPoint y: 113, endPoint x: 558, endPoint y: 107, distance: 8.3
click at [565, 112] on div "dashboard products sales purchasing productivity dashboard products Product Cat…" at bounding box center [292, 146] width 585 height 292
click at [522, 76] on button "button" at bounding box center [523, 75] width 14 height 11
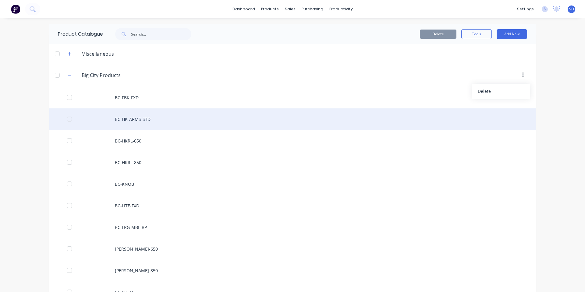
click at [518, 116] on div "BC-HK-ARMS-STD" at bounding box center [292, 119] width 487 height 22
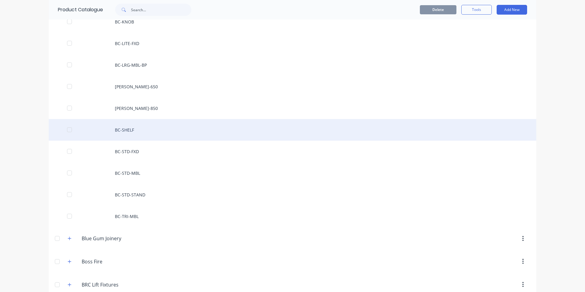
scroll to position [81, 0]
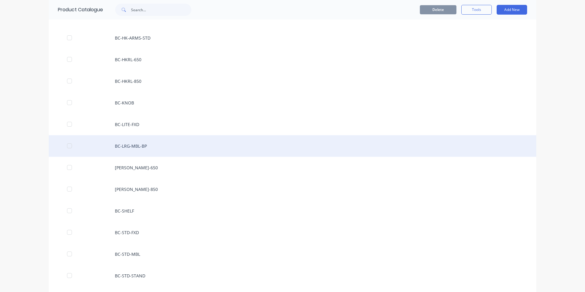
click at [148, 148] on div "BC-LRG-MBL-BP" at bounding box center [292, 146] width 487 height 22
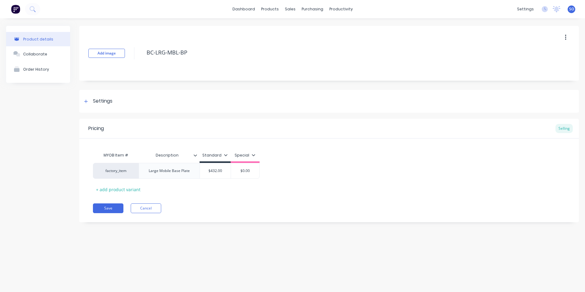
click at [563, 38] on button "button" at bounding box center [565, 37] width 14 height 11
drag, startPoint x: 536, startPoint y: 70, endPoint x: 541, endPoint y: 56, distance: 14.5
click at [541, 56] on div "Duplicate Delete" at bounding box center [544, 59] width 58 height 27
click at [541, 56] on span "Duplicate" at bounding box center [543, 53] width 46 height 6
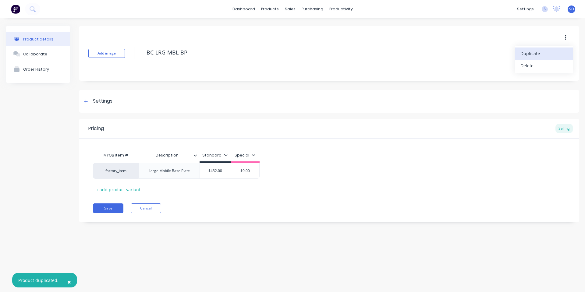
click at [548, 52] on span "Duplicate" at bounding box center [543, 53] width 46 height 6
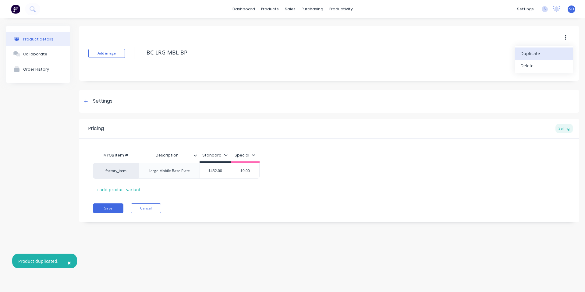
click at [548, 52] on span "Duplicate" at bounding box center [543, 53] width 46 height 6
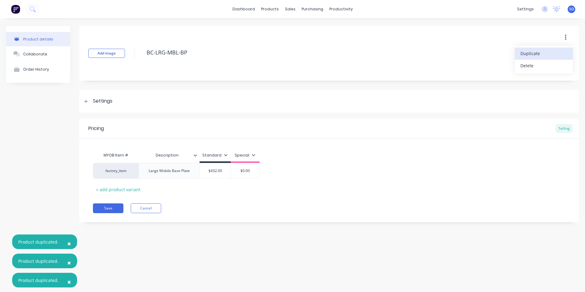
click at [548, 52] on span "Duplicate" at bounding box center [543, 53] width 46 height 6
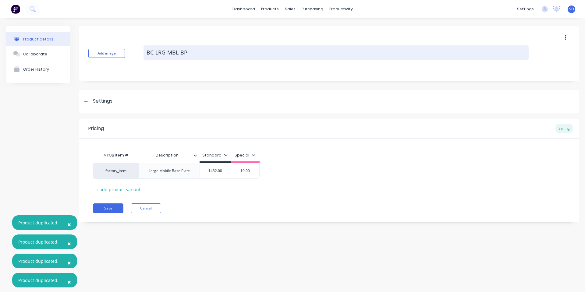
click at [453, 53] on textarea "BC-LRG-MBL-BP" at bounding box center [335, 52] width 385 height 14
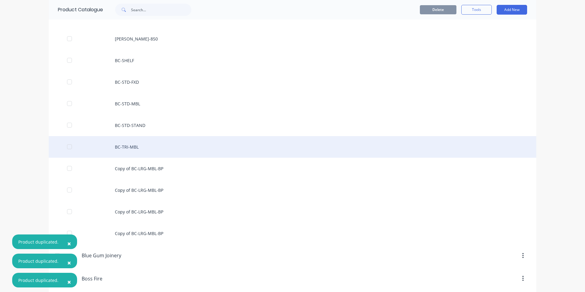
scroll to position [244, 0]
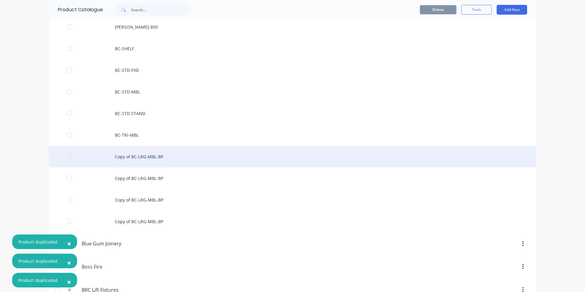
click at [168, 155] on div "Copy of BC-LRG-MBL-BP" at bounding box center [292, 157] width 487 height 22
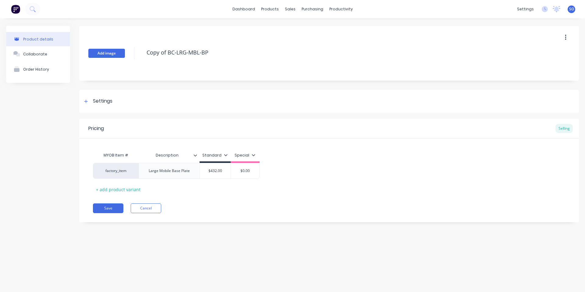
drag, startPoint x: 166, startPoint y: 51, endPoint x: 119, endPoint y: 49, distance: 47.0
click at [119, 49] on div "Add image Copy of BC-LRG-MBL-BP" at bounding box center [329, 53] width 500 height 55
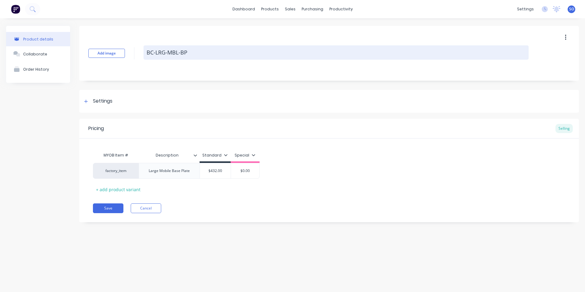
click at [164, 52] on textarea "BC-LRG-MBL-BP" at bounding box center [335, 52] width 385 height 14
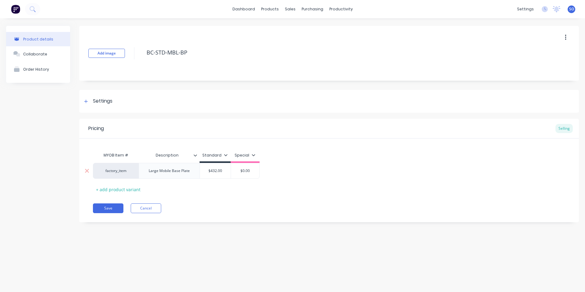
click at [156, 173] on div "Large Mobile Base Plate" at bounding box center [169, 171] width 51 height 8
drag, startPoint x: 158, startPoint y: 172, endPoint x: 127, endPoint y: 172, distance: 31.1
click at [127, 172] on div "factory_item Large Mobile Base Plate $432.00 $0.00" at bounding box center [176, 171] width 167 height 16
click at [219, 172] on input "text" at bounding box center [215, 172] width 31 height 5
click at [219, 172] on input "$432.00" at bounding box center [221, 170] width 31 height 5
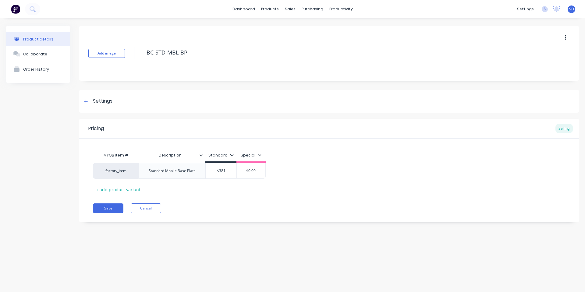
click at [219, 205] on div "Save Cancel" at bounding box center [336, 209] width 486 height 10
click at [106, 210] on button "Save" at bounding box center [108, 209] width 30 height 10
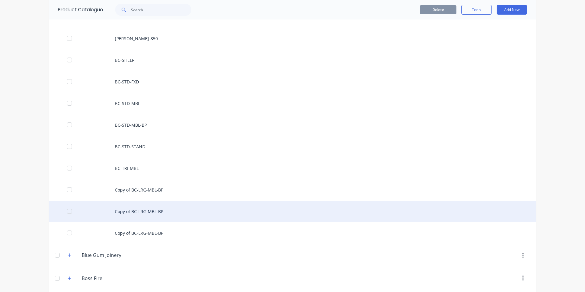
scroll to position [244, 0]
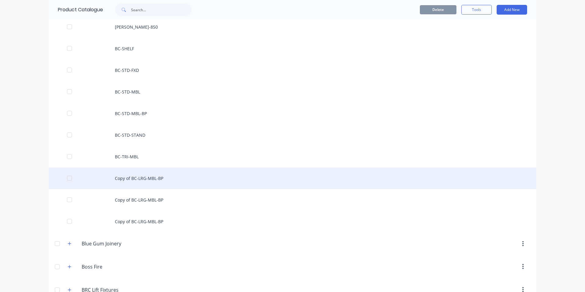
click at [176, 175] on div "Copy of BC-LRG-MBL-BP" at bounding box center [292, 179] width 487 height 22
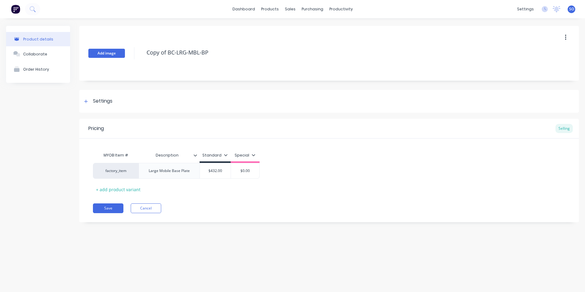
drag, startPoint x: 208, startPoint y: 52, endPoint x: 118, endPoint y: 56, distance: 90.9
click at [118, 56] on div "Add image Copy of BC-LRG-MBL-BP" at bounding box center [329, 53] width 500 height 55
click at [197, 169] on div "Large Mobile Base Plate" at bounding box center [169, 171] width 61 height 16
click at [190, 172] on div "Large Mobile Base Plate" at bounding box center [169, 171] width 51 height 8
click at [188, 172] on div "Large Mobile Base Plate" at bounding box center [169, 171] width 51 height 8
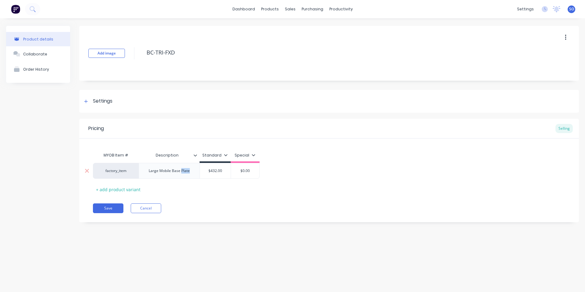
click at [188, 172] on div "Large Mobile Base Plate" at bounding box center [169, 171] width 51 height 8
click at [210, 175] on div "factory_item Big City Tripole Stand Kit -Fixed (2m) $432.00 $432.00 $0.00" at bounding box center [176, 172] width 167 height 19
click at [210, 175] on div "Big City Tripole Stand Kit -Fixed (2m)" at bounding box center [184, 171] width 71 height 8
click at [243, 173] on input "$432.00" at bounding box center [244, 170] width 31 height 5
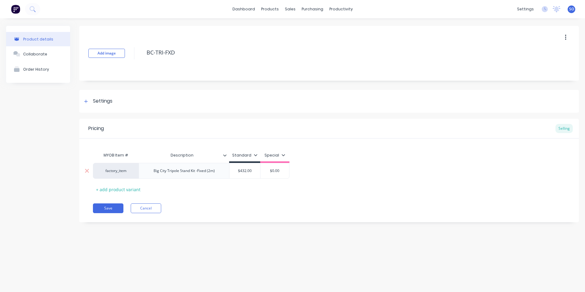
click at [243, 173] on input "$432.00" at bounding box center [244, 170] width 31 height 5
click at [236, 214] on div "Pricing Selling MYOB Item # Description Standard Special factory_item Big City …" at bounding box center [329, 171] width 500 height 104
click at [104, 210] on button "Save" at bounding box center [108, 209] width 30 height 10
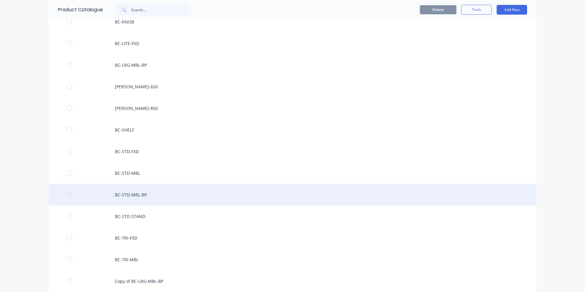
scroll to position [244, 0]
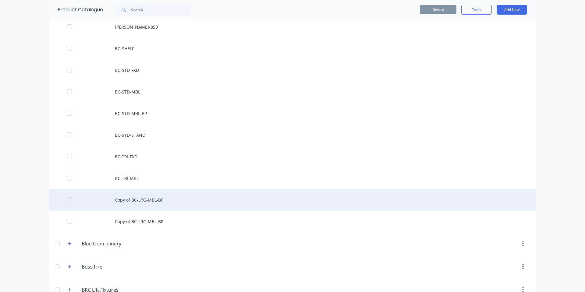
click at [197, 206] on div "Copy of BC-LRG-MBL-BP" at bounding box center [292, 200] width 487 height 22
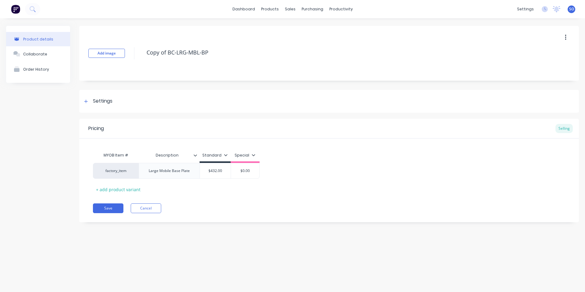
drag, startPoint x: 212, startPoint y: 55, endPoint x: 126, endPoint y: 55, distance: 85.9
click at [139, 56] on div "Add image Copy of BC-LRG-MBL-BP" at bounding box center [329, 53] width 500 height 55
click at [187, 172] on div "Large Mobile Base Plate" at bounding box center [169, 171] width 51 height 8
drag, startPoint x: 338, startPoint y: 151, endPoint x: 207, endPoint y: 200, distance: 140.7
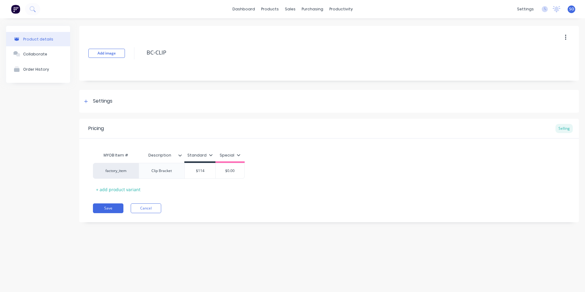
click at [326, 145] on div "MYOB Item # Description Standard Special factory_item Clip Bracket $114.00 $114…" at bounding box center [329, 167] width 500 height 56
click at [112, 205] on button "Save" at bounding box center [108, 209] width 30 height 10
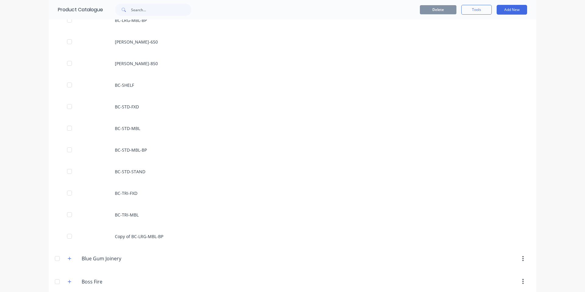
scroll to position [244, 0]
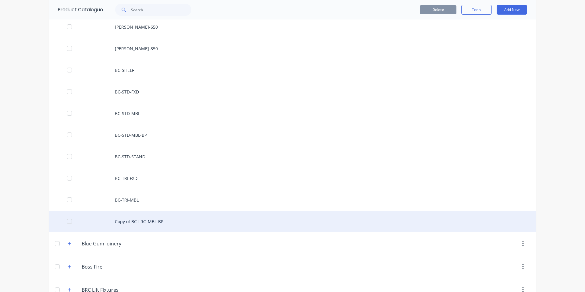
click at [174, 218] on div "Copy of BC-LRG-MBL-BP" at bounding box center [292, 222] width 487 height 22
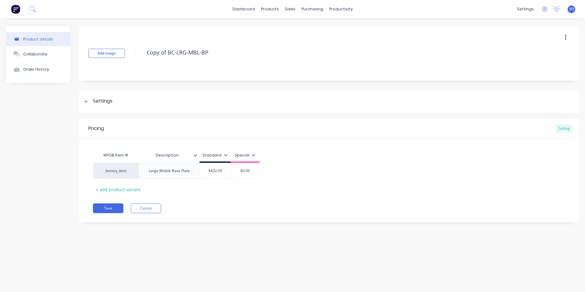
drag, startPoint x: 220, startPoint y: 50, endPoint x: 121, endPoint y: 60, distance: 99.9
click at [121, 60] on div "Add image Copy of BC-LRG-MBL-BP" at bounding box center [329, 53] width 500 height 55
click at [172, 169] on div "Large Mobile Base Plate" at bounding box center [169, 171] width 51 height 8
click at [212, 173] on input "$432.00" at bounding box center [215, 170] width 31 height 5
click at [165, 170] on div "Large Mobile Base Plate" at bounding box center [169, 171] width 51 height 8
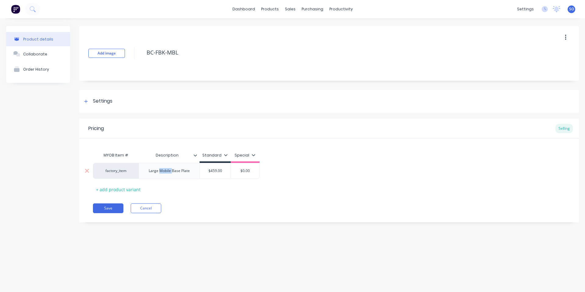
click at [165, 170] on div "Large Mobile Base Plate" at bounding box center [169, 171] width 51 height 8
click at [99, 207] on button "Save" at bounding box center [108, 212] width 30 height 10
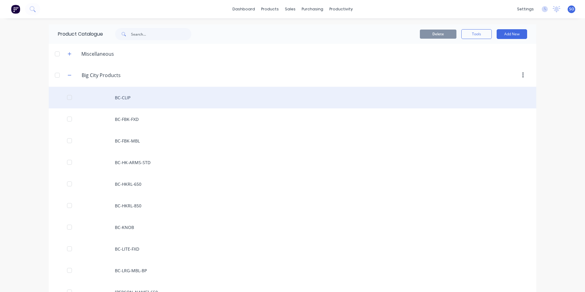
drag, startPoint x: 521, startPoint y: 93, endPoint x: 380, endPoint y: 103, distance: 140.8
click at [380, 103] on div "BC-CLIP" at bounding box center [292, 98] width 487 height 22
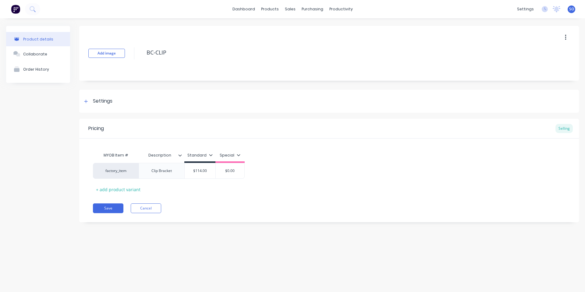
click at [562, 38] on button "button" at bounding box center [565, 37] width 14 height 11
click at [538, 55] on span "Duplicate" at bounding box center [543, 53] width 46 height 6
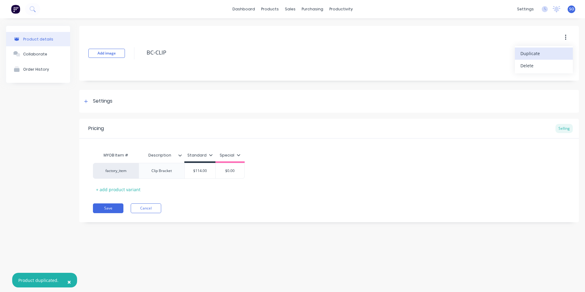
click at [569, 36] on button "button" at bounding box center [565, 37] width 14 height 11
click at [562, 41] on button "button" at bounding box center [565, 37] width 14 height 11
drag, startPoint x: 553, startPoint y: 52, endPoint x: 559, endPoint y: 48, distance: 6.6
click at [553, 52] on span "Duplicate" at bounding box center [543, 53] width 46 height 6
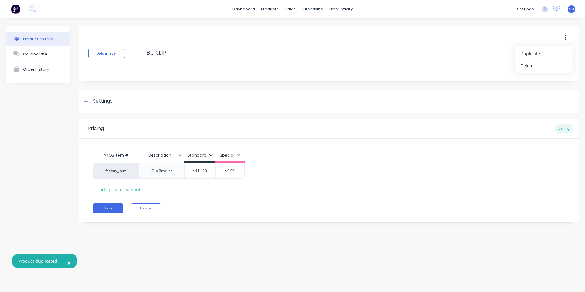
click at [569, 36] on button "button" at bounding box center [565, 37] width 14 height 11
click at [563, 42] on button "button" at bounding box center [565, 37] width 14 height 11
click at [556, 51] on span "Duplicate" at bounding box center [543, 53] width 46 height 6
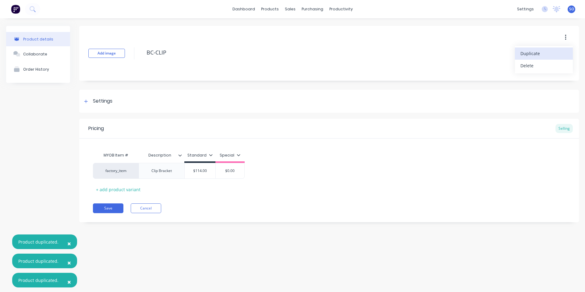
click at [556, 51] on span "Duplicate" at bounding box center [543, 53] width 46 height 6
click at [550, 54] on span "Duplicate" at bounding box center [543, 53] width 46 height 6
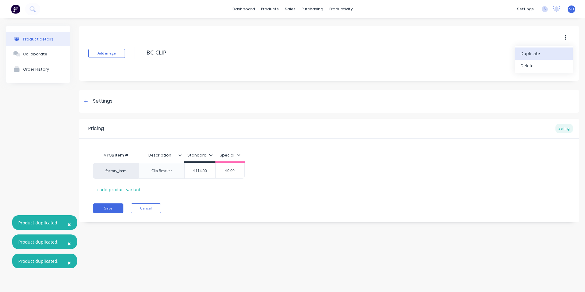
click at [549, 54] on span "Duplicate" at bounding box center [543, 53] width 46 height 6
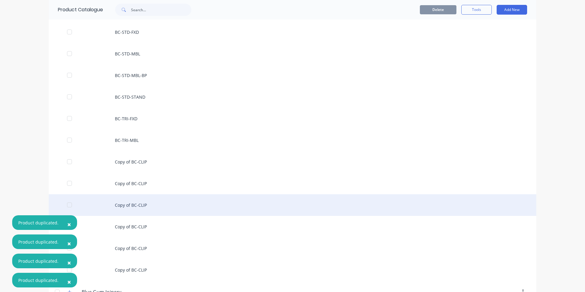
scroll to position [406, 0]
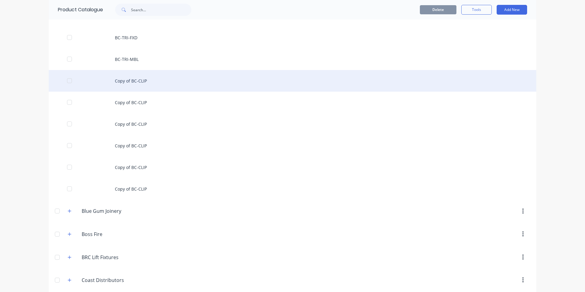
click at [172, 79] on div "Copy of BC-CLIP" at bounding box center [292, 81] width 487 height 22
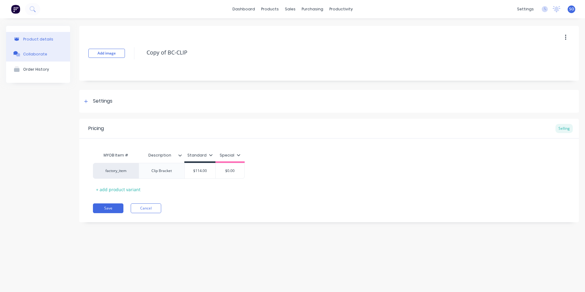
drag, startPoint x: 190, startPoint y: 54, endPoint x: 23, endPoint y: 51, distance: 166.7
click at [23, 51] on div "Product details Collaborate Order History Add image Copy of BC-CLIP Settings Pr…" at bounding box center [292, 129] width 573 height 206
click at [159, 173] on div "Clip Bracket" at bounding box center [162, 171] width 30 height 8
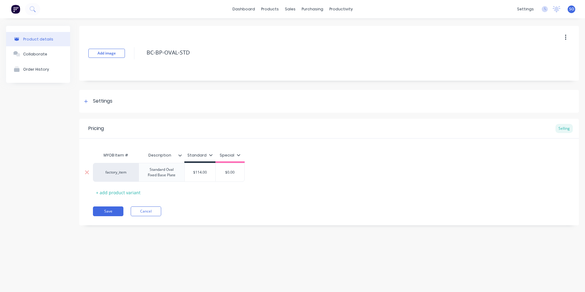
click at [200, 175] on div "$114.00" at bounding box center [200, 172] width 31 height 15
click at [204, 214] on div "Pricing Selling MYOB Item # Description Standard Special factory_item Standard …" at bounding box center [329, 171] width 500 height 104
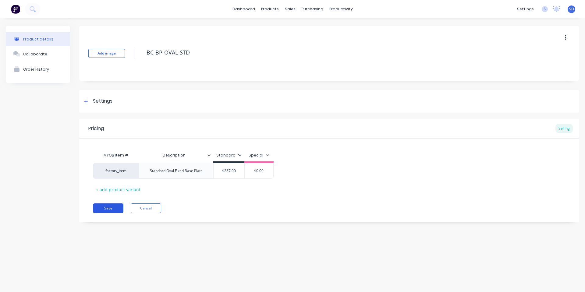
click at [100, 209] on button "Save" at bounding box center [108, 209] width 30 height 10
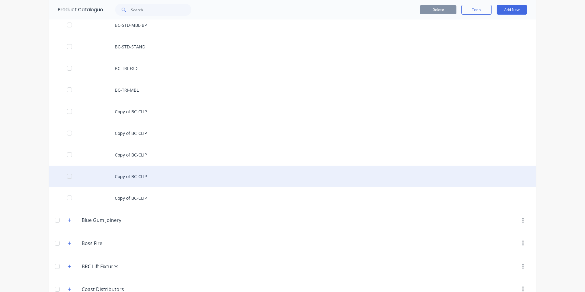
scroll to position [406, 0]
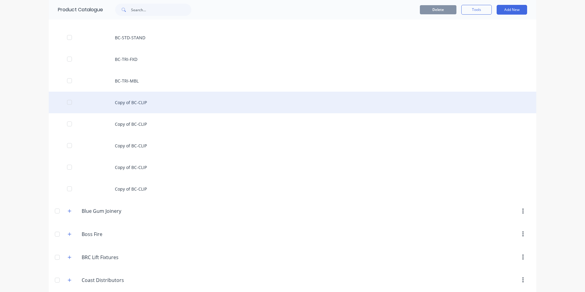
click at [141, 98] on div "Copy of BC-CLIP" at bounding box center [292, 103] width 487 height 22
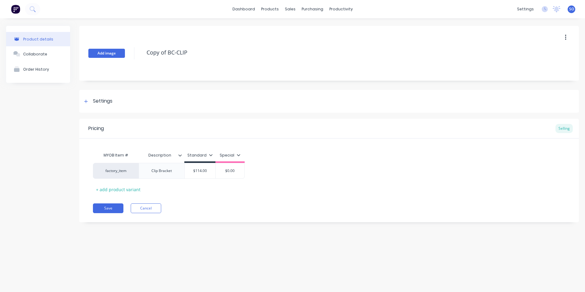
drag, startPoint x: 193, startPoint y: 52, endPoint x: 119, endPoint y: 53, distance: 74.0
click at [119, 53] on div "Add image Copy of BC-CLIP" at bounding box center [329, 53] width 500 height 55
click at [173, 172] on div "Clip Bracket" at bounding box center [162, 171] width 30 height 8
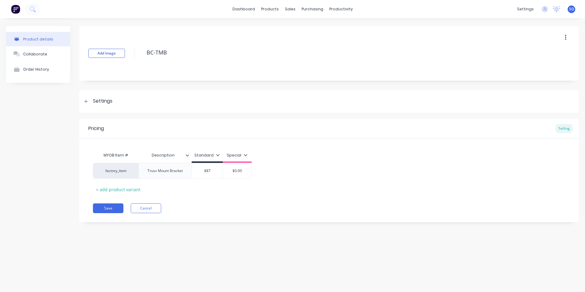
click at [217, 248] on div "Product details Collaborate Order History Add image BC-TMB Settings Product Opt…" at bounding box center [292, 149] width 585 height 262
click at [114, 211] on button "Save" at bounding box center [108, 209] width 30 height 10
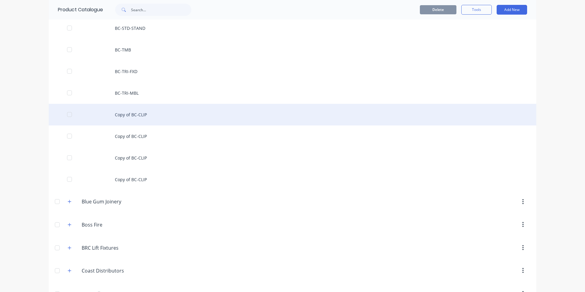
scroll to position [406, 0]
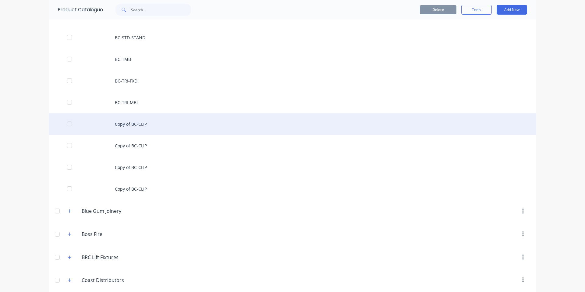
click at [158, 120] on div "Copy of BC-CLIP" at bounding box center [292, 124] width 487 height 22
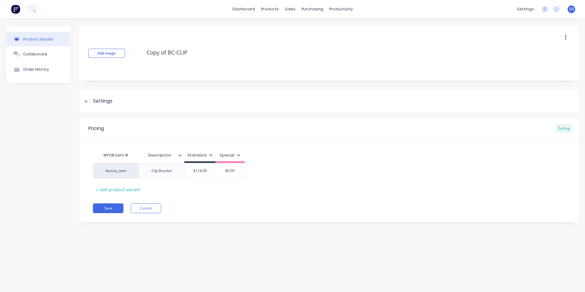
click at [567, 38] on button "button" at bounding box center [565, 37] width 14 height 11
click at [530, 55] on span "Duplicate" at bounding box center [543, 53] width 46 height 6
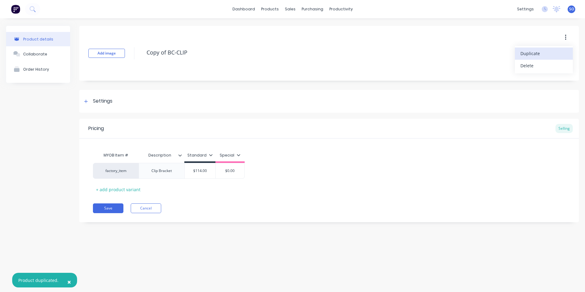
click at [566, 35] on icon "button" at bounding box center [566, 37] width 2 height 7
drag, startPoint x: 568, startPoint y: 35, endPoint x: 560, endPoint y: 42, distance: 10.4
click at [568, 36] on button "button" at bounding box center [565, 37] width 14 height 11
click at [543, 55] on span "Duplicate" at bounding box center [543, 53] width 46 height 6
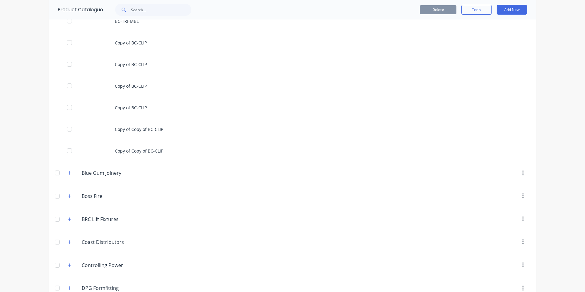
scroll to position [406, 0]
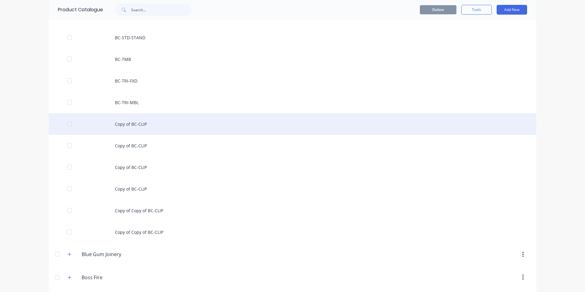
click at [147, 121] on div "Copy of BC-CLIP" at bounding box center [292, 124] width 487 height 22
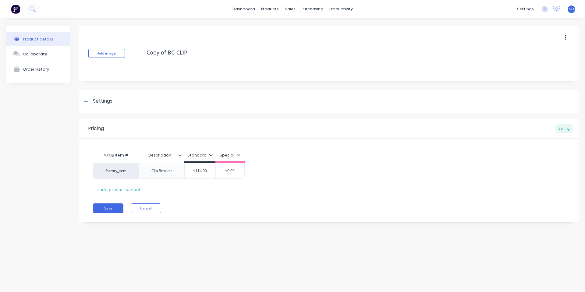
drag, startPoint x: 193, startPoint y: 52, endPoint x: 132, endPoint y: 44, distance: 61.1
click at [132, 44] on div "Add image Copy of BC-CLIP" at bounding box center [329, 53] width 500 height 55
click at [169, 174] on div "Clip Bracket" at bounding box center [162, 171] width 30 height 8
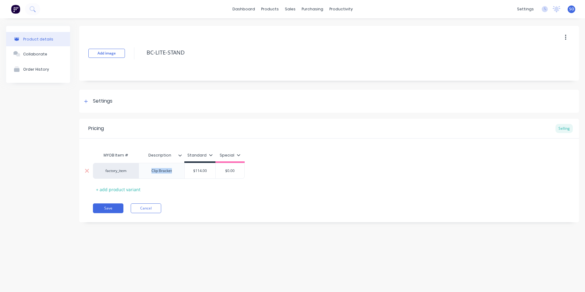
click at [169, 174] on div "Clip Bracket" at bounding box center [162, 171] width 30 height 8
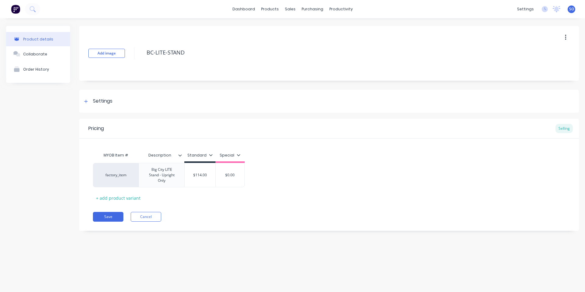
click at [212, 204] on div "Pricing Selling MYOB Item # Description Standard Special factory_item Big City …" at bounding box center [329, 175] width 500 height 112
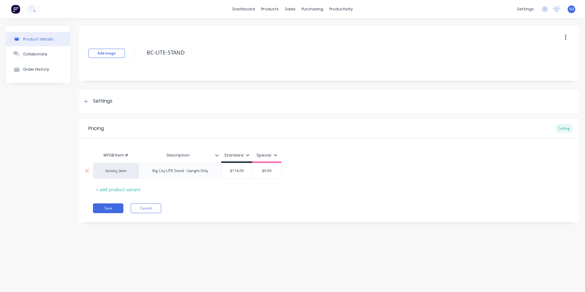
click at [234, 171] on input "$114.00" at bounding box center [236, 170] width 31 height 5
click at [241, 214] on div "Pricing Selling MYOB Item # Description Standard Special factory_item Big City …" at bounding box center [329, 171] width 500 height 104
click at [116, 210] on button "Save" at bounding box center [108, 209] width 30 height 10
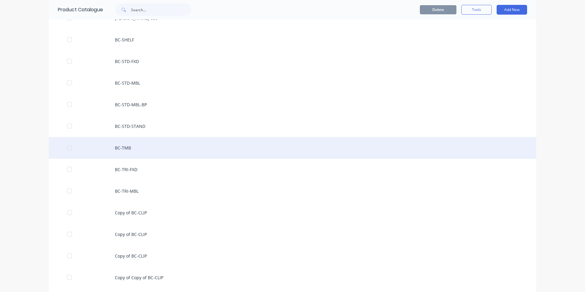
scroll to position [406, 0]
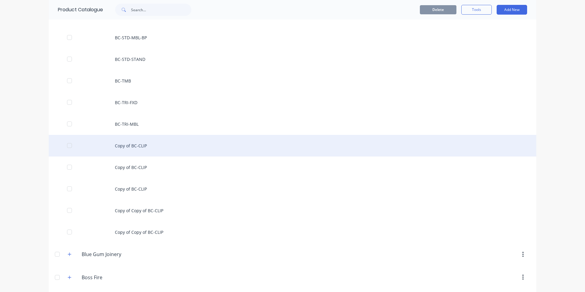
click at [161, 148] on div "Copy of BC-CLIP" at bounding box center [292, 146] width 487 height 22
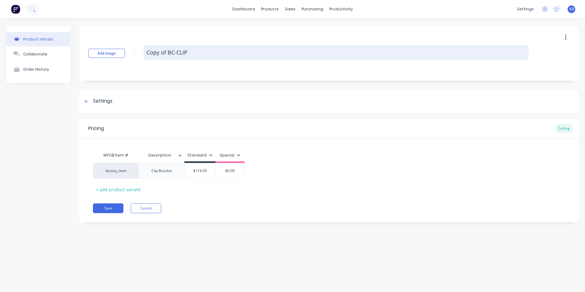
click at [183, 53] on textarea "Copy of BC-CLIP" at bounding box center [335, 52] width 385 height 14
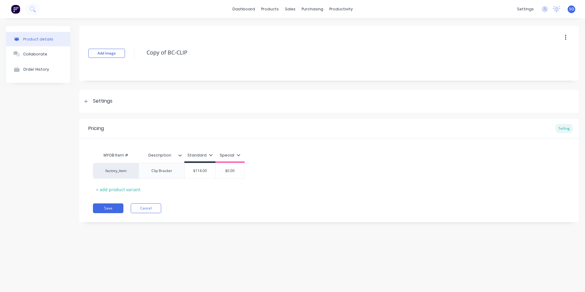
drag, startPoint x: 193, startPoint y: 53, endPoint x: 133, endPoint y: 55, distance: 59.7
click at [133, 55] on div "Add image Copy of BC-CLIP" at bounding box center [329, 53] width 500 height 55
click at [165, 174] on div "Clip Bracket" at bounding box center [162, 171] width 30 height 8
click at [170, 198] on div "Pricing Selling MYOB Item # Description Standard Special factory_item LITE Stan…" at bounding box center [329, 171] width 500 height 104
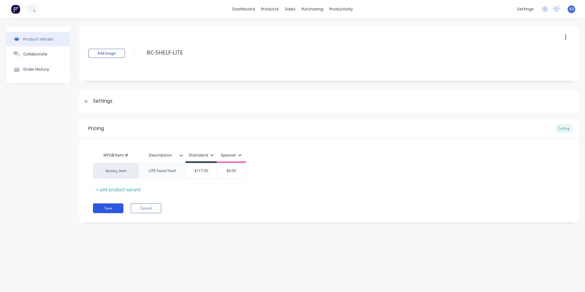
click at [107, 207] on button "Save" at bounding box center [108, 209] width 30 height 10
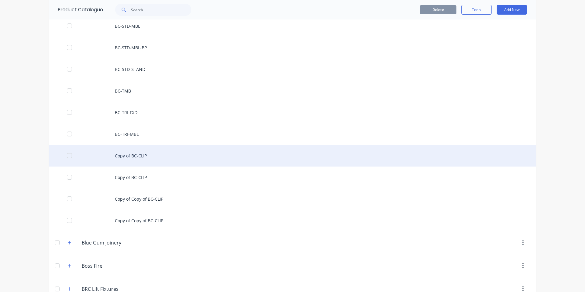
scroll to position [406, 0]
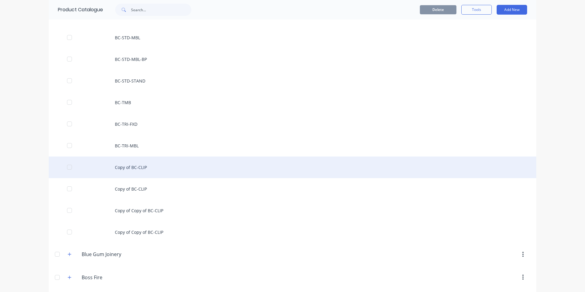
click at [157, 167] on div "Copy of BC-CLIP" at bounding box center [292, 168] width 487 height 22
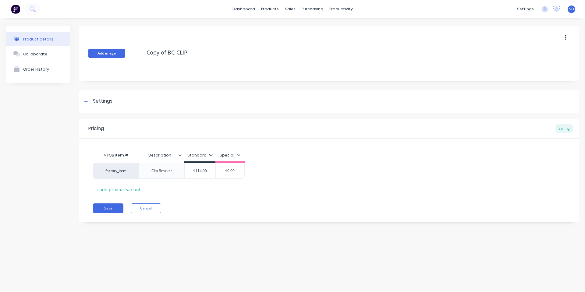
drag, startPoint x: 188, startPoint y: 56, endPoint x: 123, endPoint y: 55, distance: 65.2
click at [123, 55] on div "Add image Copy of BC-CLIP" at bounding box center [329, 53] width 500 height 55
click at [163, 173] on div "Clip Bracket" at bounding box center [162, 171] width 30 height 8
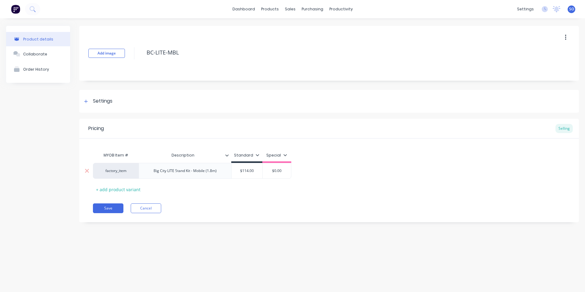
click at [198, 174] on div "factory_item Big City LITE Stand Kit - Mobile (1.8m) $114.00 $114.00 $0.00" at bounding box center [192, 171] width 198 height 16
click at [198, 174] on div "Big City LITE Stand Kit - Mobile (1.8m)" at bounding box center [185, 171] width 73 height 8
click at [247, 171] on input "$114.00" at bounding box center [247, 170] width 31 height 5
click at [0, 292] on com-1password-button at bounding box center [0, 292] width 0 height 0
click at [244, 172] on input "$114.00" at bounding box center [247, 170] width 31 height 5
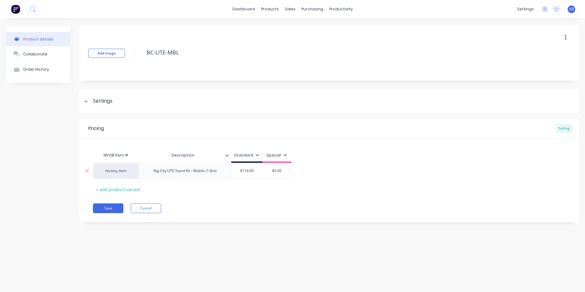
click at [244, 172] on input "$114.00" at bounding box center [247, 170] width 31 height 5
click at [208, 199] on div "Pricing Selling MYOB Item # Description Standard Special factory_item Big City …" at bounding box center [329, 171] width 500 height 104
click at [101, 207] on button "Save" at bounding box center [108, 209] width 30 height 10
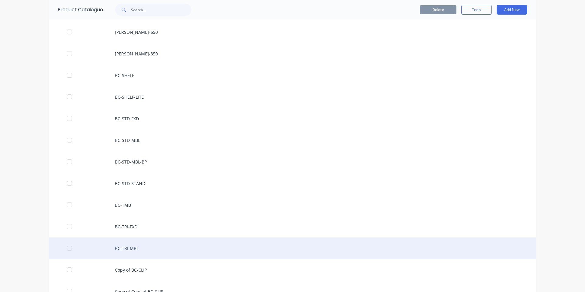
scroll to position [406, 0]
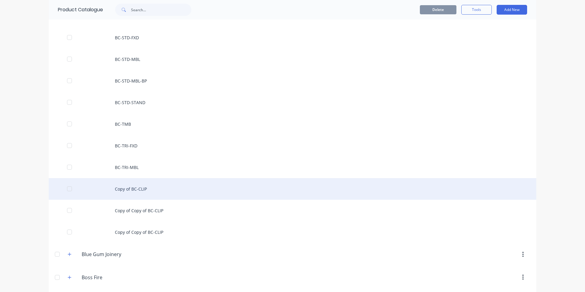
click at [149, 192] on div "Copy of BC-CLIP" at bounding box center [292, 189] width 487 height 22
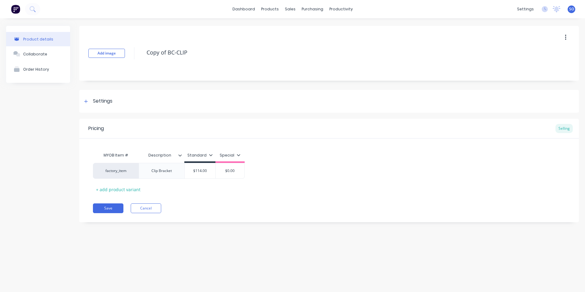
drag, startPoint x: 194, startPoint y: 57, endPoint x: 130, endPoint y: 54, distance: 64.4
click at [130, 54] on div "Add image Copy of BC-CLIP" at bounding box center [329, 53] width 500 height 55
click at [168, 179] on div "Clip Bracket" at bounding box center [162, 171] width 46 height 16
click at [168, 171] on div "Clip Bracket" at bounding box center [162, 171] width 30 height 8
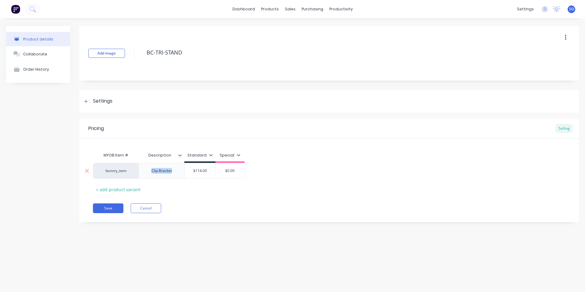
click at [168, 171] on div "Clip Bracket" at bounding box center [162, 171] width 30 height 8
click at [197, 198] on div "Pricing Selling MYOB Item # Description Standard Special factory_item Big City …" at bounding box center [329, 171] width 500 height 104
click at [242, 172] on input "$1.00" at bounding box center [243, 170] width 31 height 5
click at [227, 241] on div "Product details Collaborate Order History Add image BC-TRI-STAND Settings Produ…" at bounding box center [292, 149] width 585 height 262
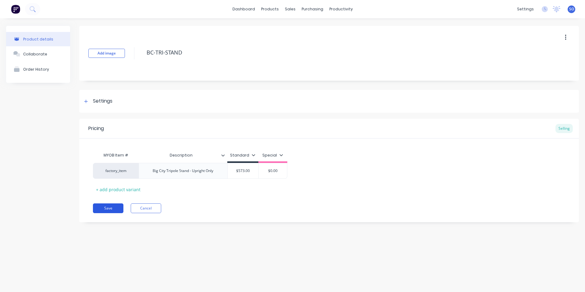
click at [104, 206] on button "Save" at bounding box center [108, 209] width 30 height 10
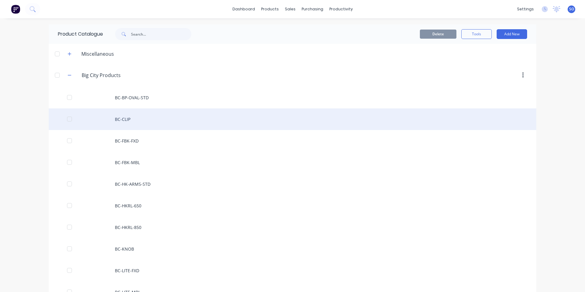
click at [306, 112] on div "BC-CLIP" at bounding box center [292, 119] width 487 height 22
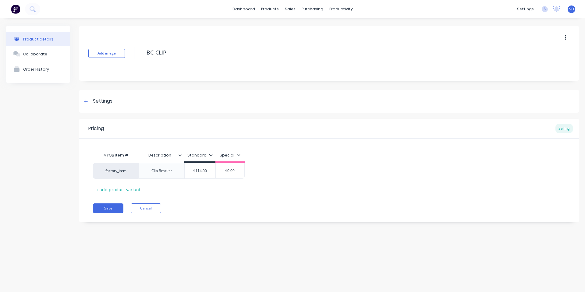
click at [306, 112] on div "Product details Collaborate Order History Add image BC-CLIP Settings Product Op…" at bounding box center [292, 149] width 585 height 262
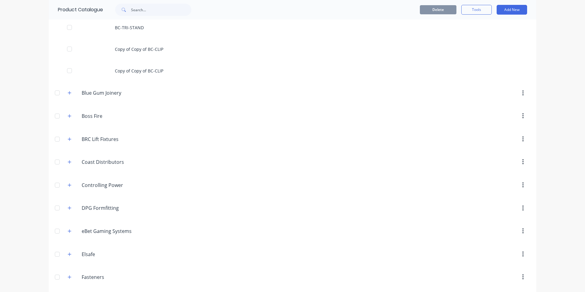
scroll to position [487, 0]
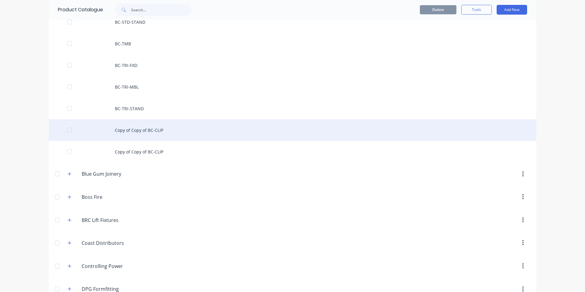
click at [149, 133] on div "Copy of Copy of BC-CLIP" at bounding box center [292, 130] width 487 height 22
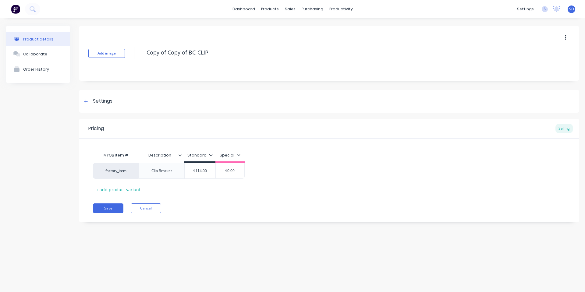
drag, startPoint x: 210, startPoint y: 55, endPoint x: 74, endPoint y: 39, distance: 136.6
click at [74, 39] on div "Product details Collaborate Order History Add image Copy of Copy of BC-CLIP Set…" at bounding box center [292, 129] width 573 height 206
click at [172, 172] on div "Clip Bracket" at bounding box center [162, 171] width 30 height 8
click at [168, 172] on div "Clip Bracket" at bounding box center [162, 171] width 30 height 8
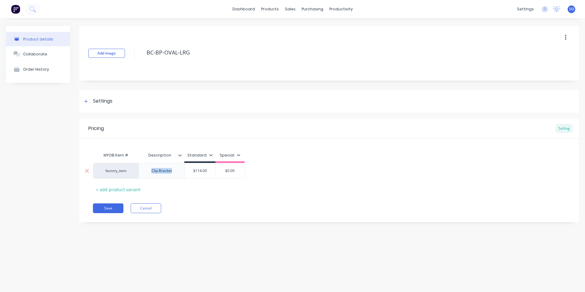
click at [168, 172] on div "Clip Bracket" at bounding box center [162, 171] width 30 height 8
click at [200, 175] on div "factory_item Large Oval Fixed Base Plate $114.00 $114.00 $0.00" at bounding box center [169, 172] width 152 height 19
click at [252, 204] on div "Save Cancel" at bounding box center [336, 209] width 486 height 10
click at [113, 207] on button "Save" at bounding box center [108, 209] width 30 height 10
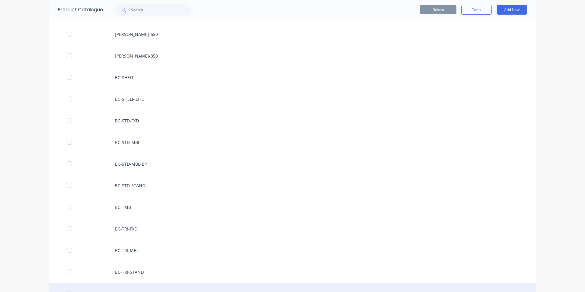
scroll to position [406, 0]
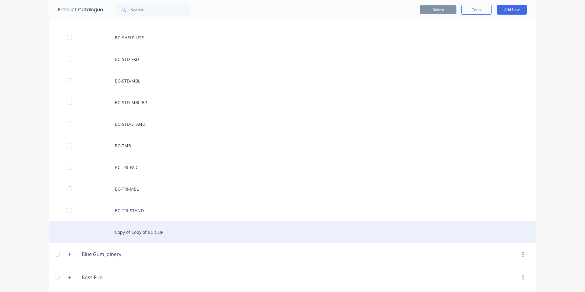
click at [173, 235] on div "Copy of Copy of BC-CLIP" at bounding box center [292, 232] width 487 height 22
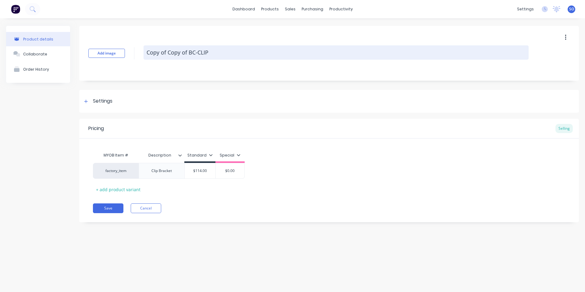
click at [208, 55] on textarea "Copy of Copy of BC-CLIP" at bounding box center [335, 52] width 385 height 14
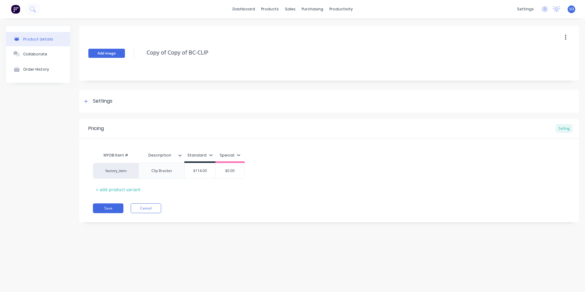
drag, startPoint x: 212, startPoint y: 54, endPoint x: 110, endPoint y: 49, distance: 102.5
click at [110, 49] on div "Add image Copy of Copy of BC-CLIP" at bounding box center [329, 53] width 500 height 55
click at [164, 171] on div "Clip Bracket" at bounding box center [162, 171] width 30 height 8
click at [165, 172] on div "Clip Bracket" at bounding box center [162, 171] width 30 height 8
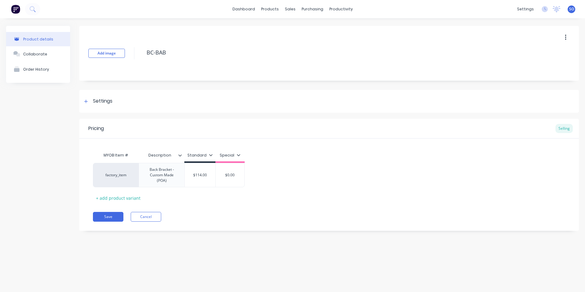
click at [195, 202] on div "Pricing Selling MYOB Item # Description Standard Special factory_item Back Brac…" at bounding box center [329, 175] width 500 height 112
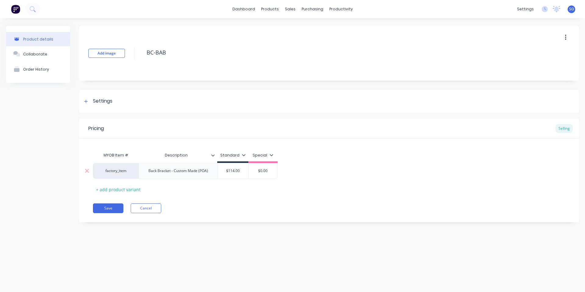
click at [237, 172] on input "$114.00" at bounding box center [233, 170] width 31 height 5
click at [236, 173] on input "$114.00" at bounding box center [233, 170] width 31 height 5
click at [235, 173] on input "$114.00" at bounding box center [233, 170] width 31 height 5
click at [237, 208] on div "Save Cancel" at bounding box center [336, 209] width 486 height 10
click at [106, 204] on button "Save" at bounding box center [108, 209] width 30 height 10
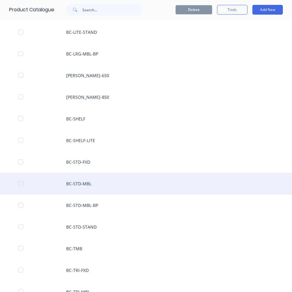
scroll to position [244, 0]
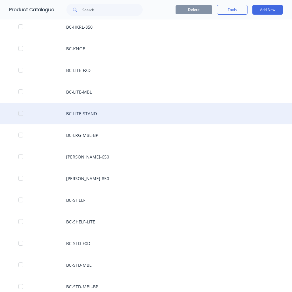
click at [111, 114] on div "BC-LITE-STAND" at bounding box center [146, 114] width 292 height 22
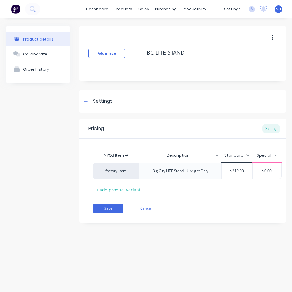
click at [274, 41] on button "button" at bounding box center [272, 37] width 14 height 11
click at [250, 57] on div "Duplicate" at bounding box center [250, 53] width 47 height 9
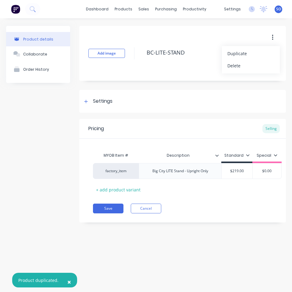
click at [270, 38] on button "button" at bounding box center [272, 37] width 14 height 11
click at [278, 37] on button "button" at bounding box center [272, 37] width 14 height 11
click at [259, 53] on span "Duplicate" at bounding box center [250, 53] width 46 height 6
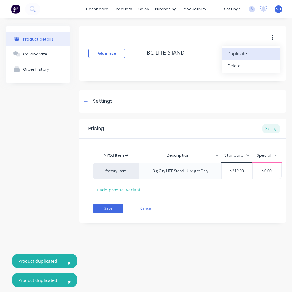
click at [274, 36] on button "button" at bounding box center [272, 37] width 14 height 11
click at [271, 38] on button "button" at bounding box center [272, 37] width 14 height 11
click at [256, 51] on span "Duplicate" at bounding box center [250, 53] width 46 height 6
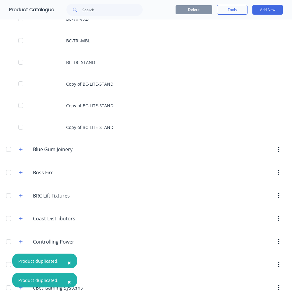
scroll to position [569, 0]
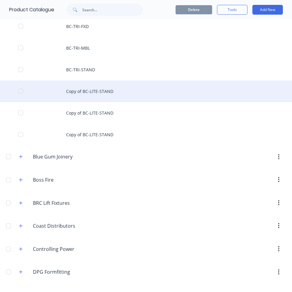
click at [176, 92] on div "Copy of BC-LITE-STAND" at bounding box center [146, 91] width 292 height 22
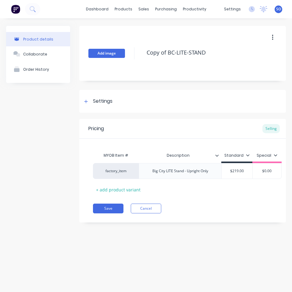
drag, startPoint x: 167, startPoint y: 52, endPoint x: 106, endPoint y: 51, distance: 61.5
click at [106, 51] on div "Add image Copy of BC-LITE-STAND" at bounding box center [182, 53] width 207 height 55
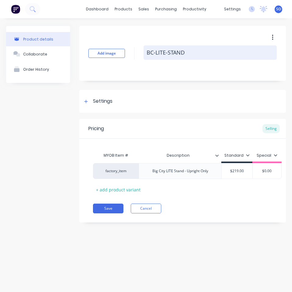
click at [155, 51] on textarea "BC-LITE-STAND" at bounding box center [209, 52] width 133 height 14
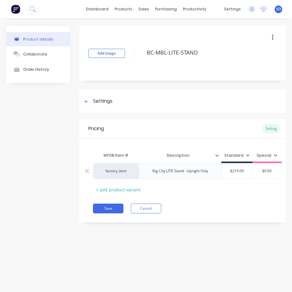
click at [167, 172] on div "Big City LITE Stand - Upright Only" at bounding box center [179, 171] width 65 height 8
click at [235, 172] on input "$219.00" at bounding box center [250, 170] width 31 height 5
drag, startPoint x: 240, startPoint y: 224, endPoint x: 207, endPoint y: 207, distance: 36.4
click at [238, 222] on div "Pricing Selling MYOB Item # Description Standard Special factory_item Big City …" at bounding box center [182, 171] width 207 height 104
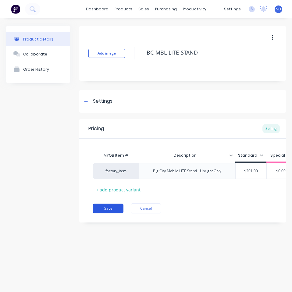
click at [102, 212] on button "Save" at bounding box center [108, 209] width 30 height 10
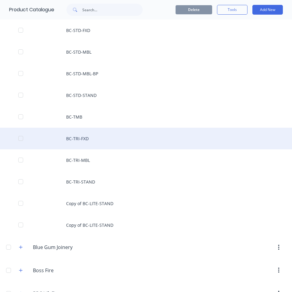
scroll to position [487, 0]
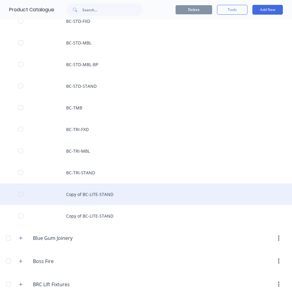
click at [153, 189] on div "Copy of BC-LITE-STAND" at bounding box center [146, 194] width 292 height 22
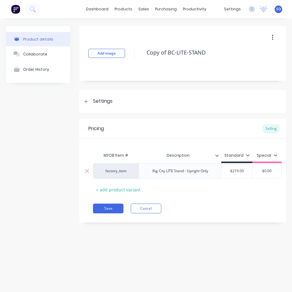
click at [167, 176] on div "Big City LITE Stand - Upright Only" at bounding box center [180, 171] width 83 height 16
click at [166, 172] on div "Big City LITE Stand - Upright Only" at bounding box center [179, 171] width 65 height 8
drag, startPoint x: 168, startPoint y: 172, endPoint x: 173, endPoint y: 172, distance: 5.8
click at [173, 172] on div "Big City LITE Stand - Upright Only" at bounding box center [179, 171] width 65 height 8
drag, startPoint x: 166, startPoint y: 53, endPoint x: 129, endPoint y: 52, distance: 37.8
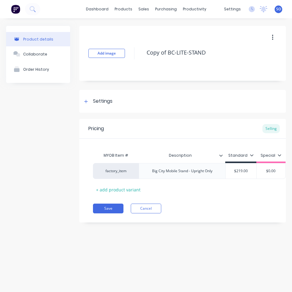
click at [129, 52] on div "Add image Copy of BC-LITE-STAND" at bounding box center [182, 53] width 207 height 55
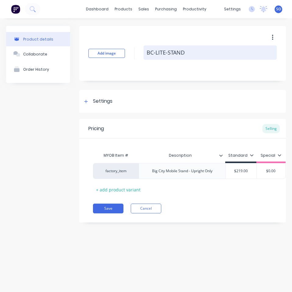
drag, startPoint x: 167, startPoint y: 51, endPoint x: 155, endPoint y: 54, distance: 12.3
click at [155, 54] on textarea "BC-LITE-STAND" at bounding box center [209, 52] width 133 height 14
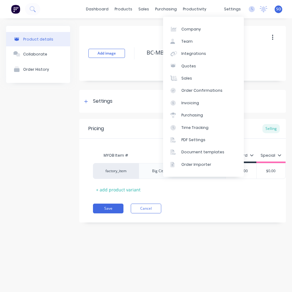
click at [251, 186] on div "MYOB Item # Description Standard Special factory_item Big City Mobile Stand - U…" at bounding box center [182, 171] width 179 height 45
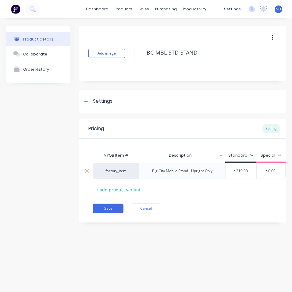
click at [243, 174] on div "$219.00" at bounding box center [240, 170] width 31 height 15
click at [239, 169] on input "$219.00" at bounding box center [240, 170] width 31 height 5
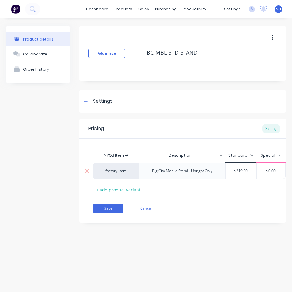
click at [237, 169] on input "$219.00" at bounding box center [240, 170] width 31 height 5
click at [236, 169] on input "$219.00" at bounding box center [240, 170] width 31 height 5
click at [237, 169] on input "$219.00" at bounding box center [240, 170] width 31 height 5
drag, startPoint x: 235, startPoint y: 170, endPoint x: 240, endPoint y: 177, distance: 7.7
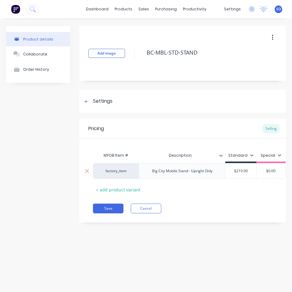
click at [235, 170] on input "$219.00" at bounding box center [240, 170] width 31 height 5
click at [245, 189] on div "MYOB Item # Description Standard Special factory_item Big City Mobile Stand - U…" at bounding box center [182, 171] width 179 height 45
drag, startPoint x: 232, startPoint y: 168, endPoint x: 261, endPoint y: 178, distance: 30.5
click at [260, 178] on div "factory_item Big City Mobile Stand - Upright Only $219.00 $219.00 $0.00" at bounding box center [189, 171] width 193 height 16
click at [230, 201] on div "Pricing Selling MYOB Item # Description Standard Special factory_item Big City …" at bounding box center [182, 171] width 207 height 104
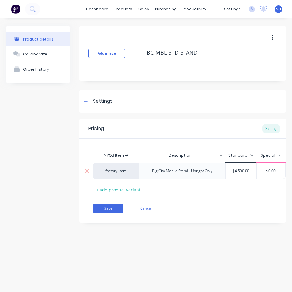
click at [239, 174] on div "$4,590.00" at bounding box center [240, 170] width 31 height 15
click at [259, 219] on div "Pricing Selling MYOB Item # Description Standard Special factory_item Big City …" at bounding box center [182, 171] width 207 height 104
click at [119, 213] on button "Save" at bounding box center [108, 209] width 30 height 10
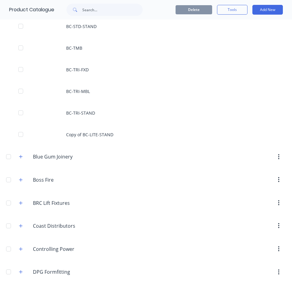
scroll to position [487, 0]
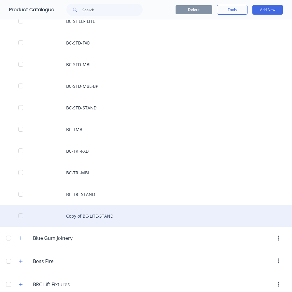
click at [104, 210] on div "Copy of BC-LITE-STAND" at bounding box center [146, 216] width 292 height 22
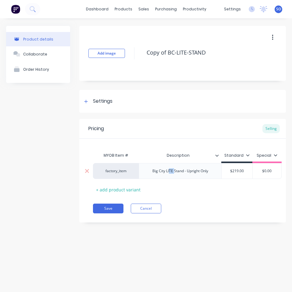
drag, startPoint x: 173, startPoint y: 170, endPoint x: 187, endPoint y: 175, distance: 14.5
click at [168, 171] on div "Big City LITE Stand - Upright Only" at bounding box center [179, 171] width 65 height 8
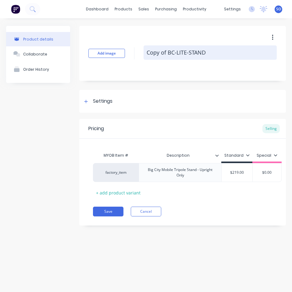
click at [176, 51] on textarea "Copy of BC-LITE-STAND" at bounding box center [209, 52] width 133 height 14
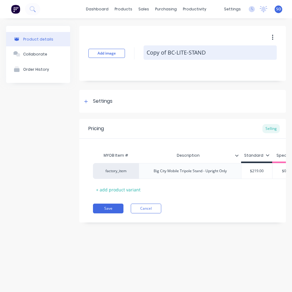
drag, startPoint x: 187, startPoint y: 50, endPoint x: 176, endPoint y: 51, distance: 10.7
click at [176, 51] on textarea "Copy of BC-LITE-STAND" at bounding box center [209, 52] width 133 height 14
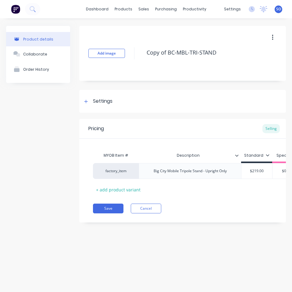
drag, startPoint x: 168, startPoint y: 55, endPoint x: 122, endPoint y: 41, distance: 47.9
click at [123, 41] on div "Add image Copy of BC-MBL-TRI-STAND" at bounding box center [182, 53] width 207 height 55
click at [260, 164] on div "$219.00" at bounding box center [256, 170] width 31 height 15
click at [220, 263] on div "Product details Collaborate Order History Add image BC-MBL-TRI-STAND Settings P…" at bounding box center [146, 148] width 292 height 261
click at [115, 213] on button "Save" at bounding box center [108, 209] width 30 height 10
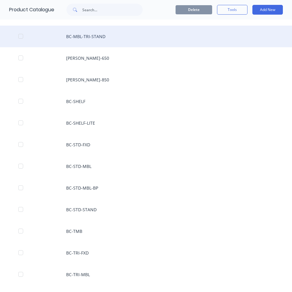
scroll to position [406, 0]
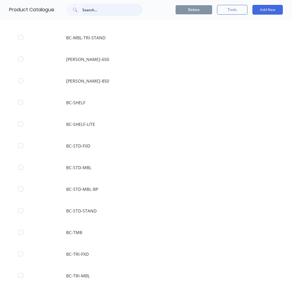
click at [118, 5] on input "text" at bounding box center [112, 10] width 60 height 12
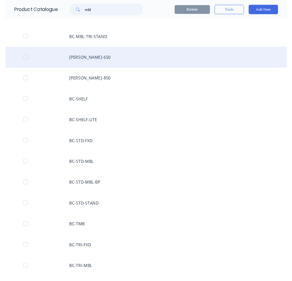
scroll to position [0, 0]
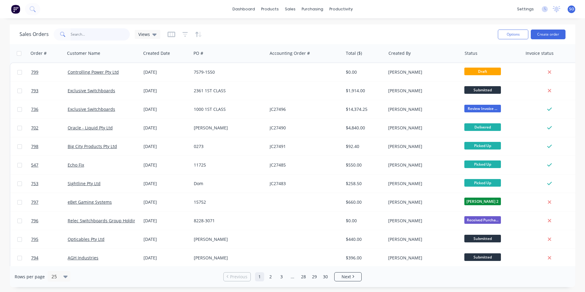
click at [101, 34] on input "text" at bounding box center [100, 34] width 59 height 12
type input "SH-SS"
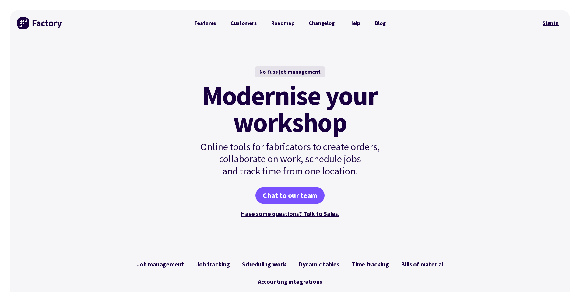
click at [547, 24] on link "Sign in" at bounding box center [551, 23] width 25 height 14
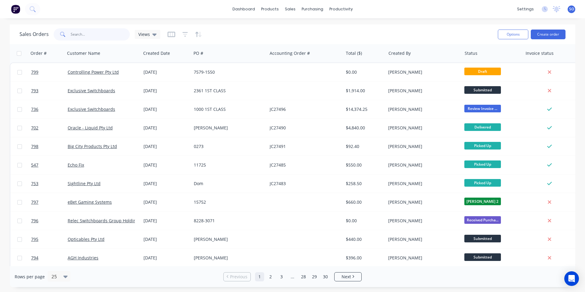
click at [104, 33] on input "text" at bounding box center [100, 34] width 59 height 12
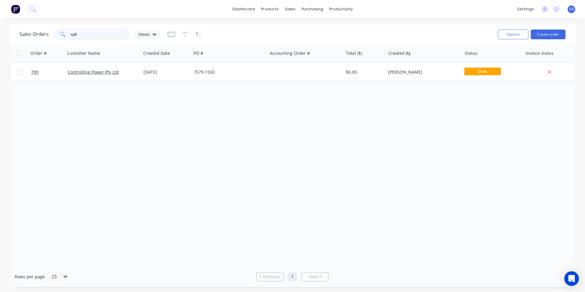
type input "cp6"
